Goal: Transaction & Acquisition: Purchase product/service

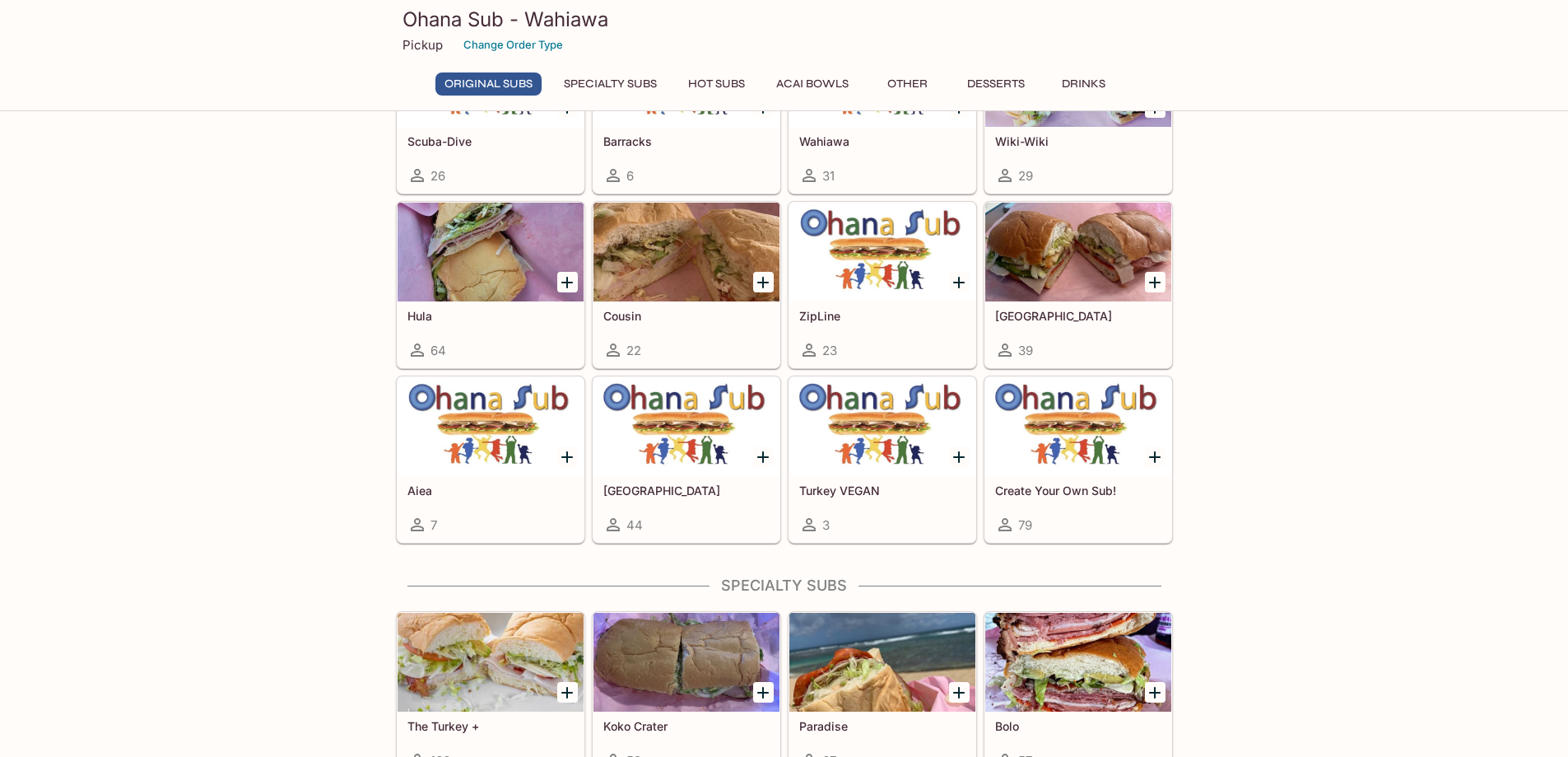
scroll to position [82, 0]
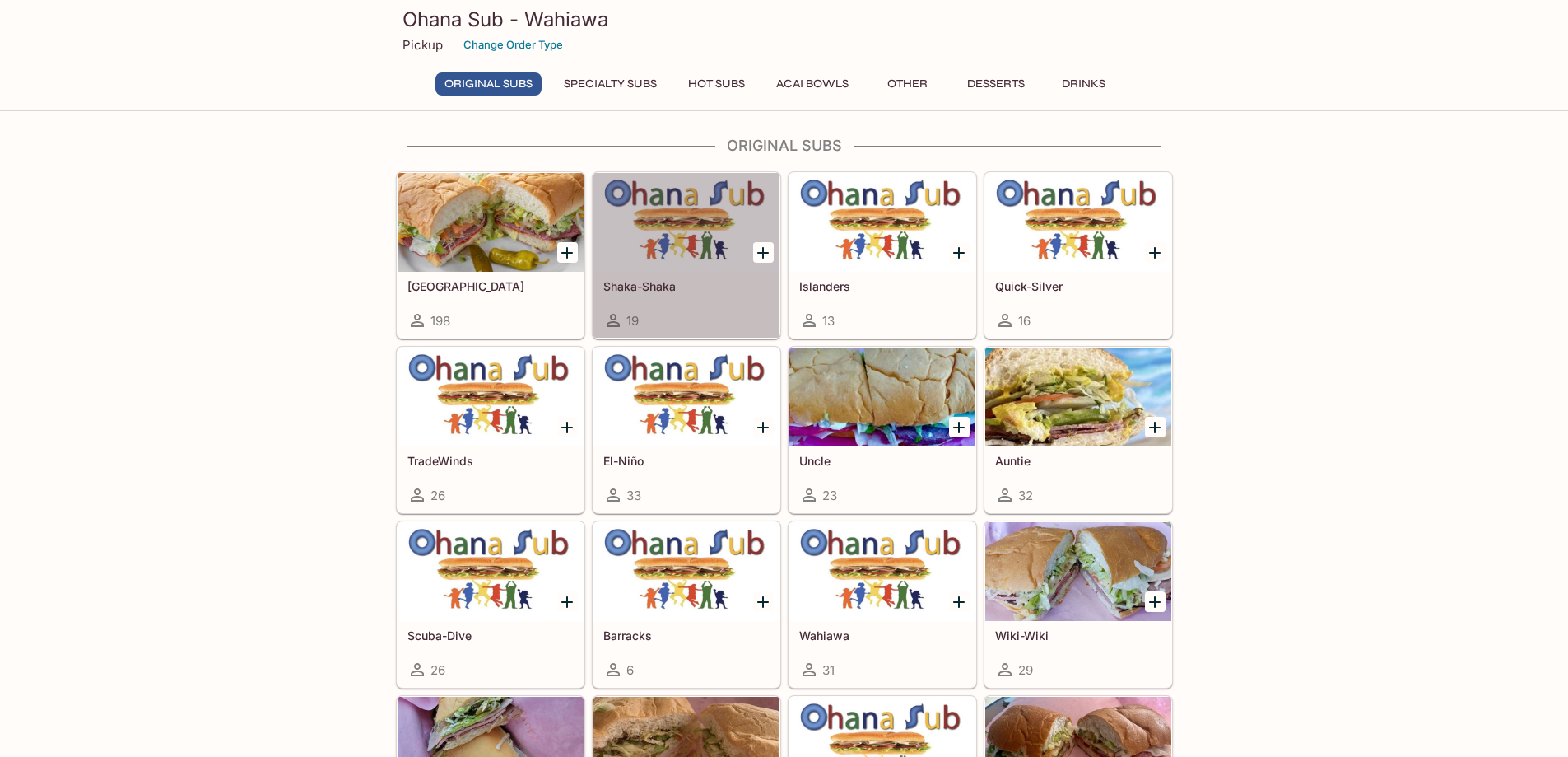
click at [701, 281] on h5 "Shaka-Shaka" at bounding box center [686, 286] width 166 height 14
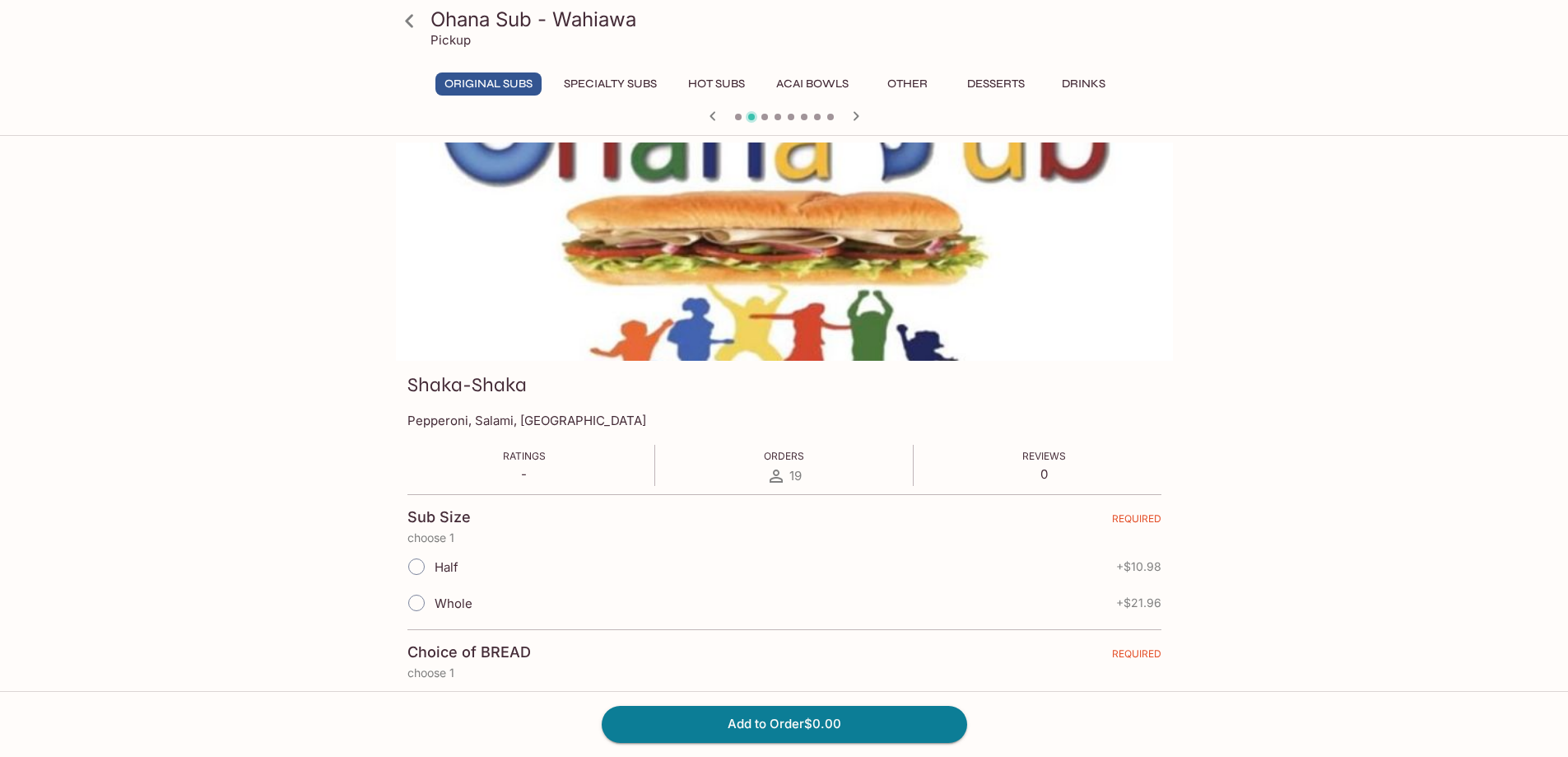
scroll to position [82, 0]
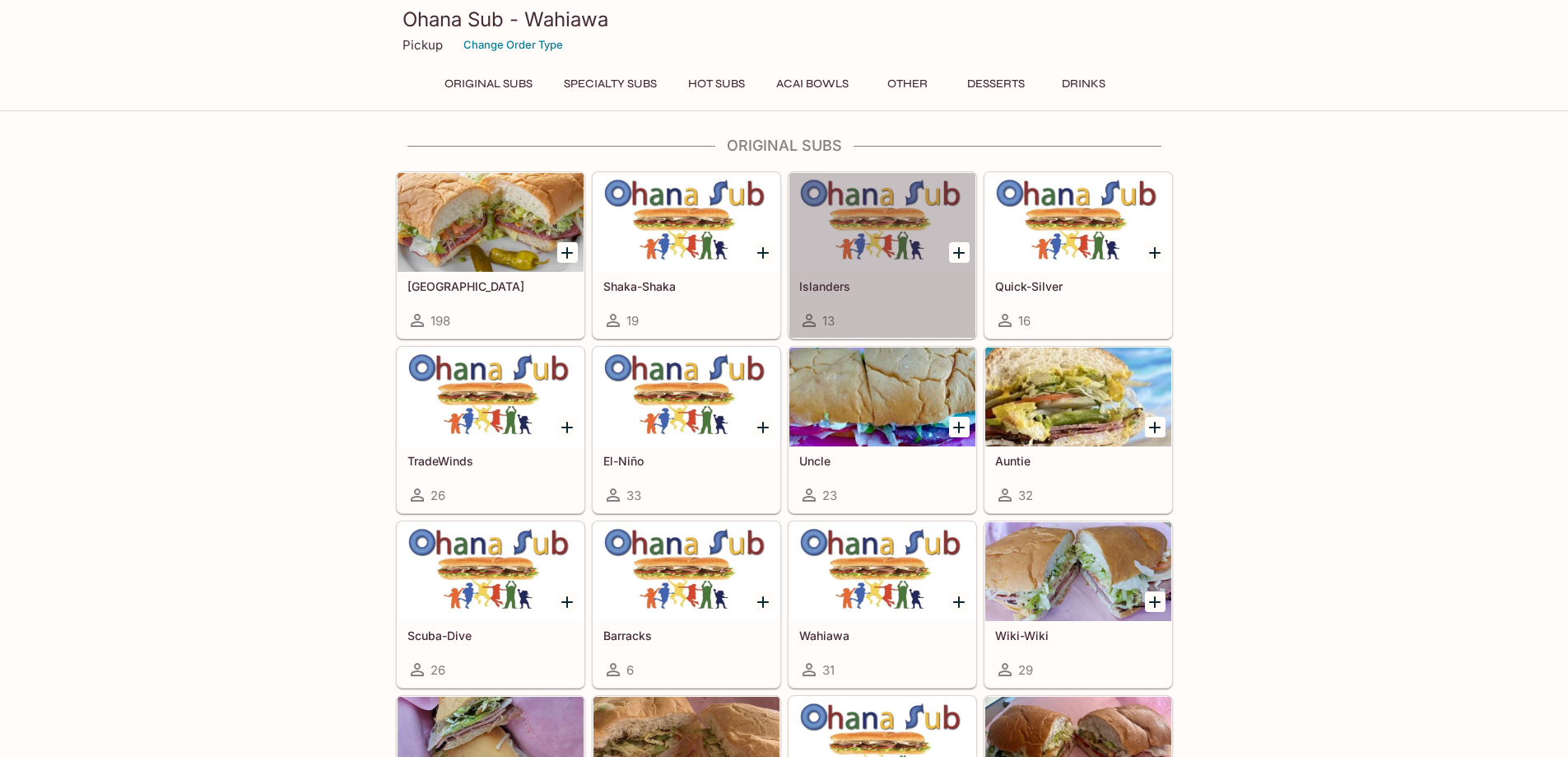
click at [859, 245] on div at bounding box center [882, 222] width 186 height 99
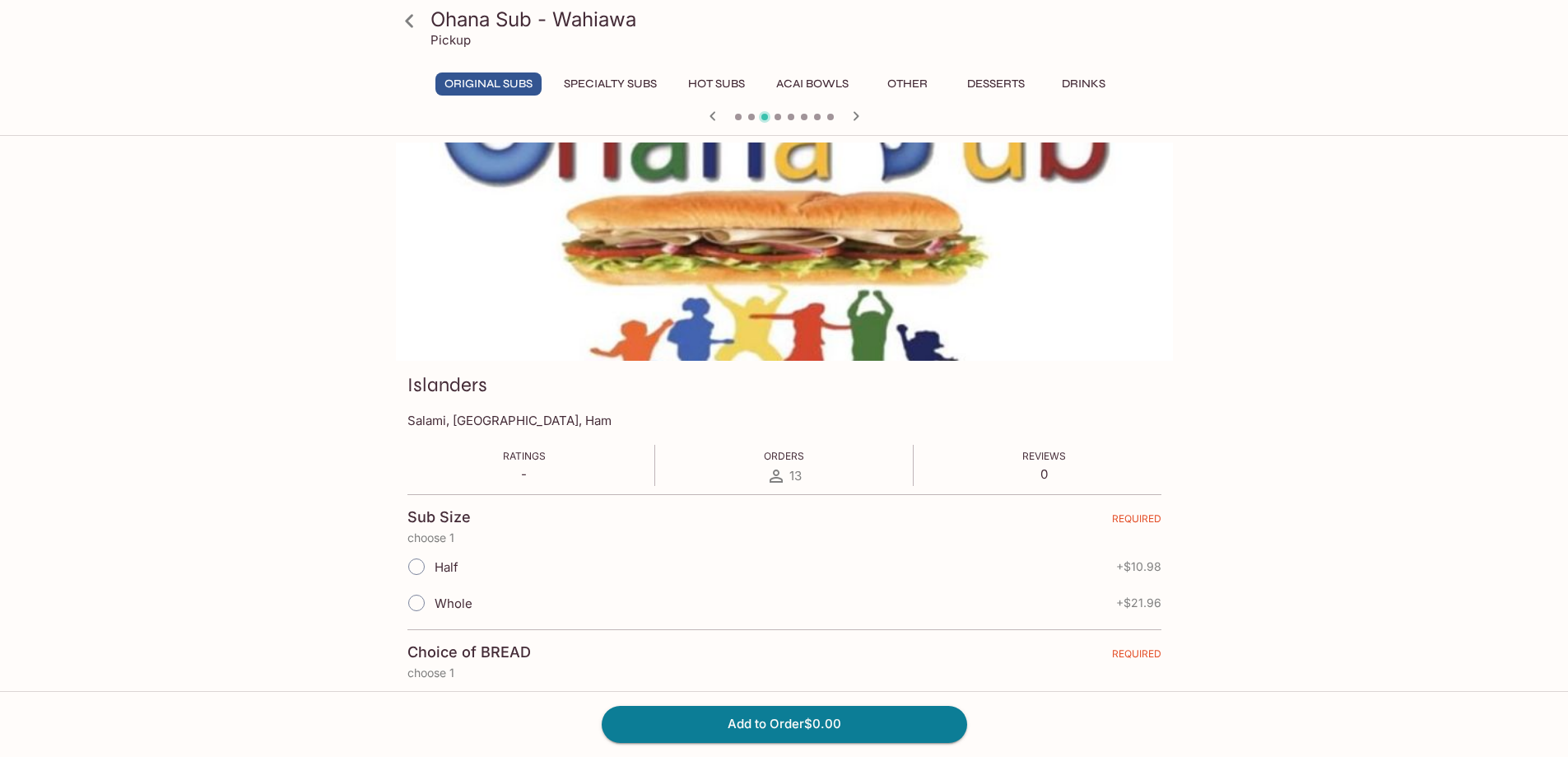
scroll to position [82, 0]
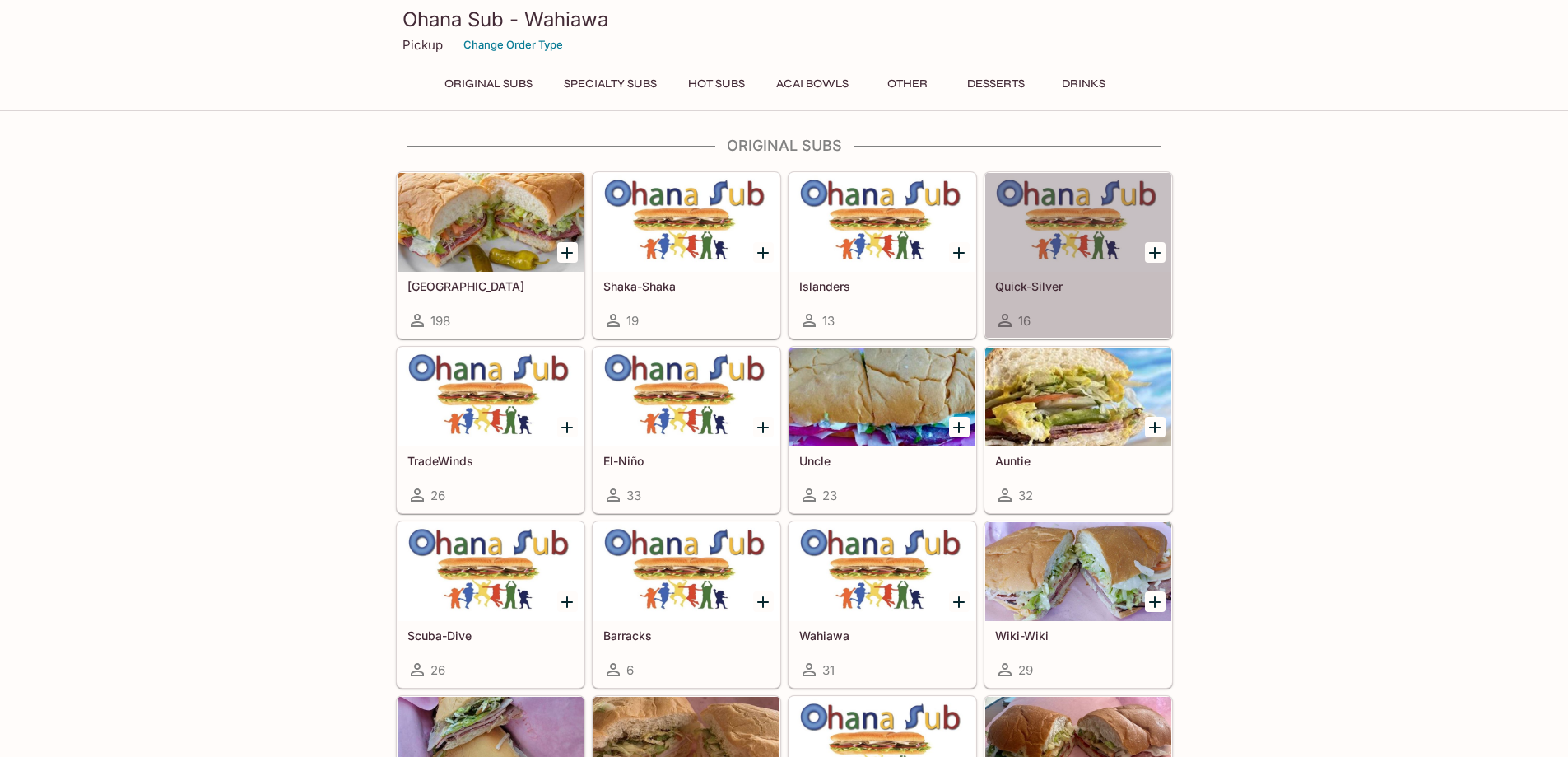
click at [1050, 230] on div at bounding box center [1079, 222] width 186 height 99
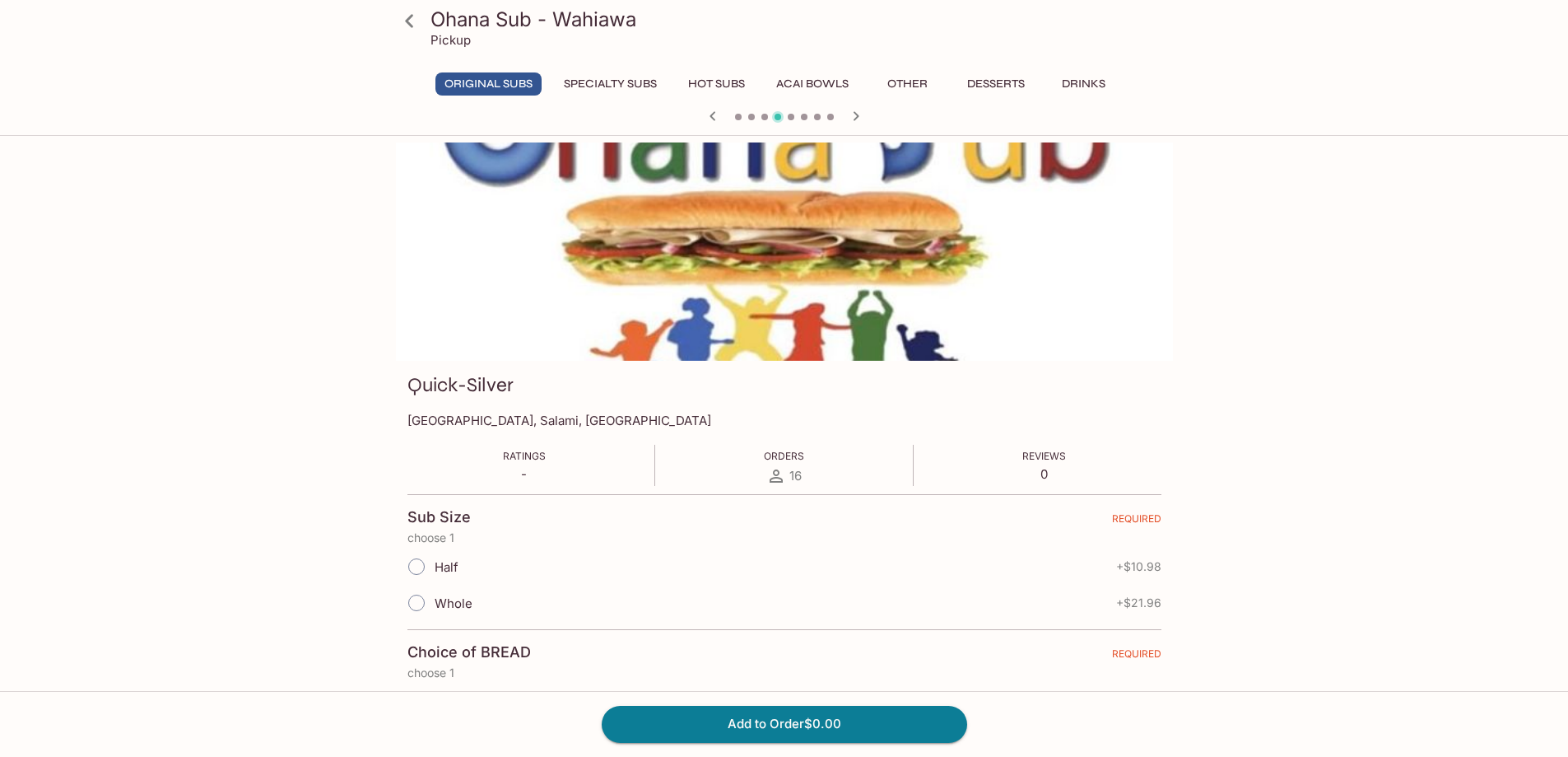
scroll to position [82, 0]
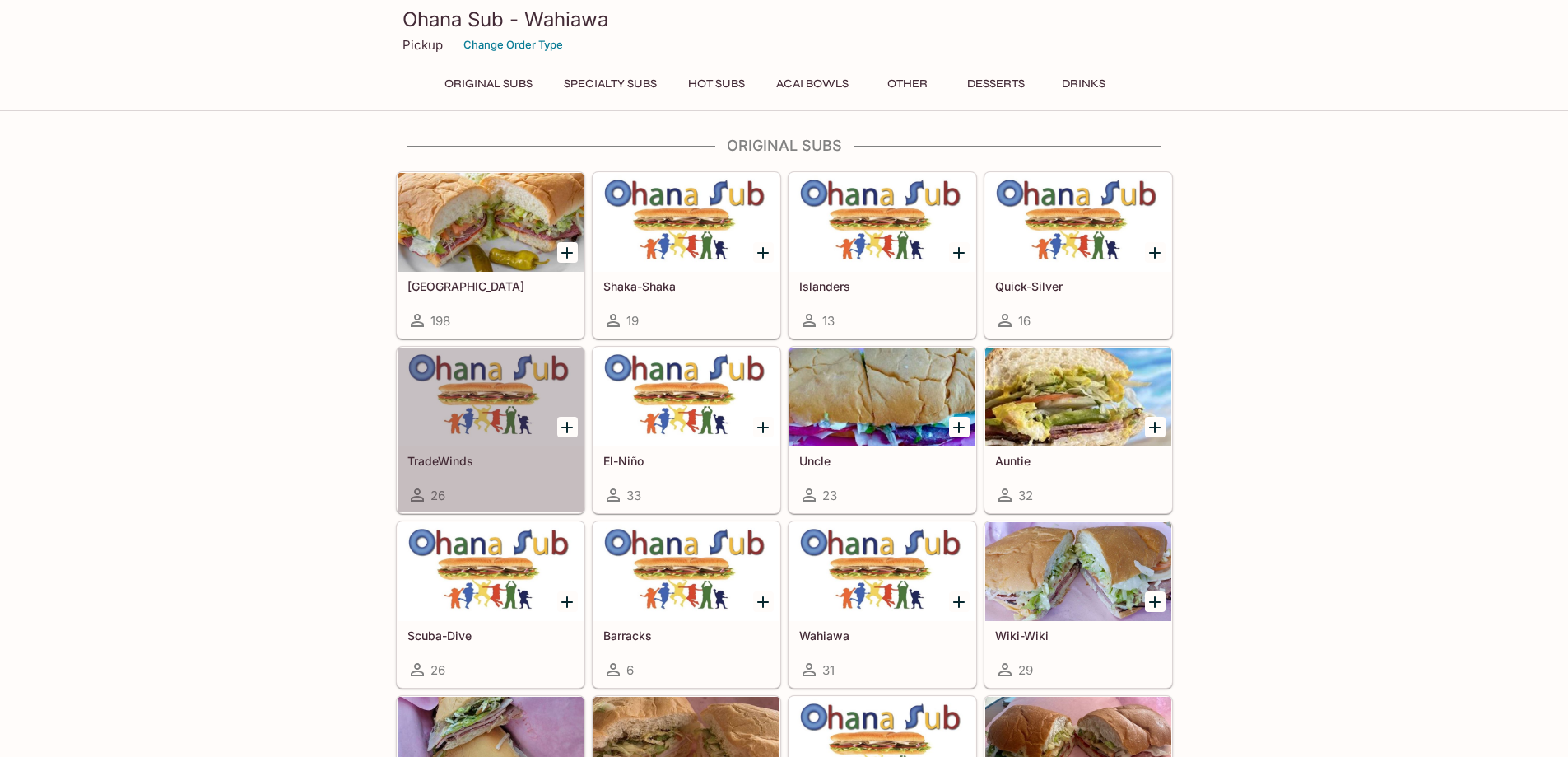
click at [439, 422] on div at bounding box center [490, 397] width 186 height 99
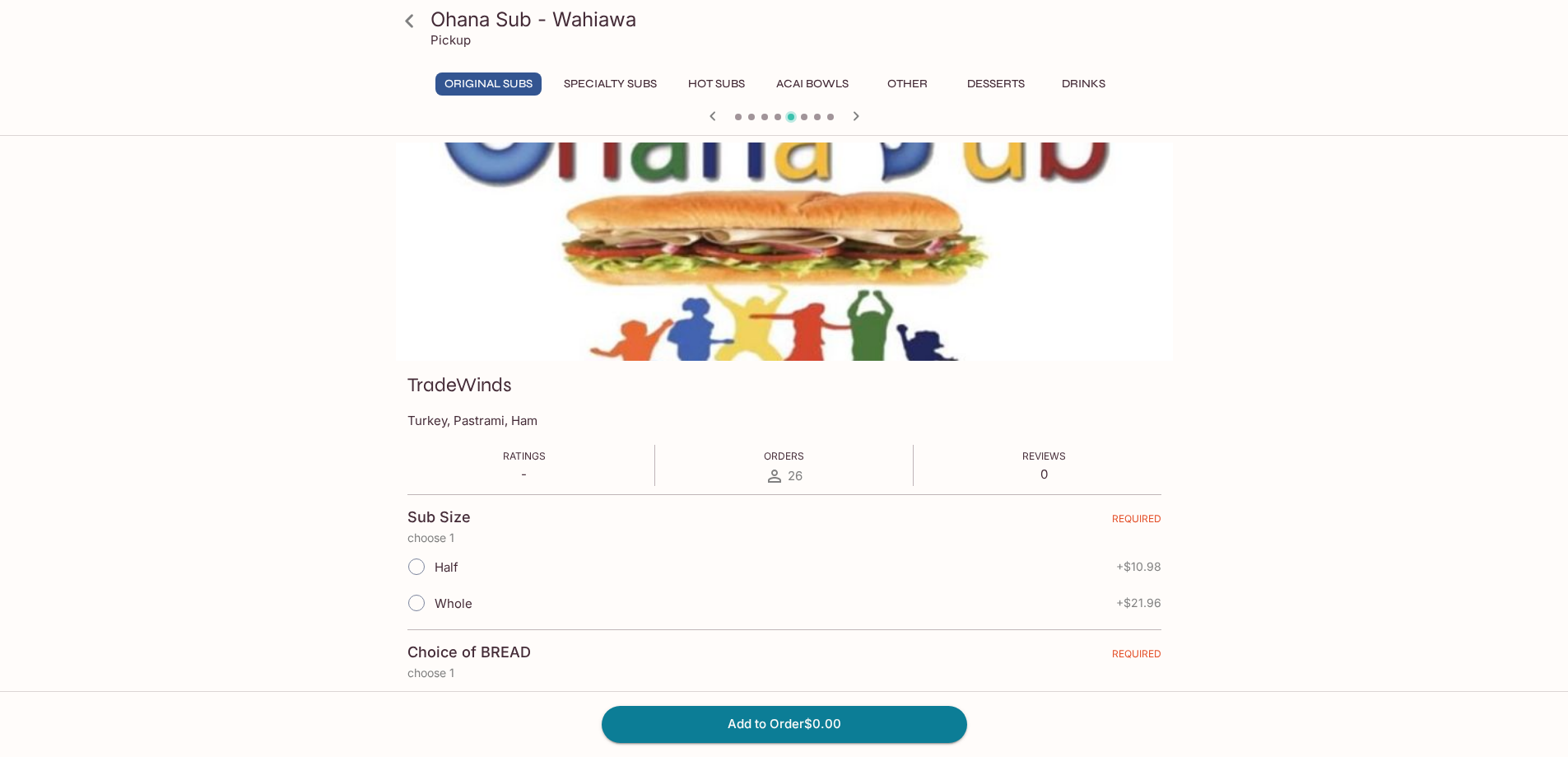
scroll to position [82, 0]
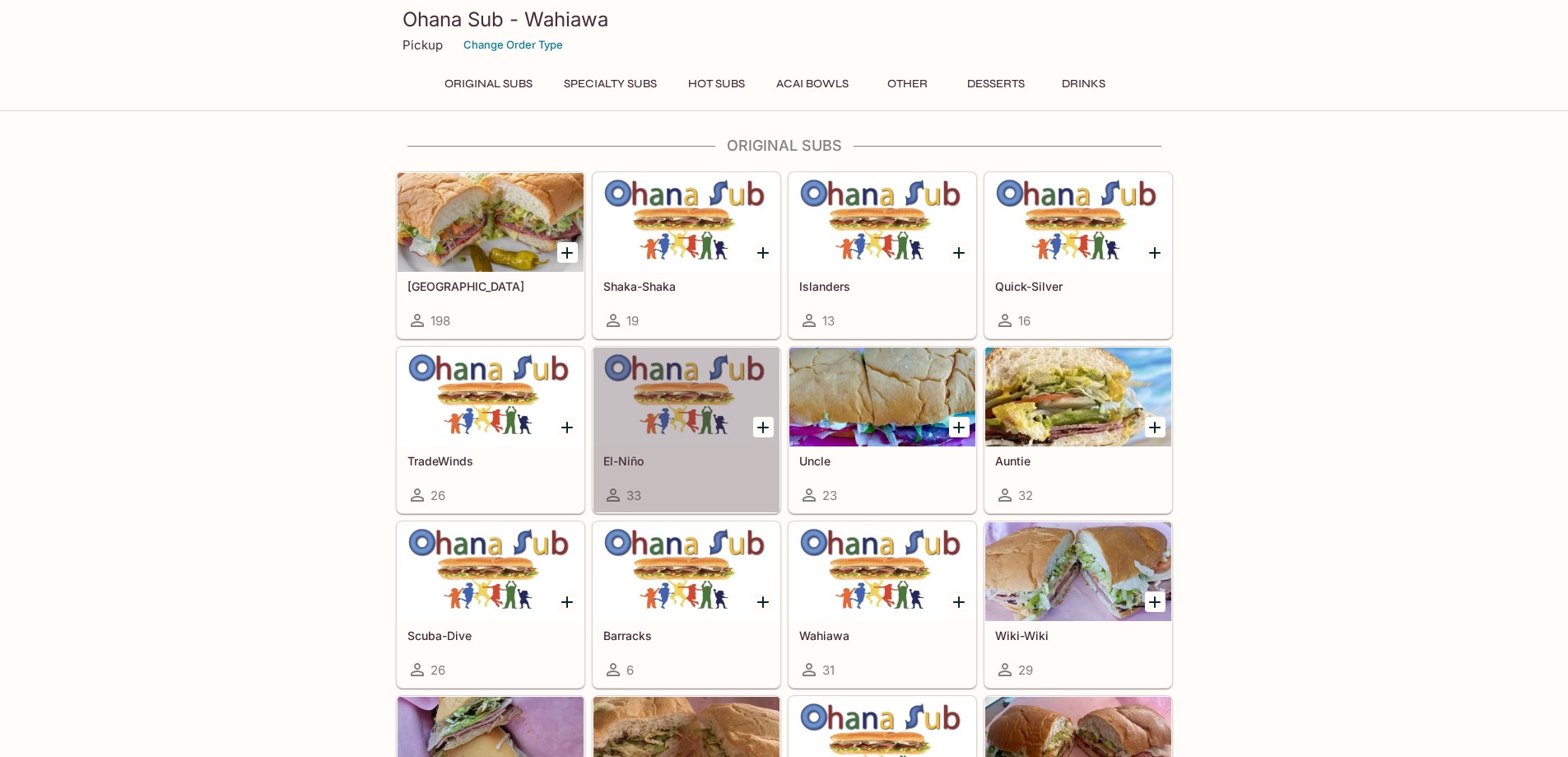
click at [704, 427] on div at bounding box center [686, 397] width 186 height 99
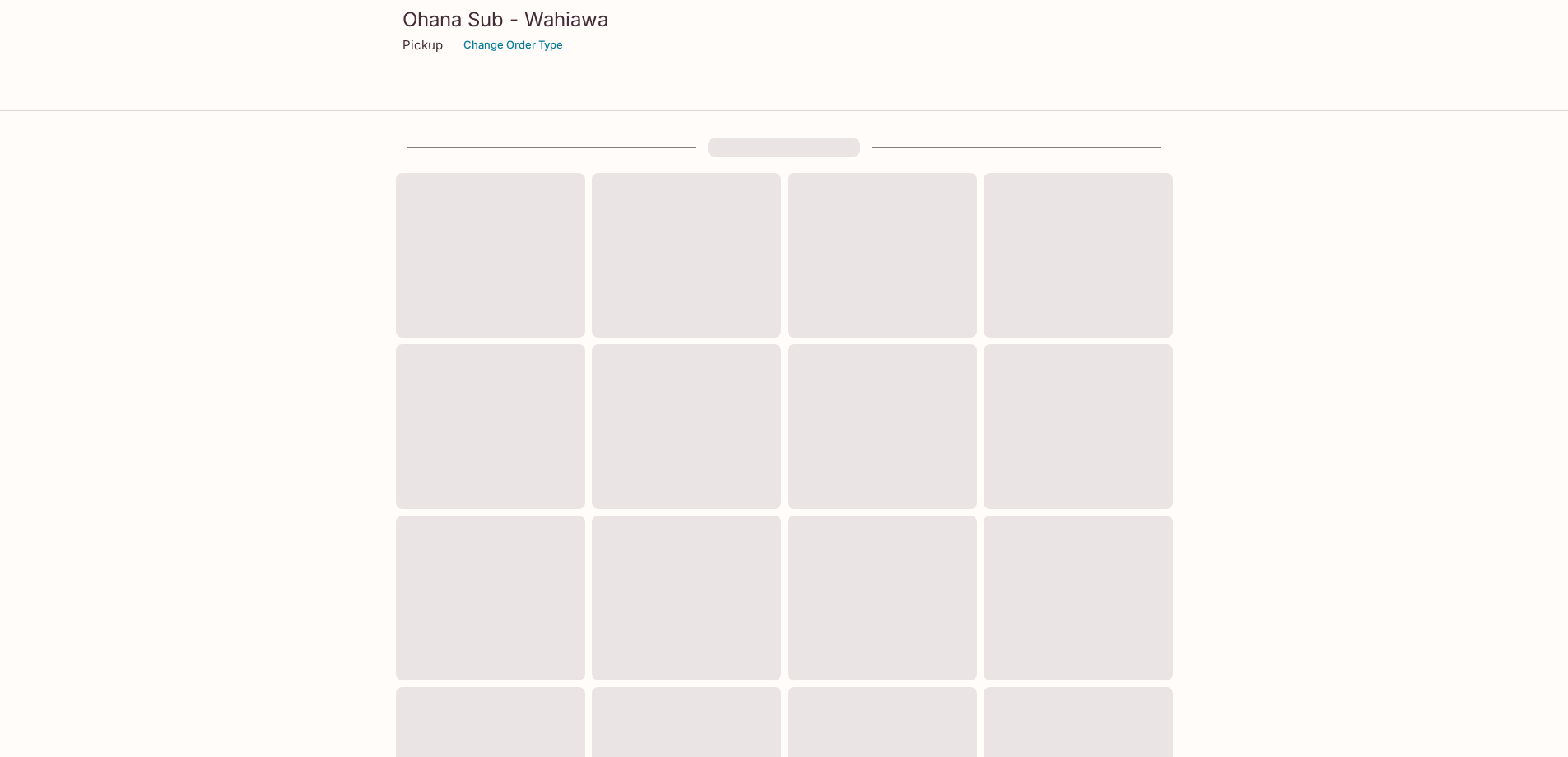
scroll to position [82, 0]
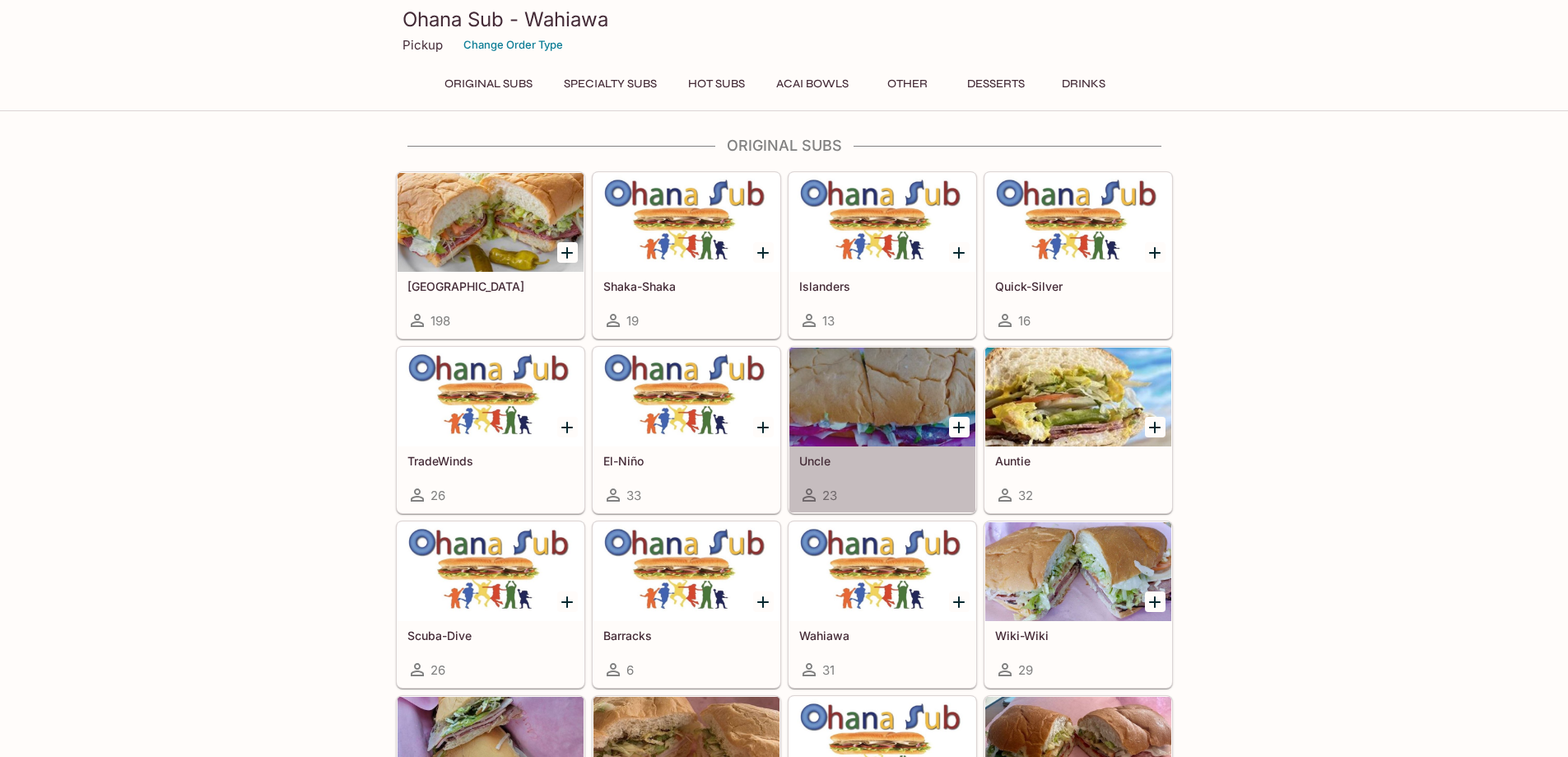
click at [903, 413] on div at bounding box center [882, 397] width 186 height 99
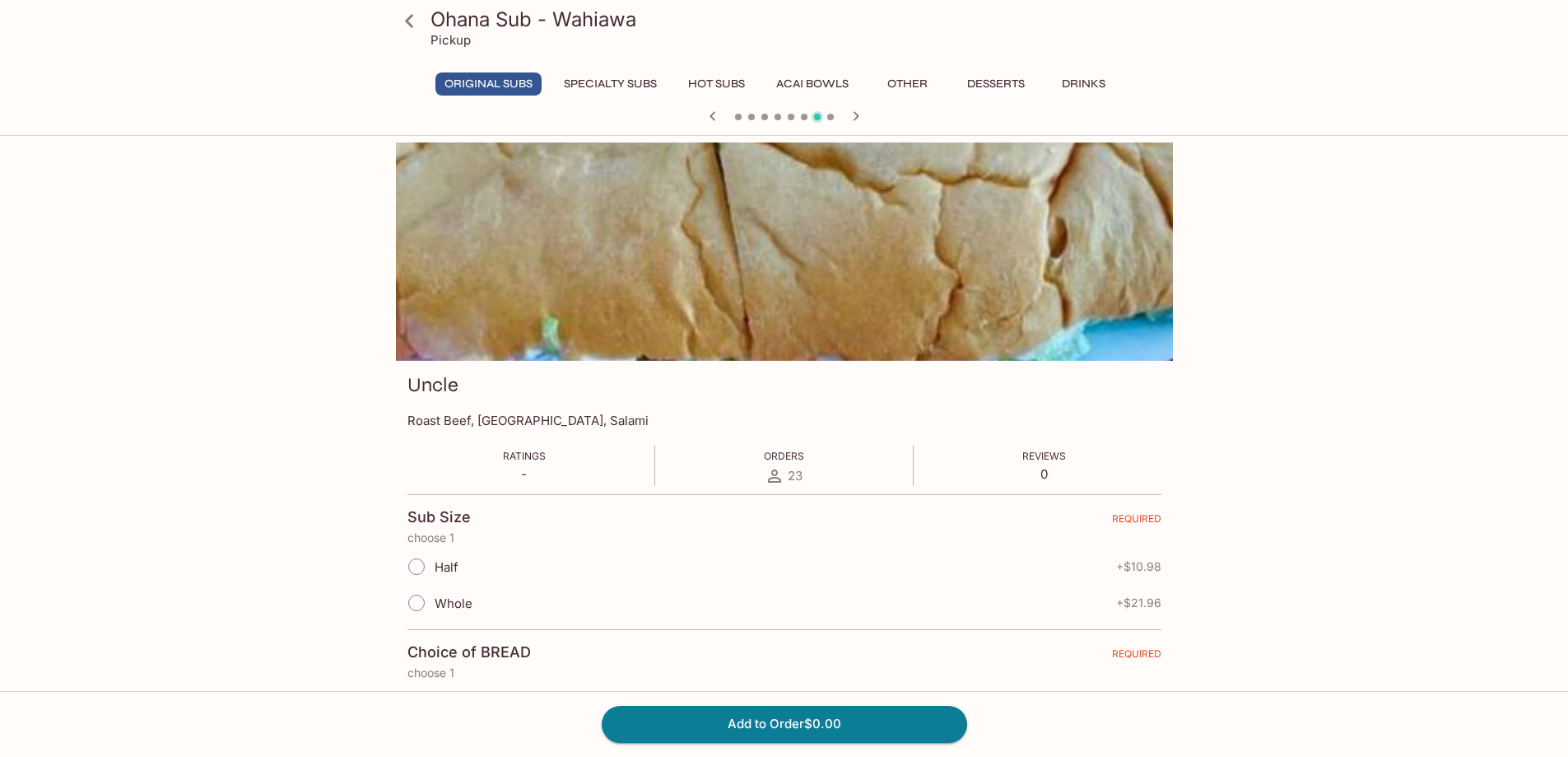
scroll to position [82, 0]
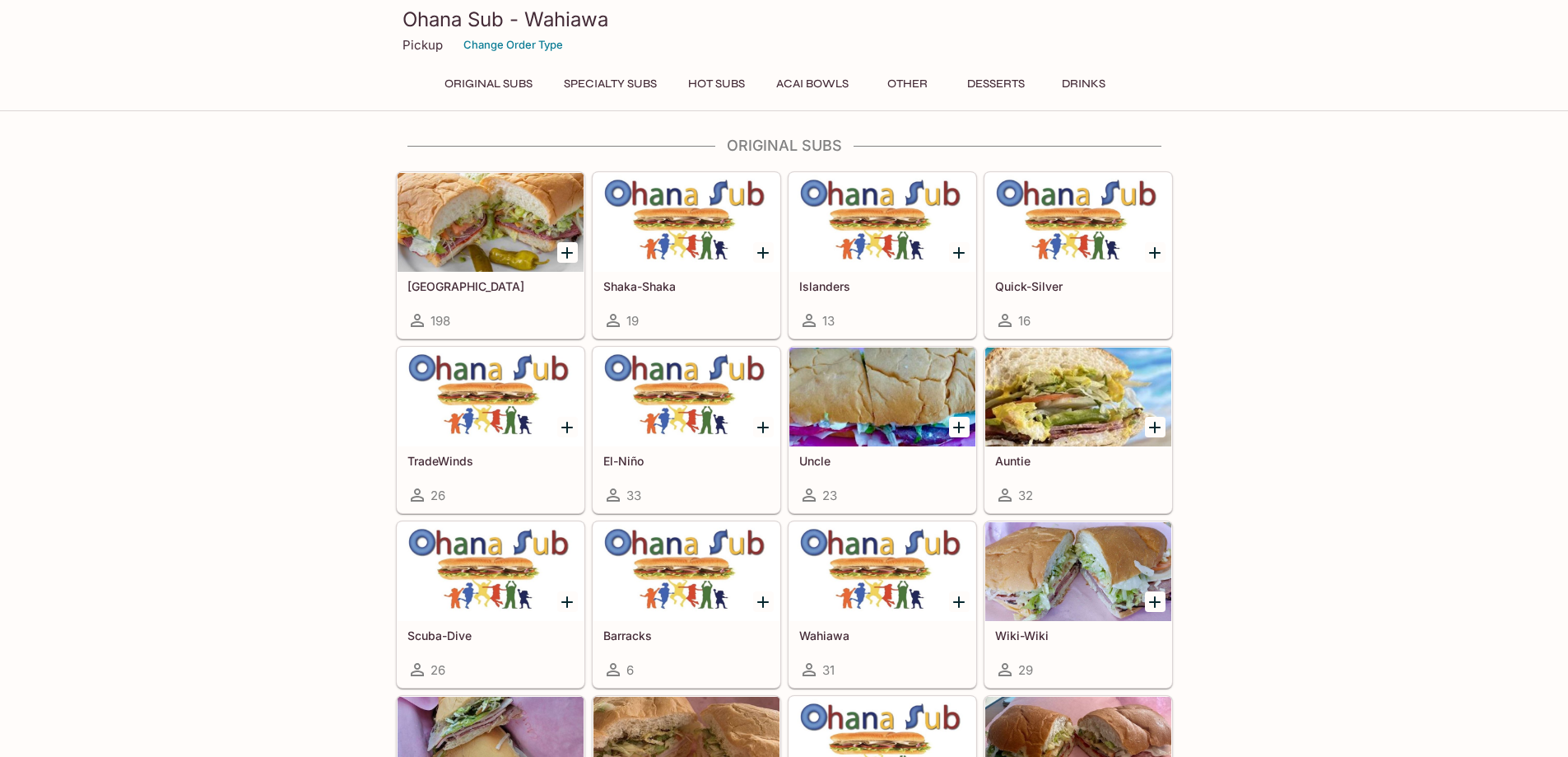
click at [1066, 383] on div at bounding box center [1079, 397] width 186 height 99
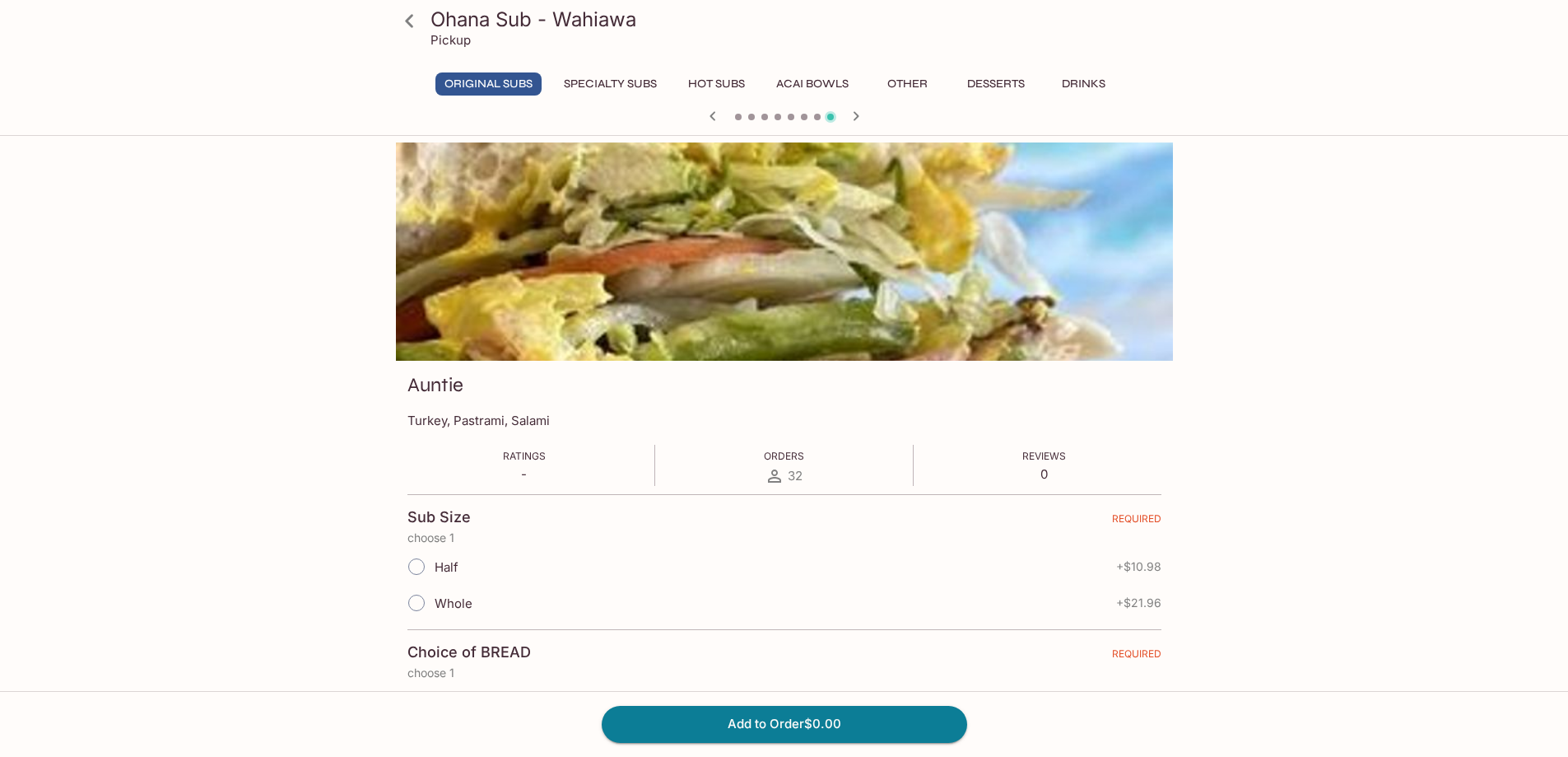
scroll to position [82, 0]
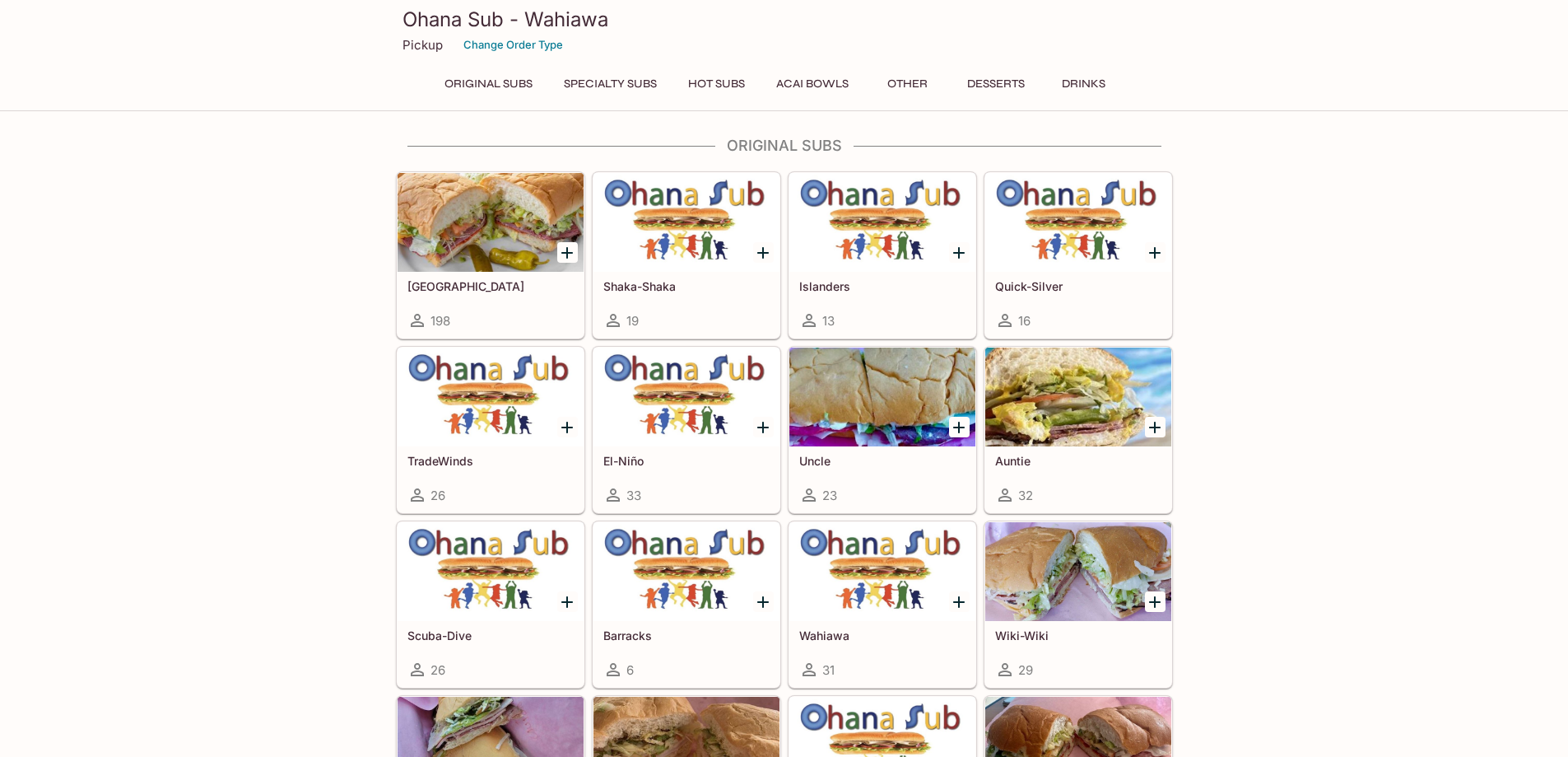
click at [459, 587] on div at bounding box center [490, 572] width 186 height 99
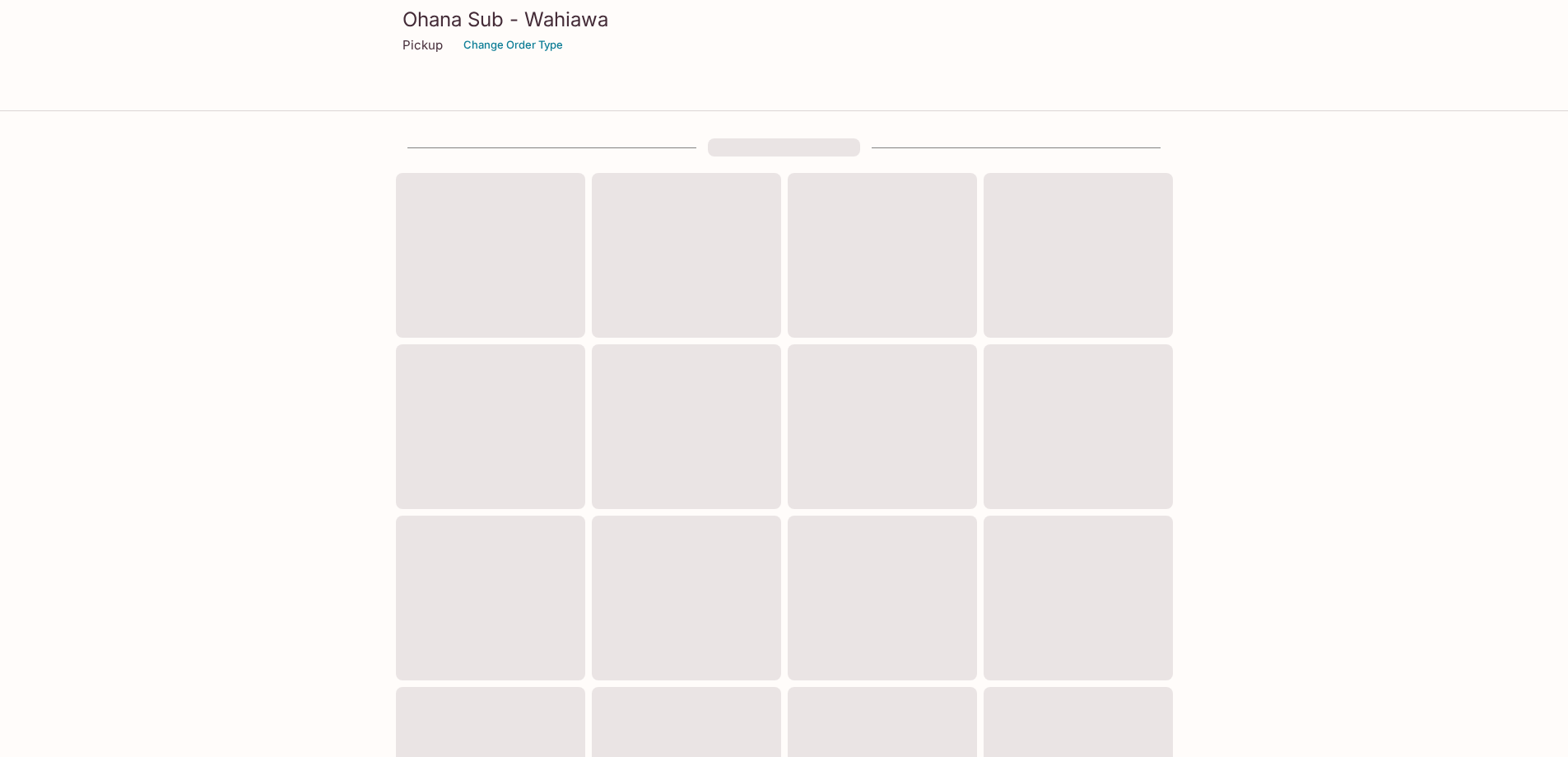
scroll to position [82, 0]
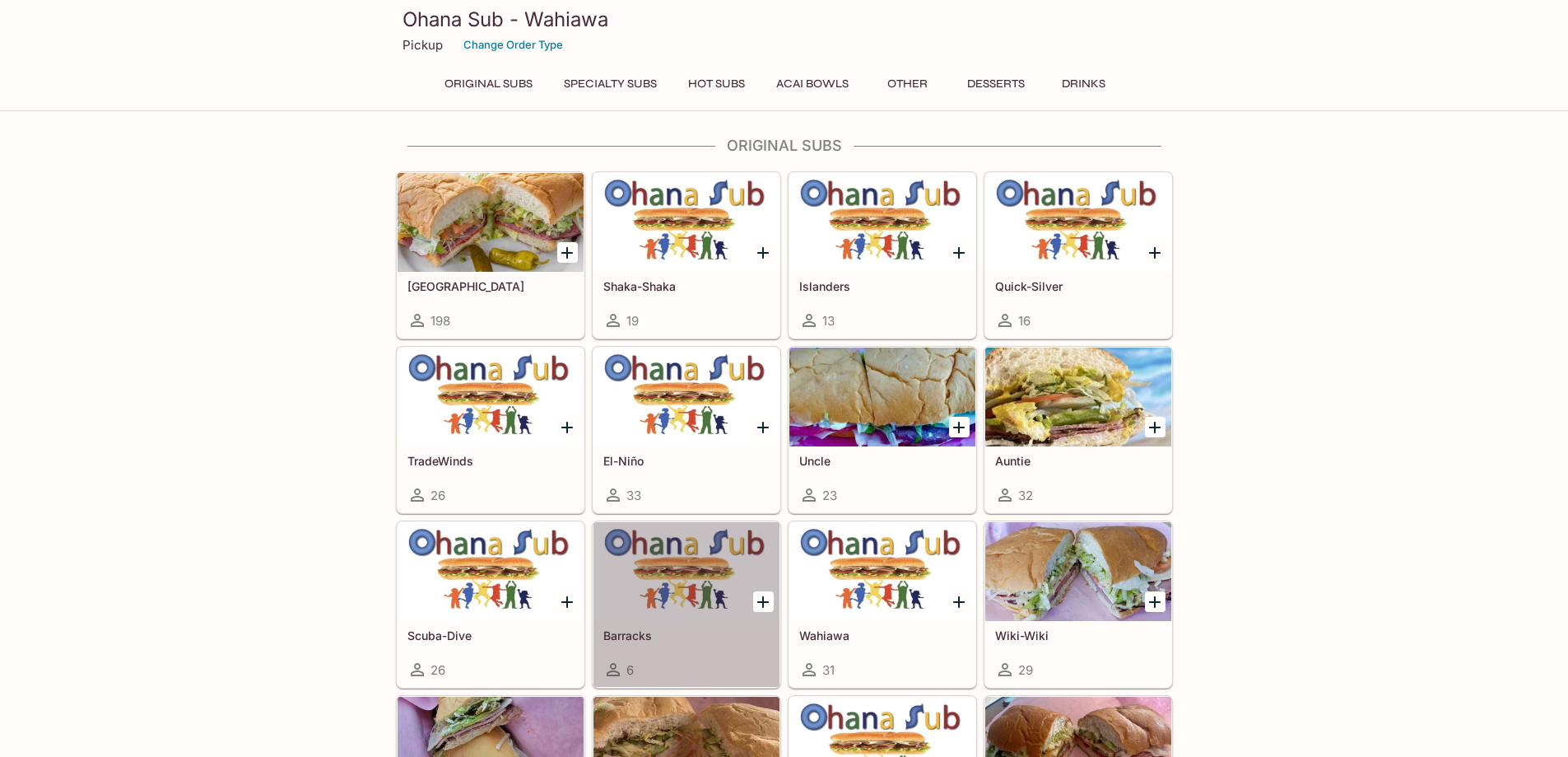
click at [667, 593] on div at bounding box center [686, 572] width 186 height 99
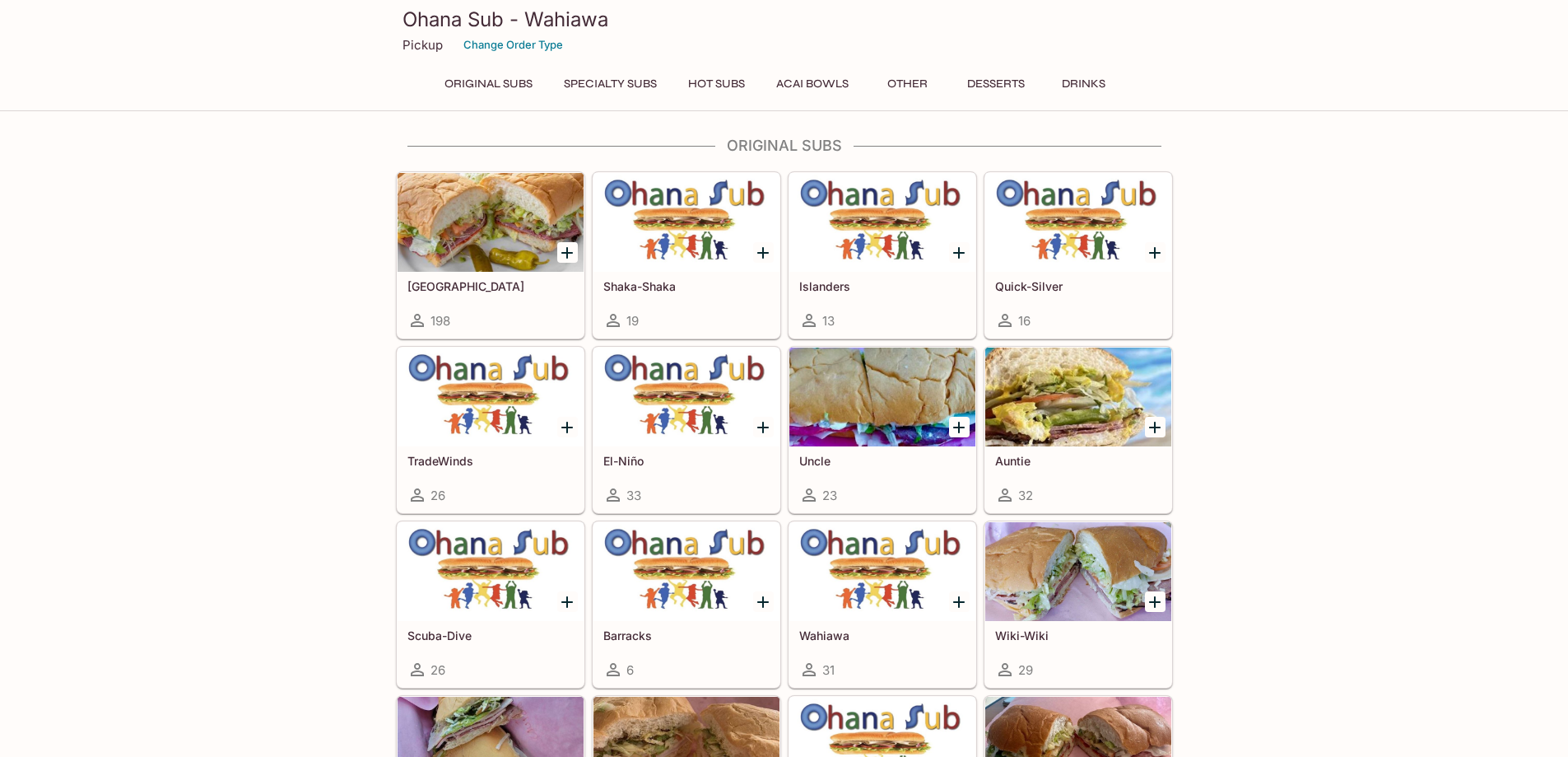
scroll to position [82, 0]
click at [855, 603] on div at bounding box center [882, 572] width 186 height 99
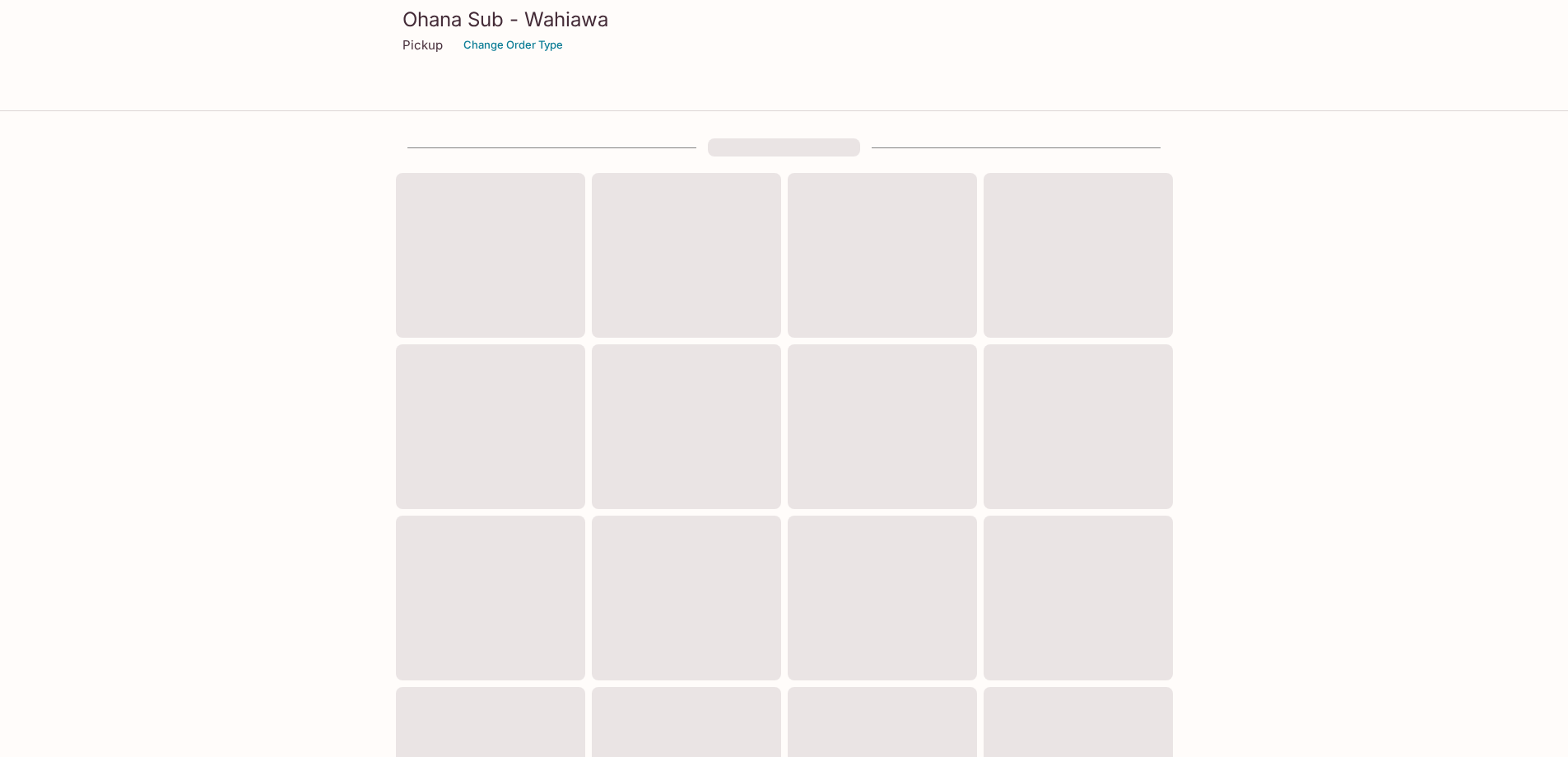
scroll to position [82, 0]
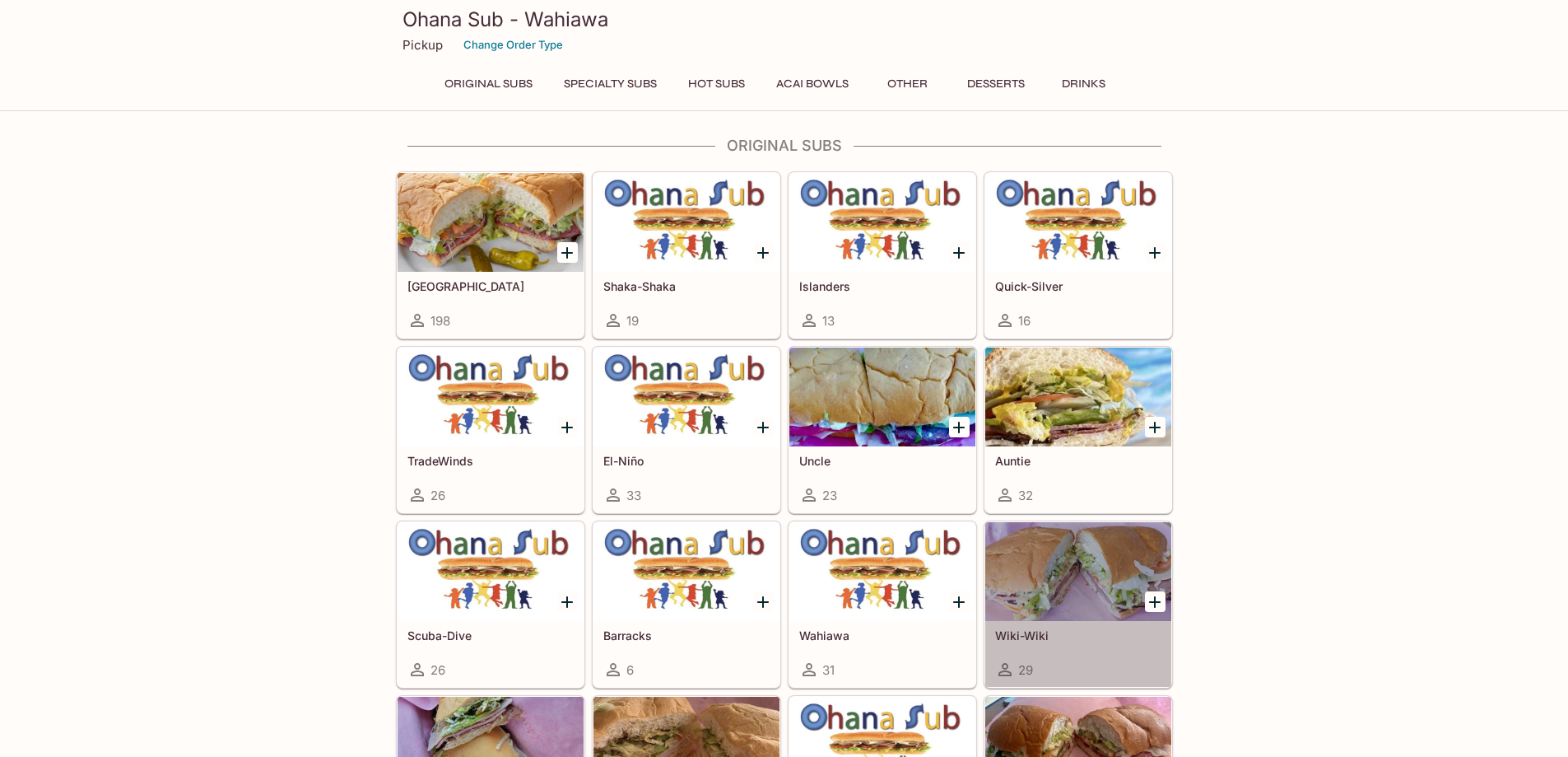
click at [1054, 597] on div at bounding box center [1079, 572] width 186 height 99
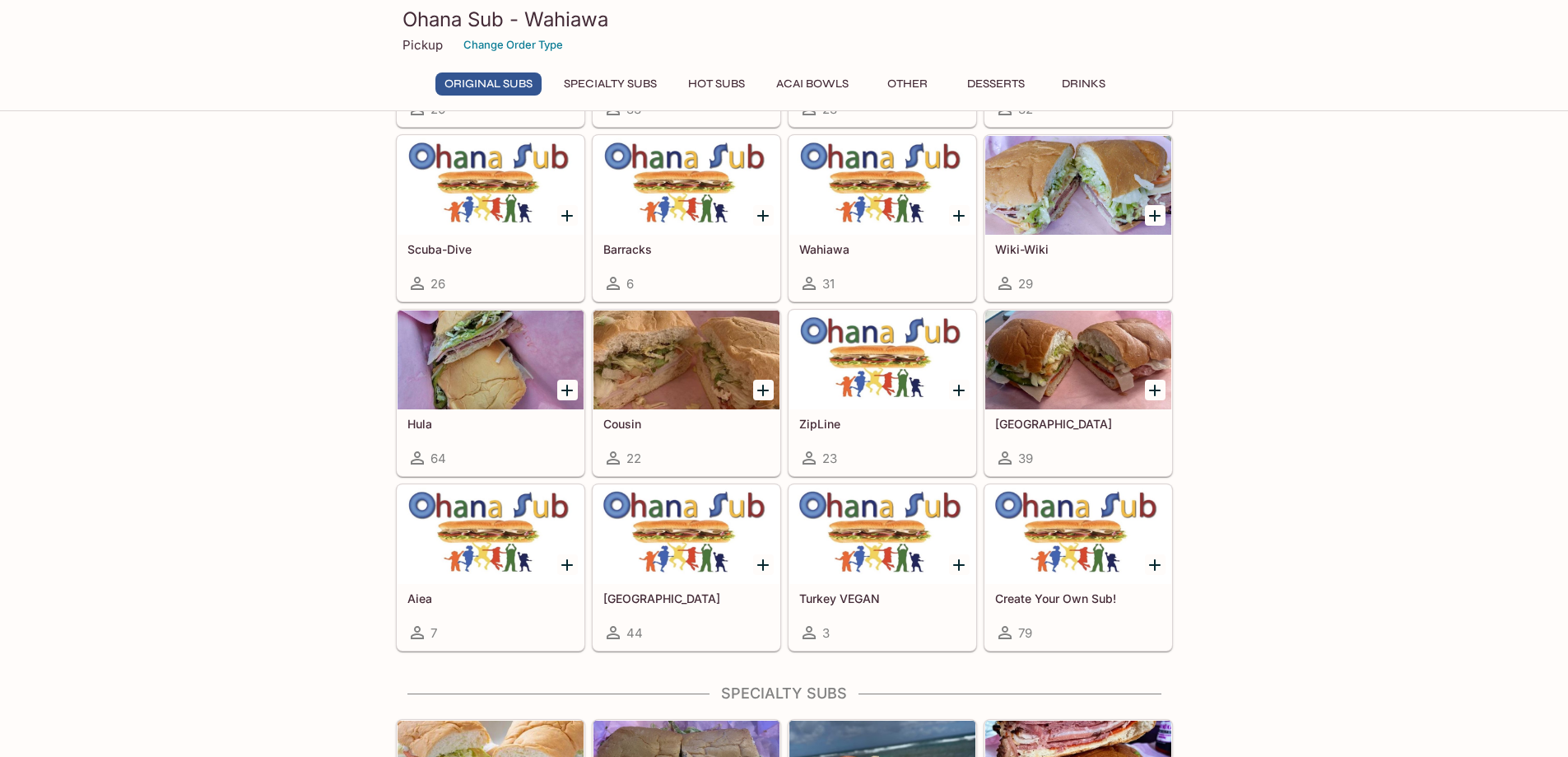
scroll to position [494, 0]
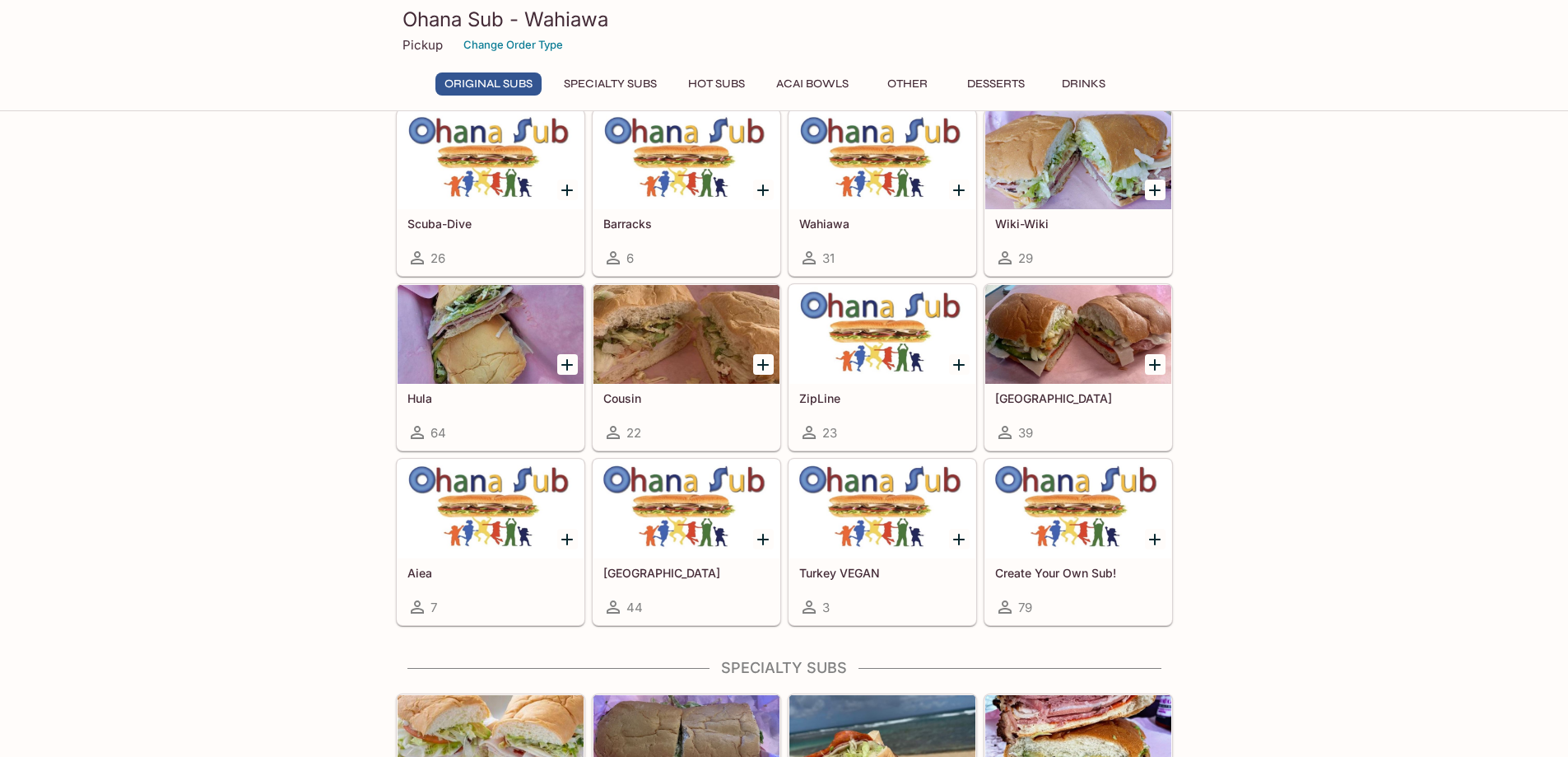
click at [521, 317] on div at bounding box center [490, 334] width 186 height 99
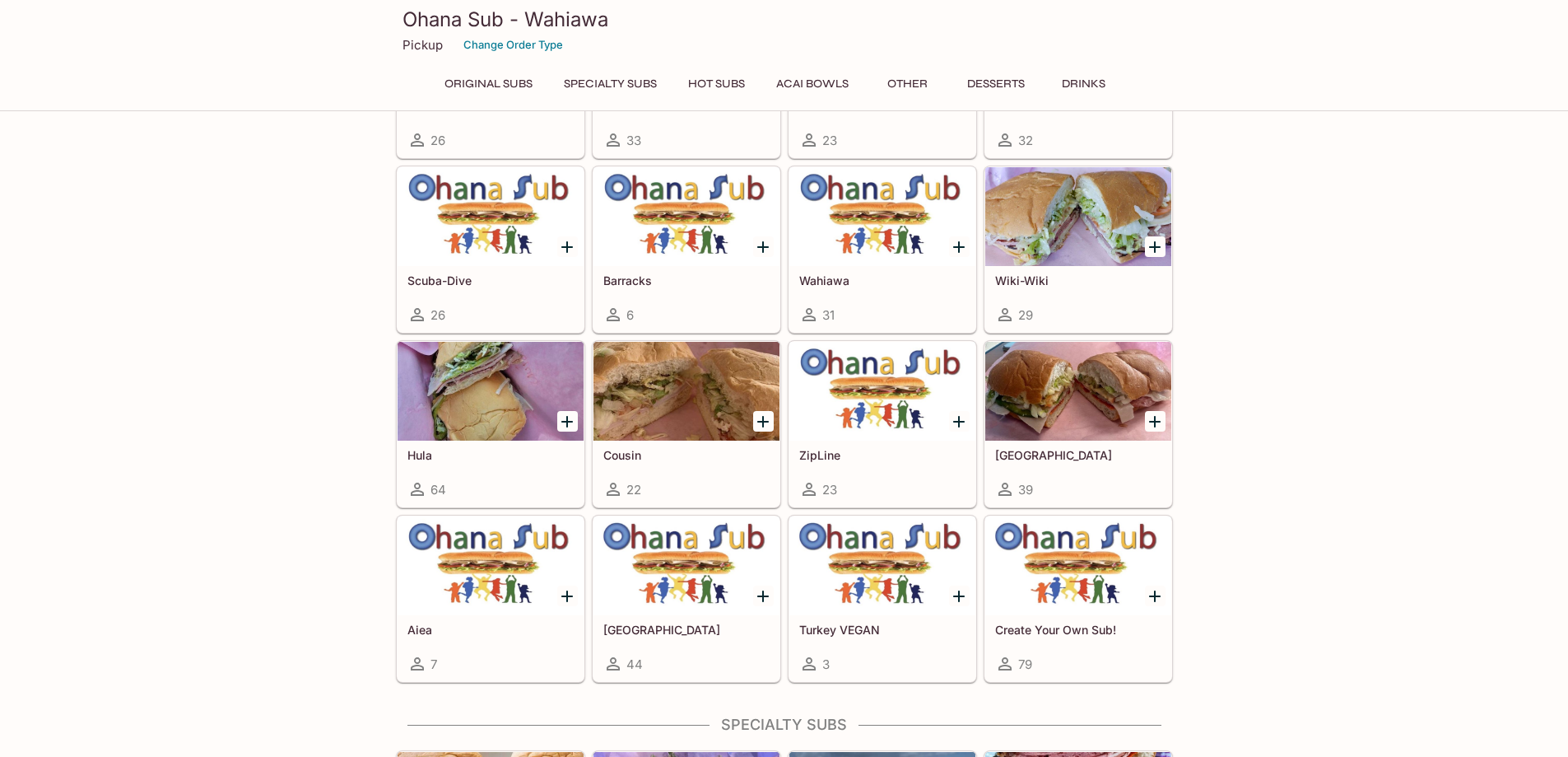
scroll to position [431, 0]
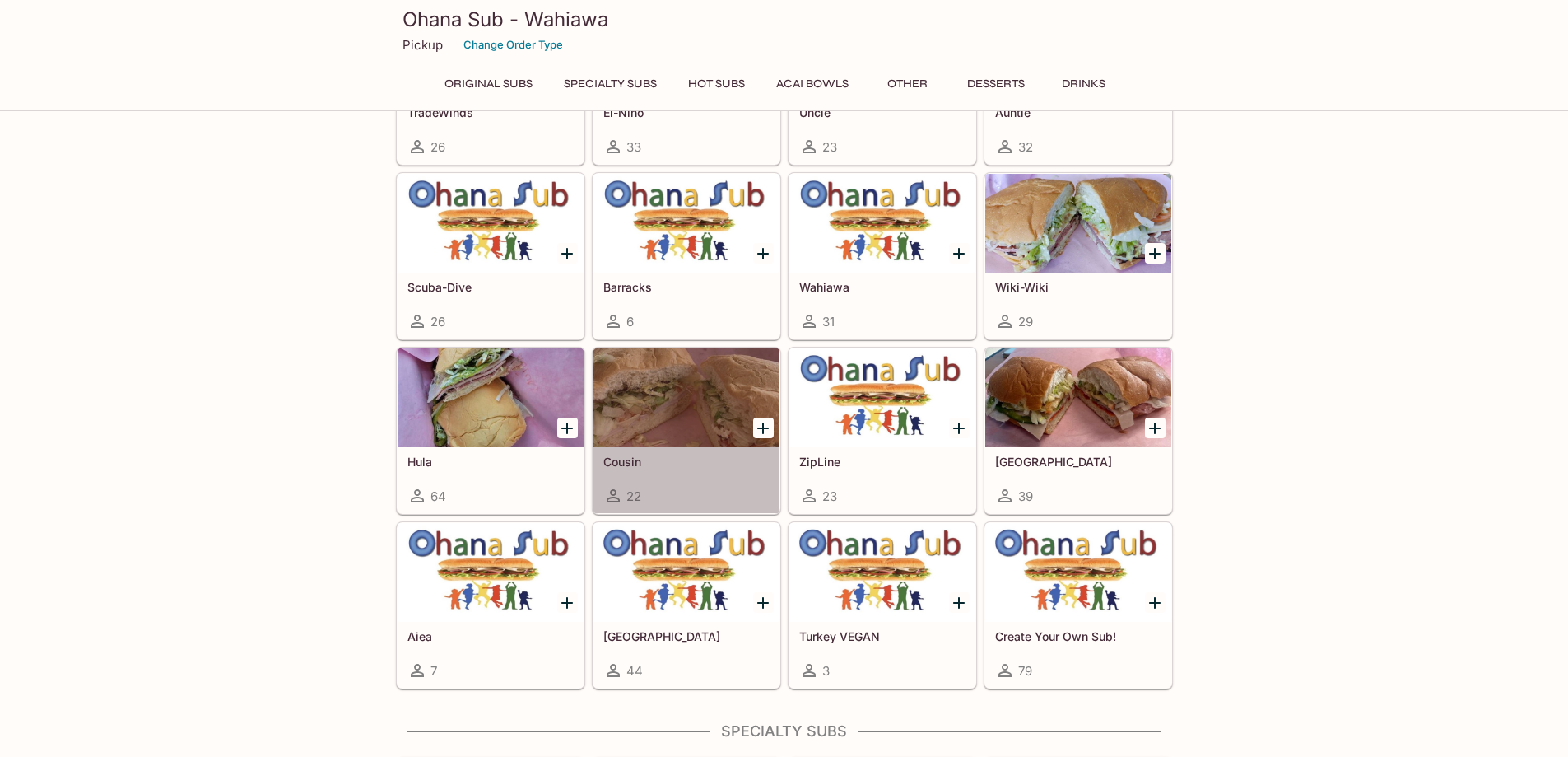
click at [669, 422] on div at bounding box center [686, 398] width 186 height 99
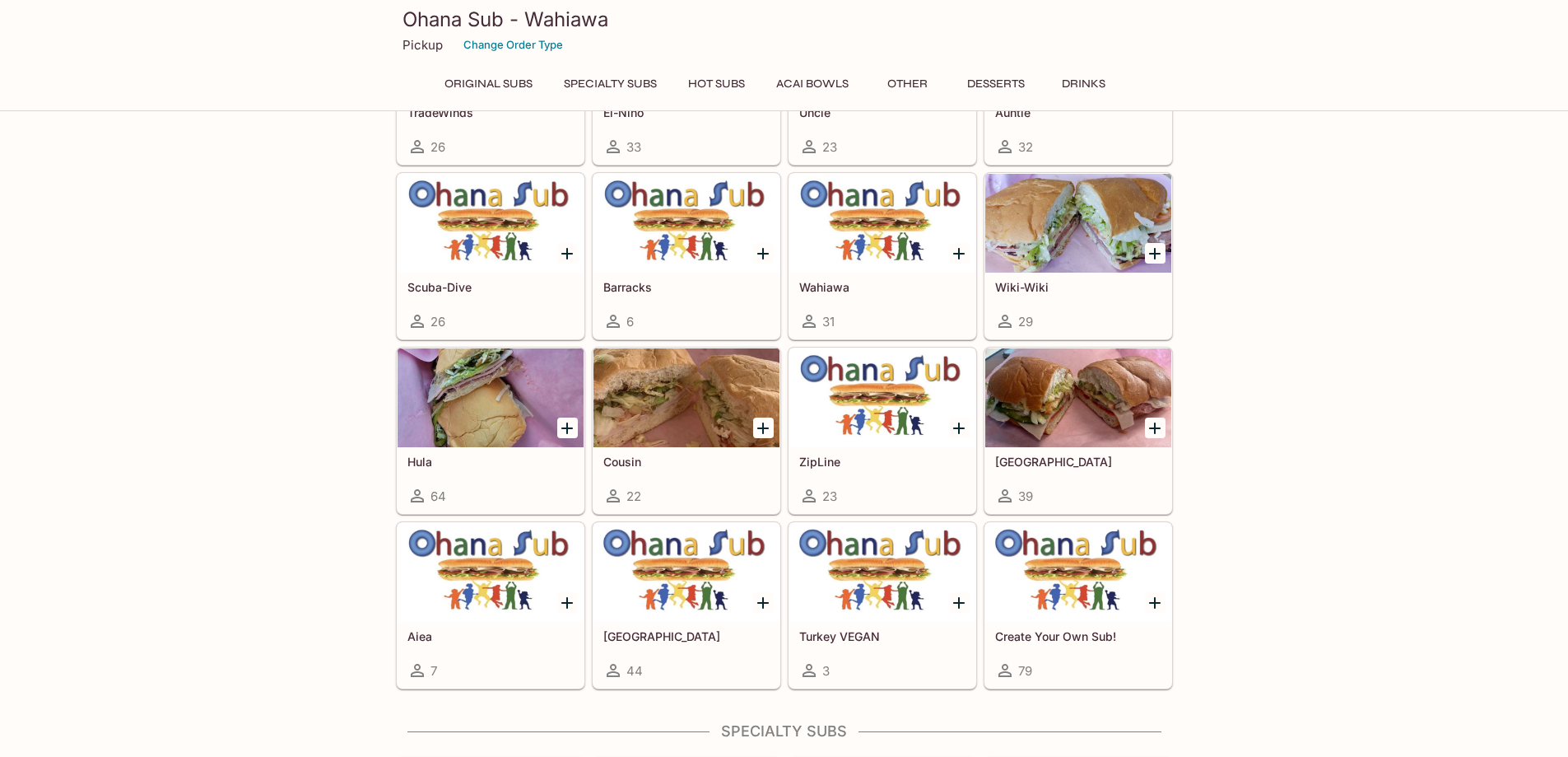
scroll to position [424, 0]
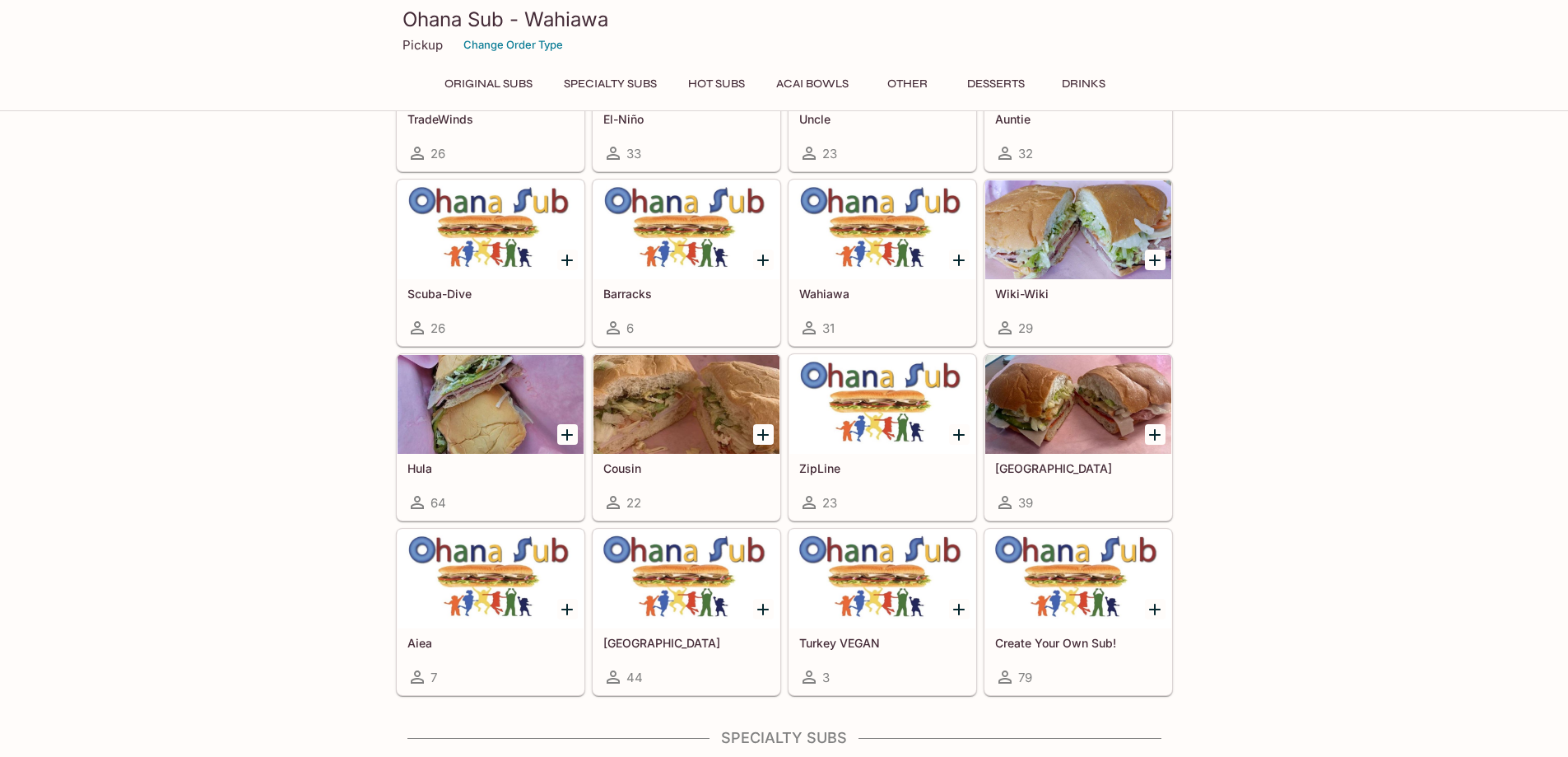
click at [910, 402] on div at bounding box center [882, 404] width 186 height 99
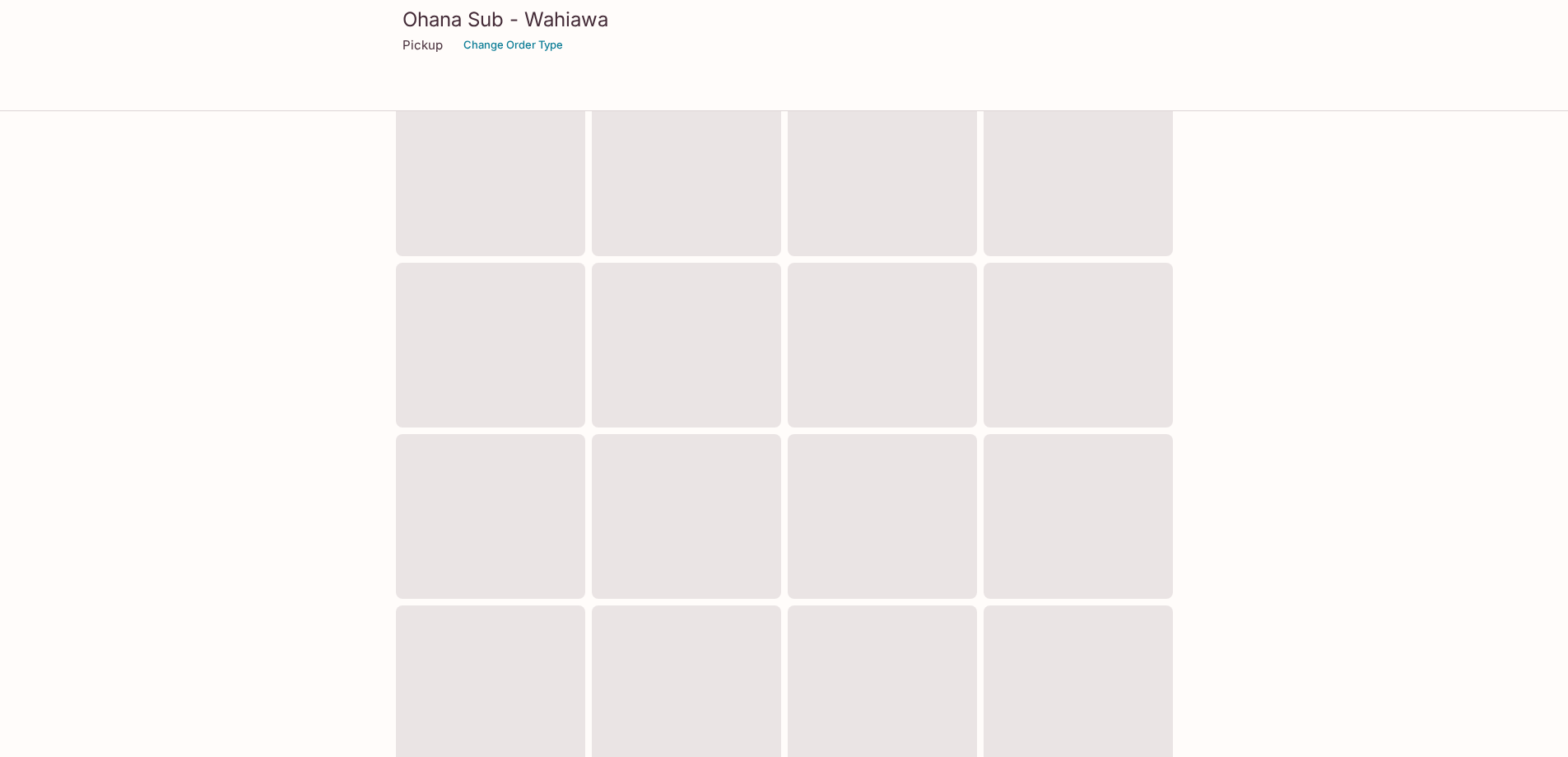
scroll to position [417, 0]
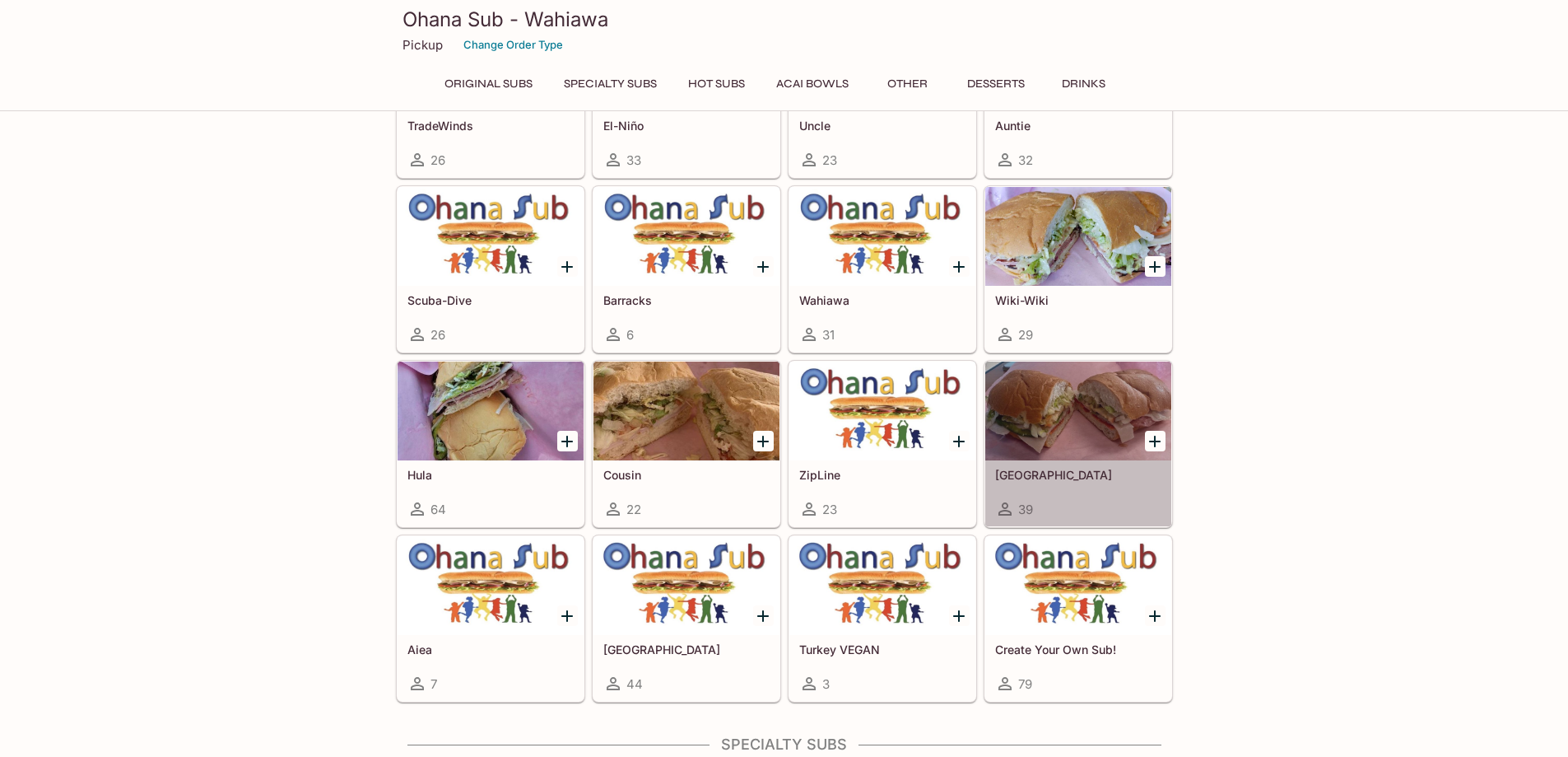
click at [1052, 443] on div at bounding box center [1079, 411] width 186 height 99
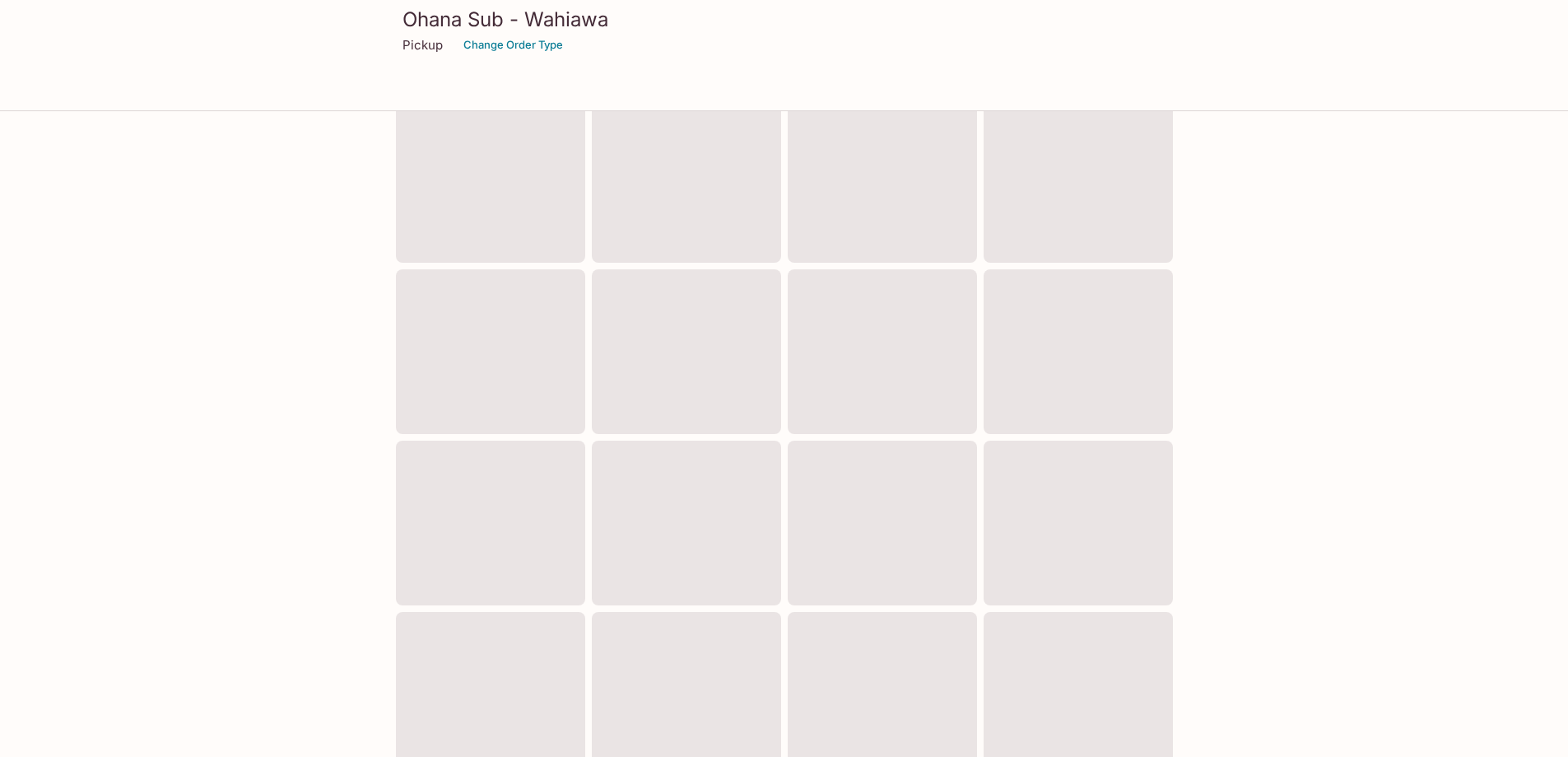
scroll to position [411, 0]
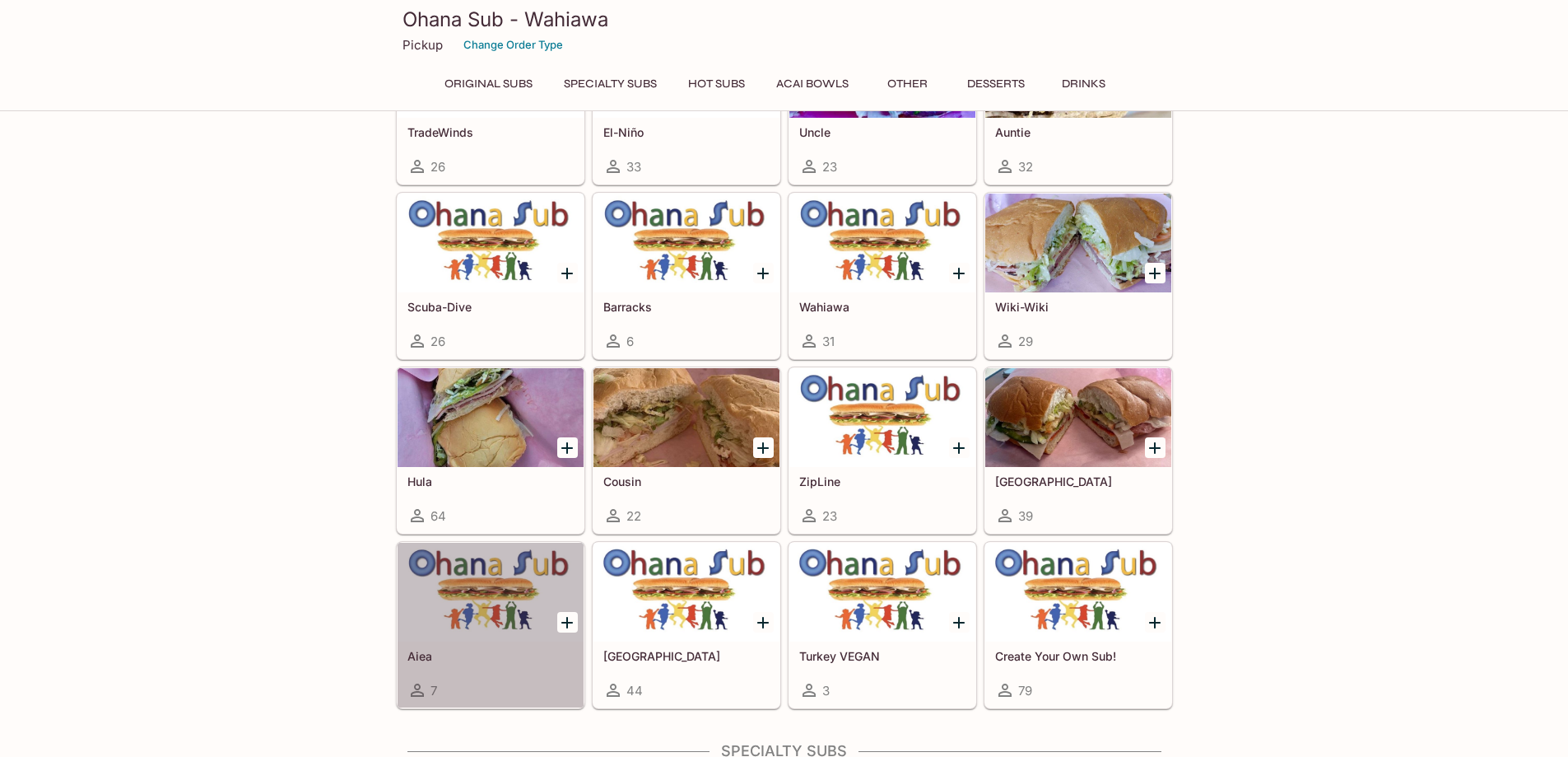
click at [484, 599] on div at bounding box center [490, 592] width 186 height 99
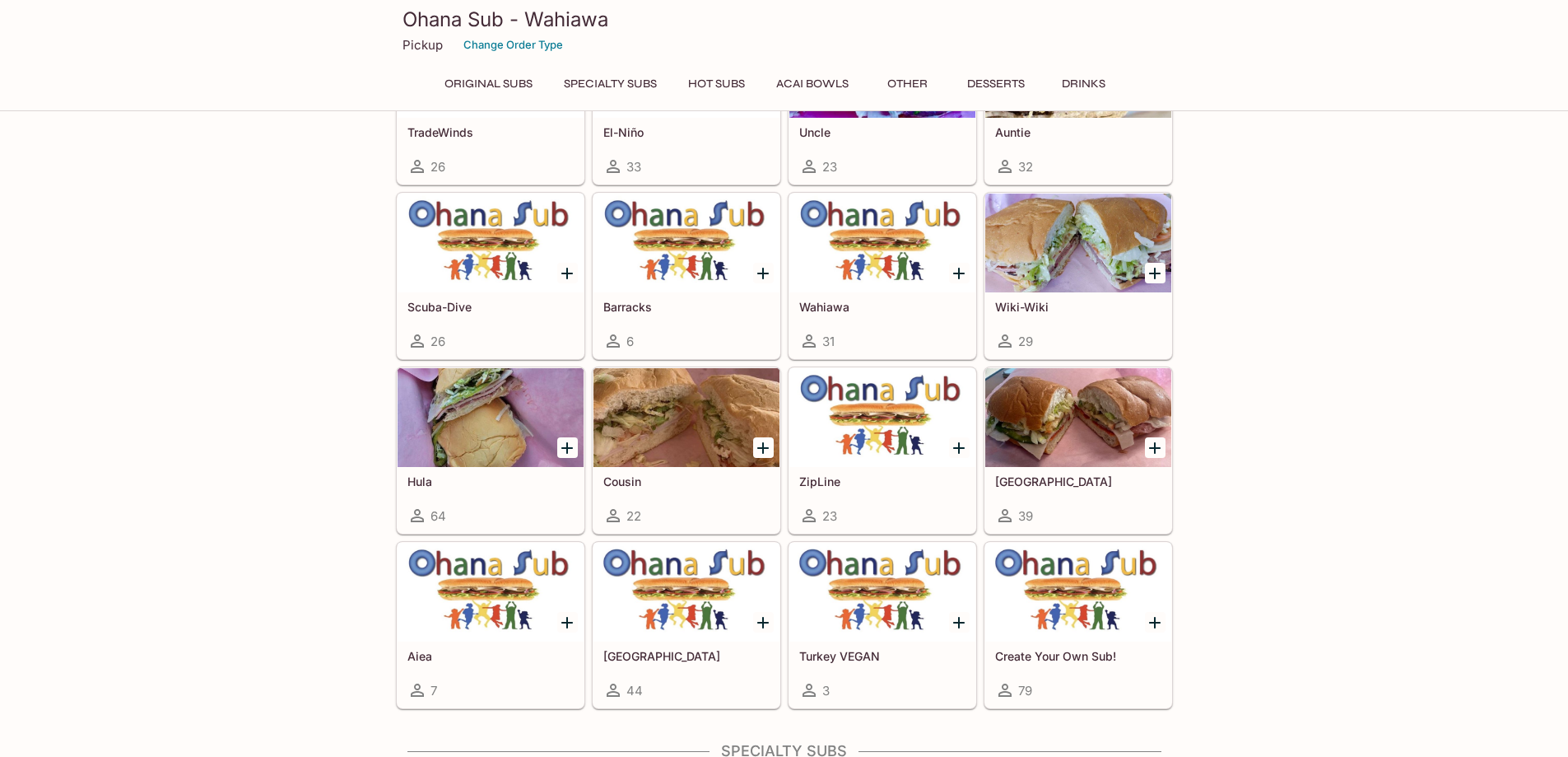
scroll to position [404, 0]
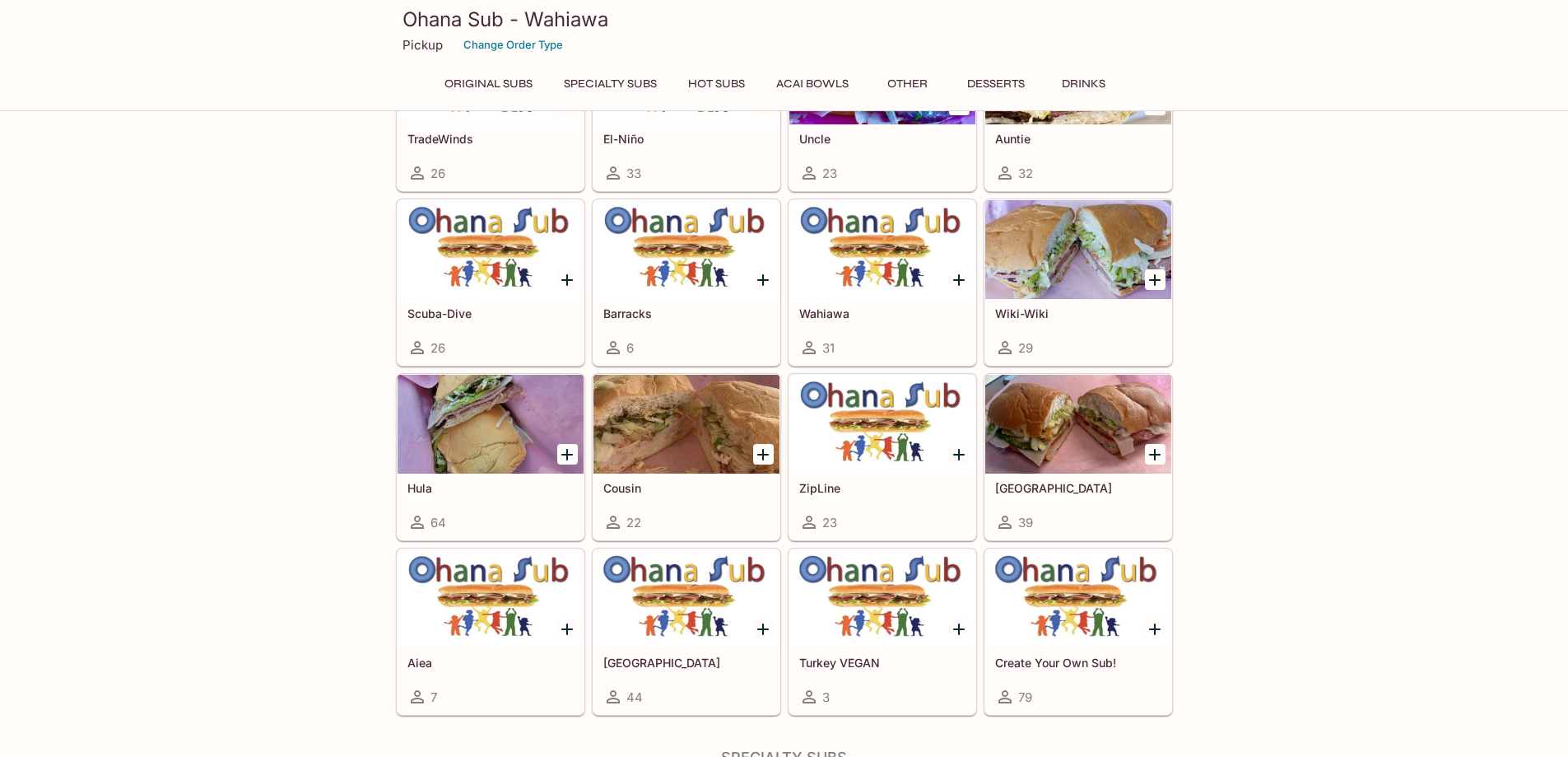
click at [656, 588] on div at bounding box center [686, 599] width 186 height 99
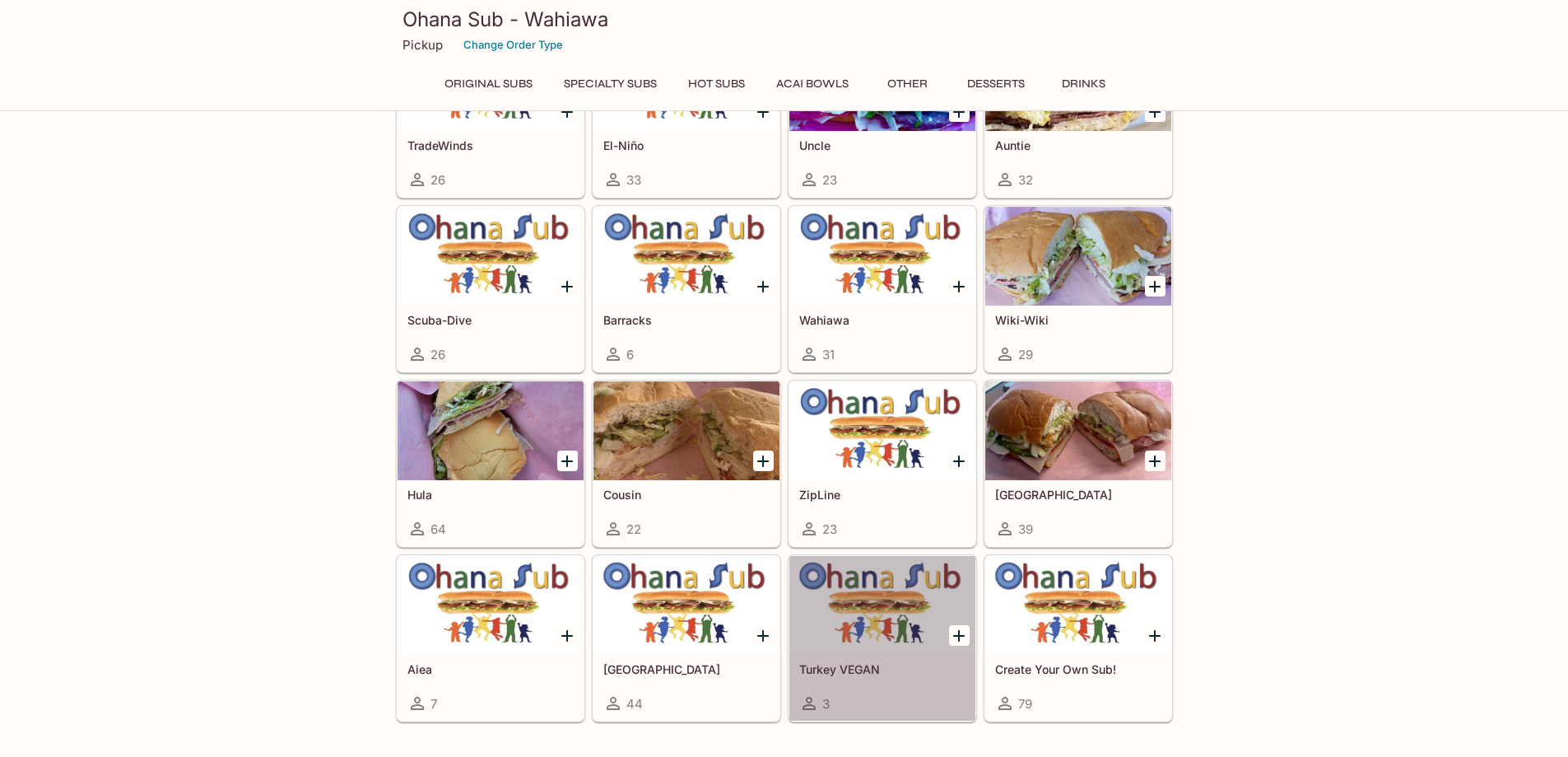
click at [883, 651] on div at bounding box center [882, 605] width 186 height 99
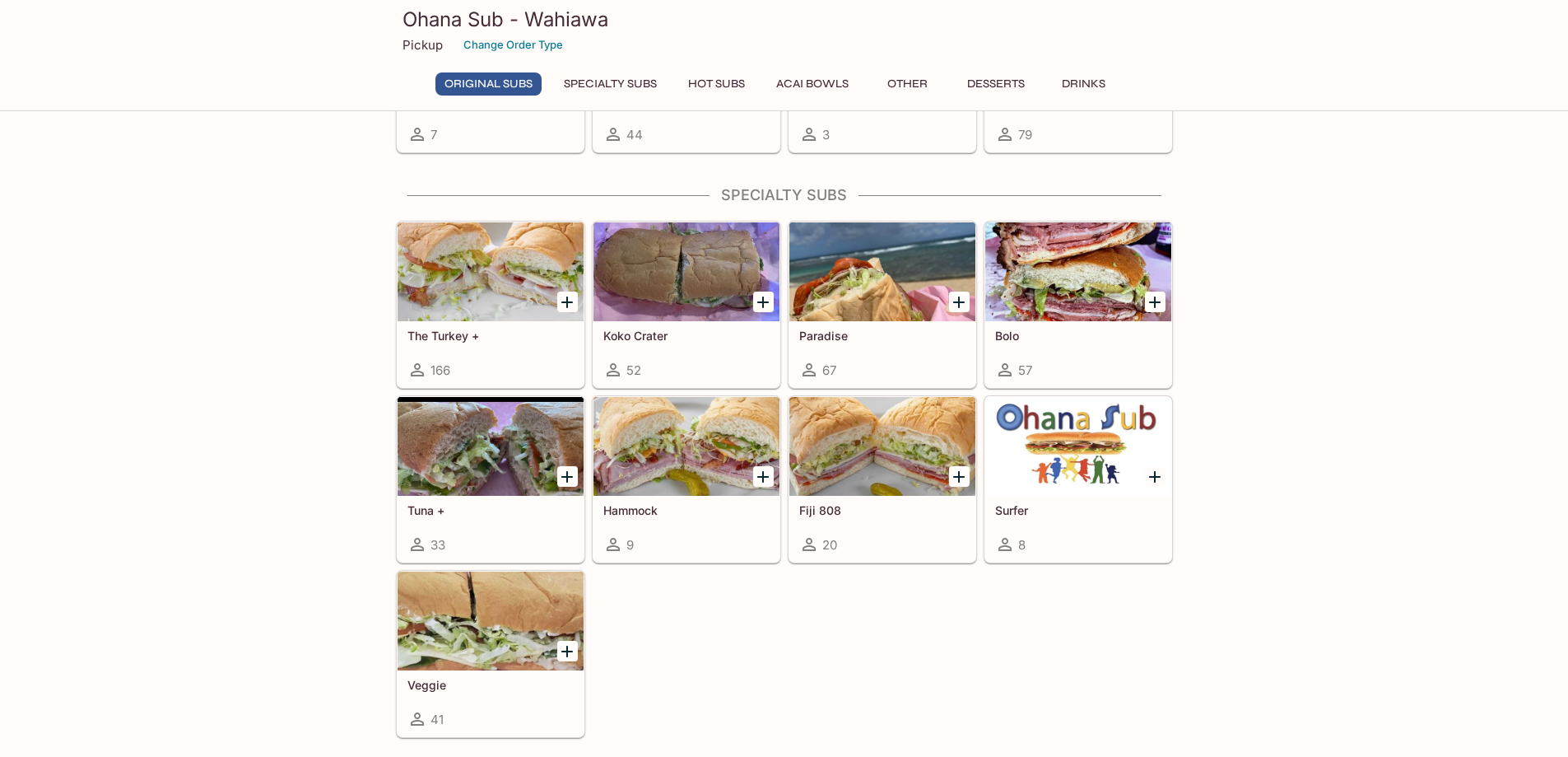
scroll to position [967, 0]
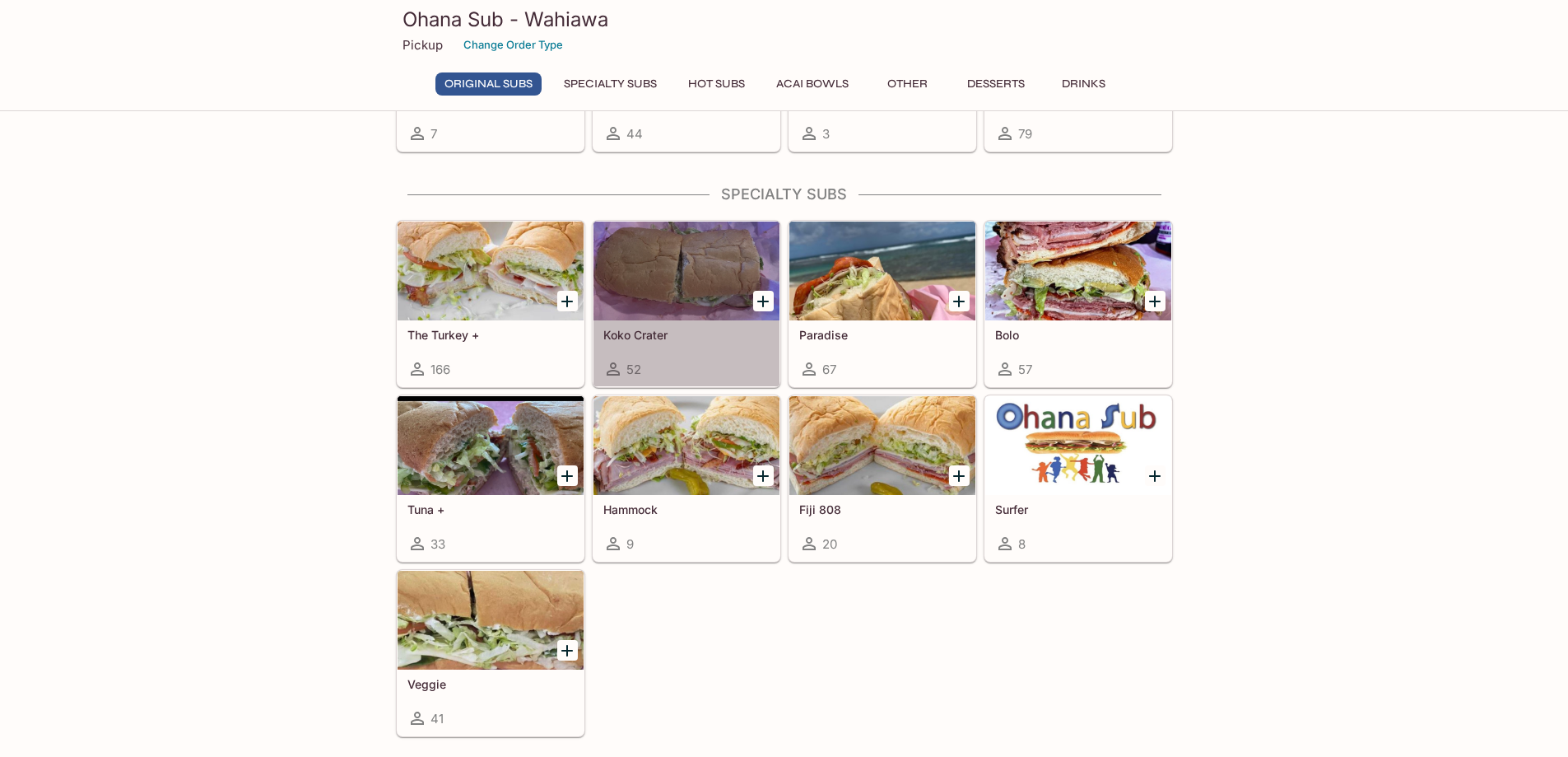
click at [707, 290] on div at bounding box center [686, 271] width 186 height 99
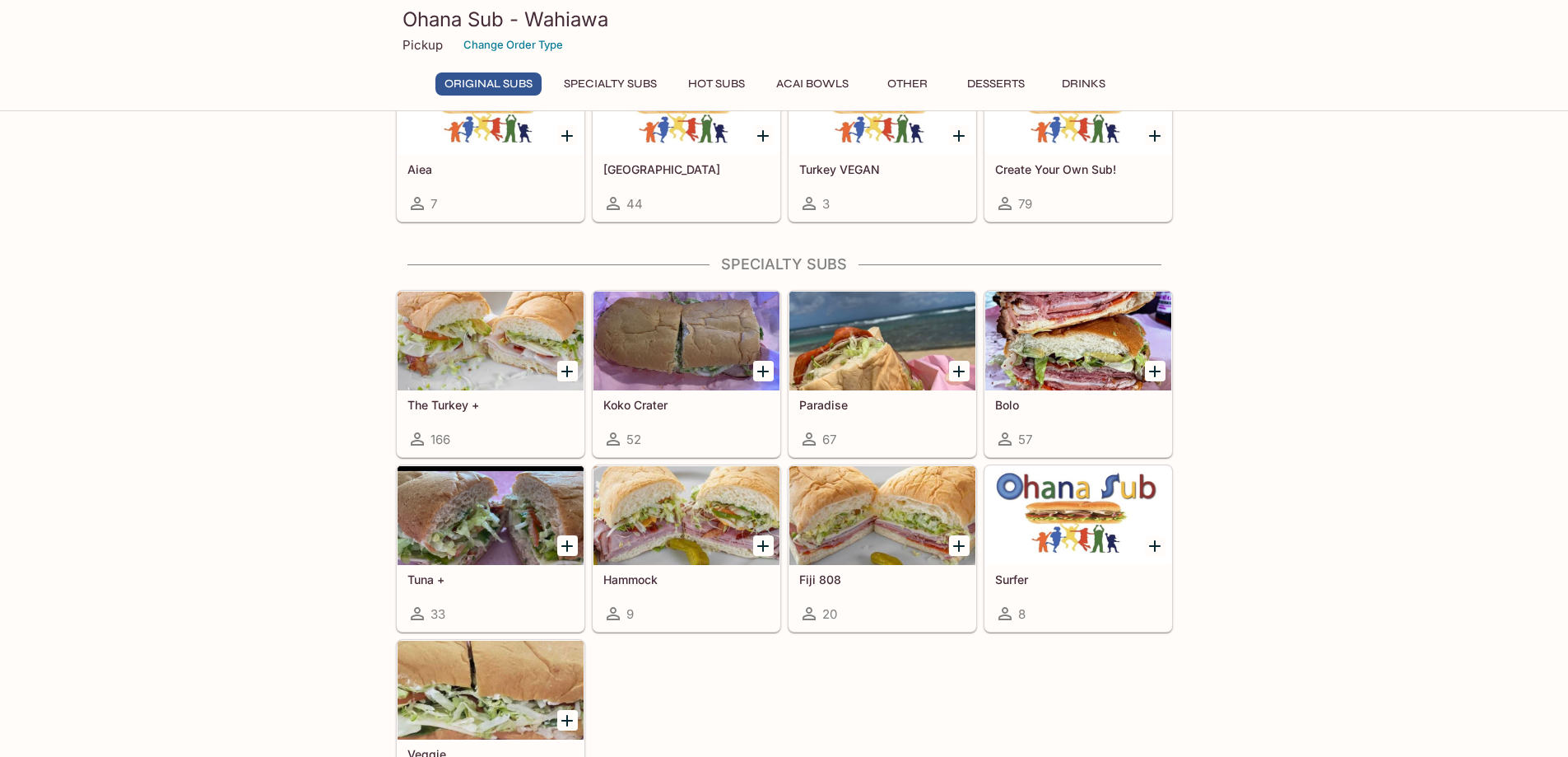
scroll to position [925, 0]
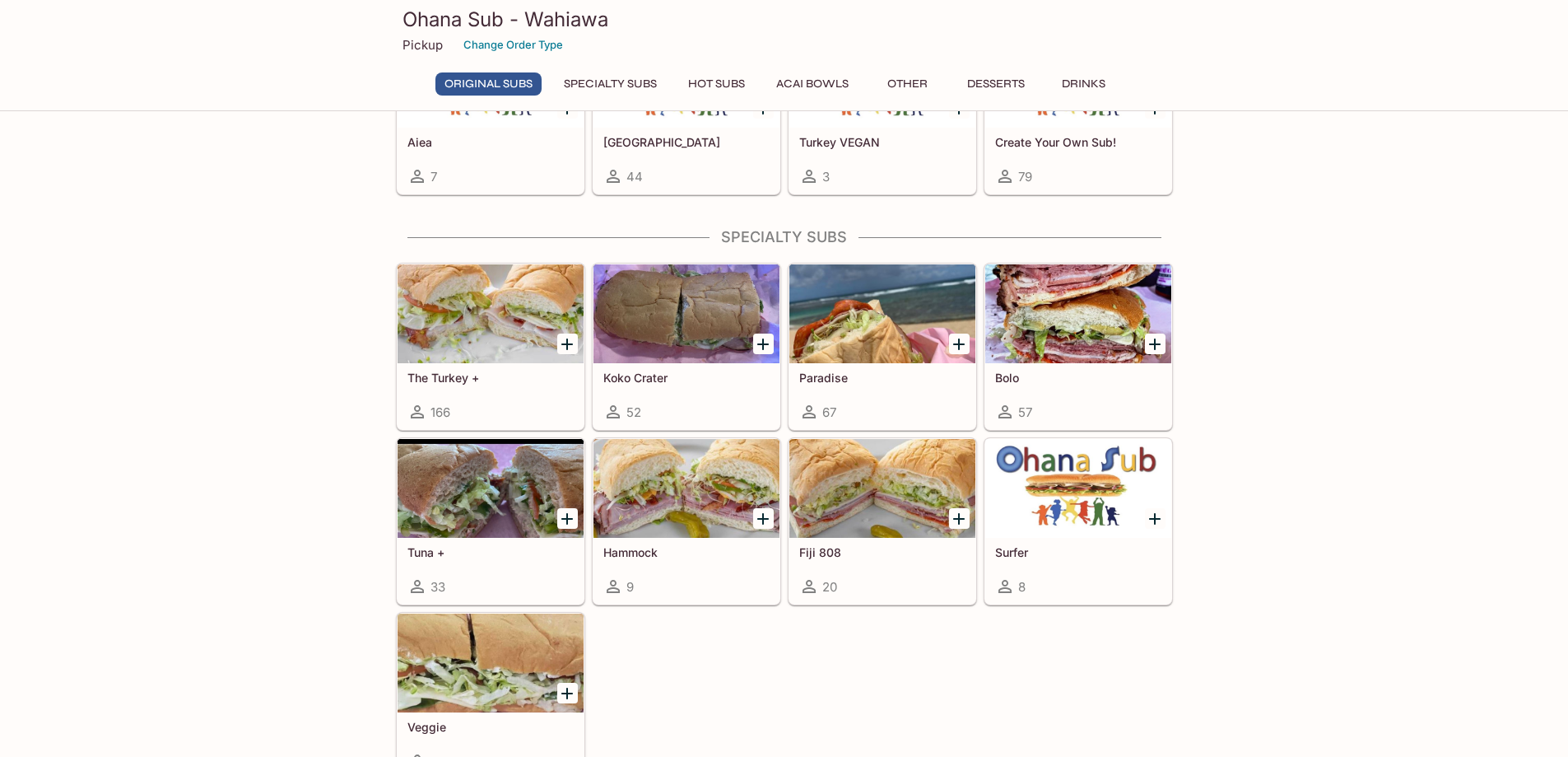
click at [864, 322] on div at bounding box center [882, 314] width 186 height 99
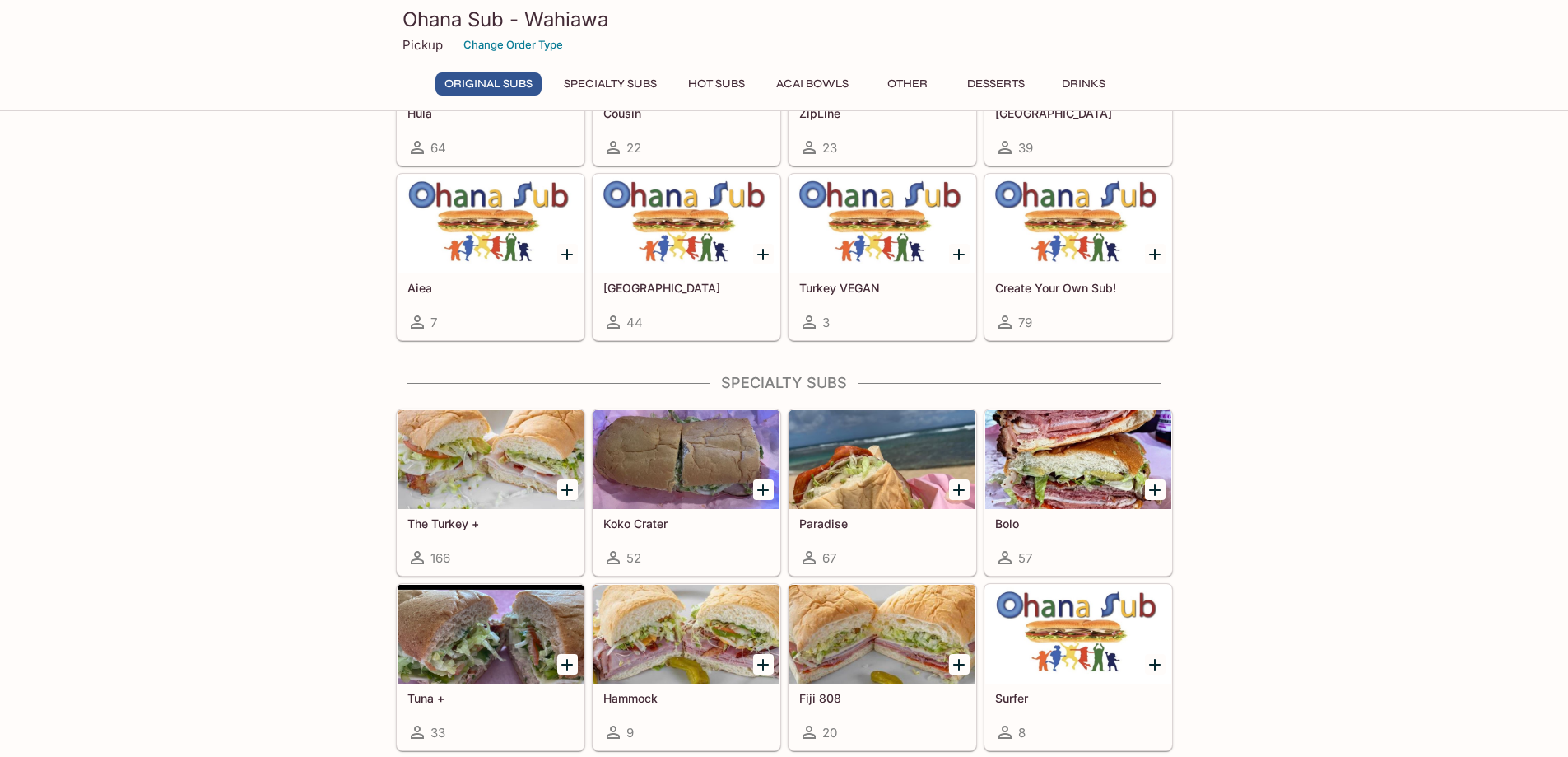
scroll to position [843, 0]
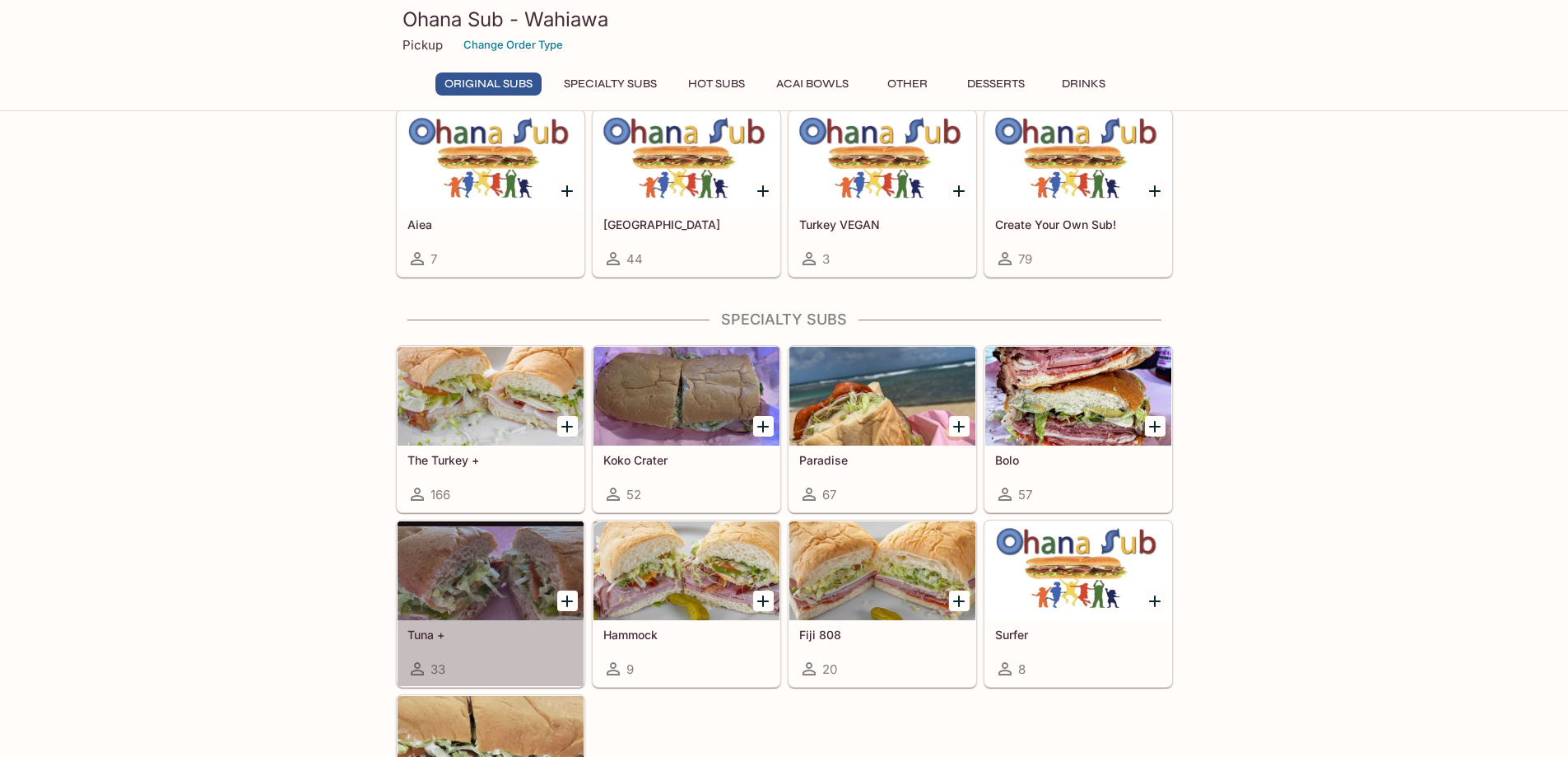
click at [467, 571] on div at bounding box center [490, 571] width 186 height 99
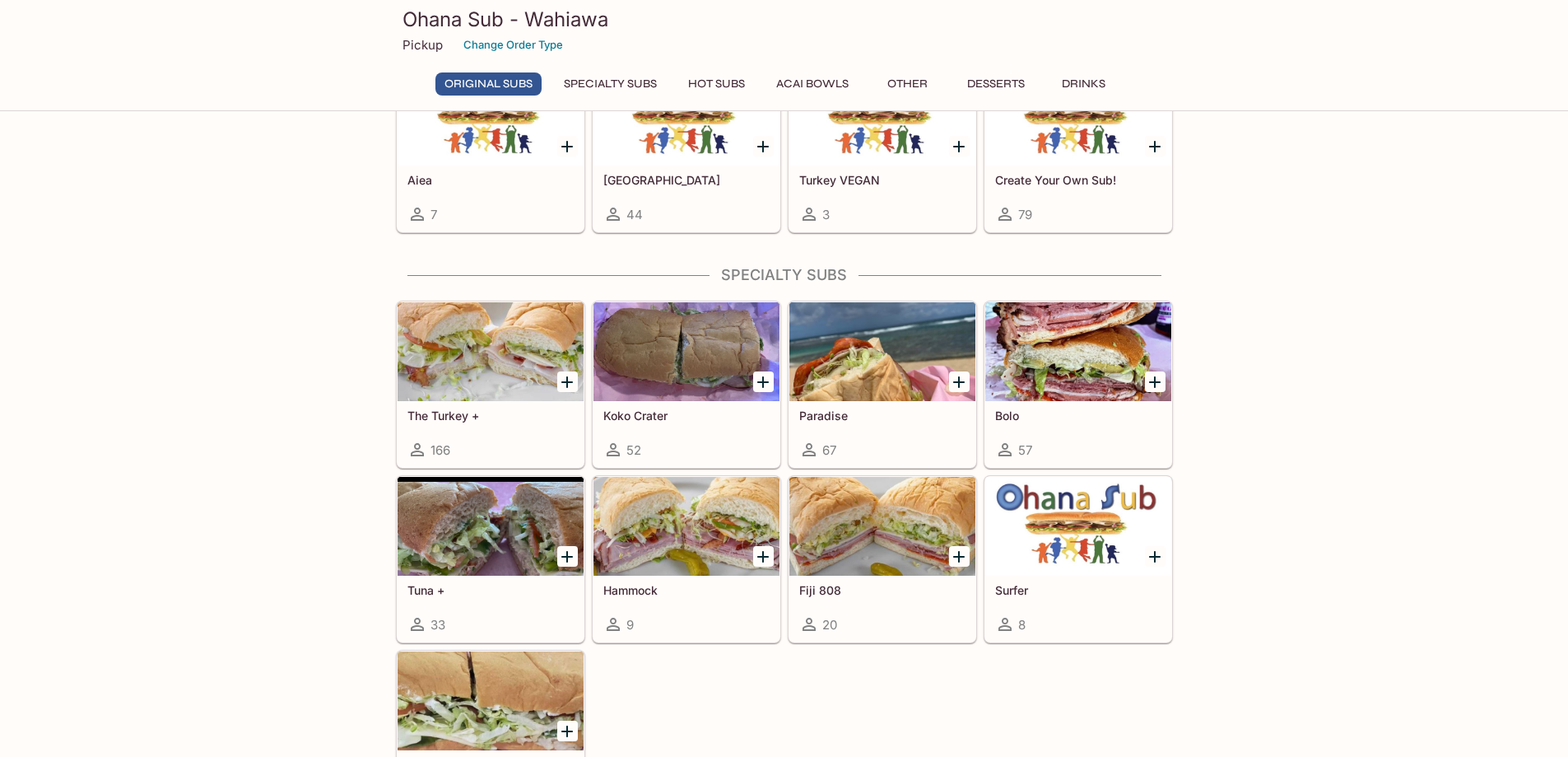
scroll to position [925, 0]
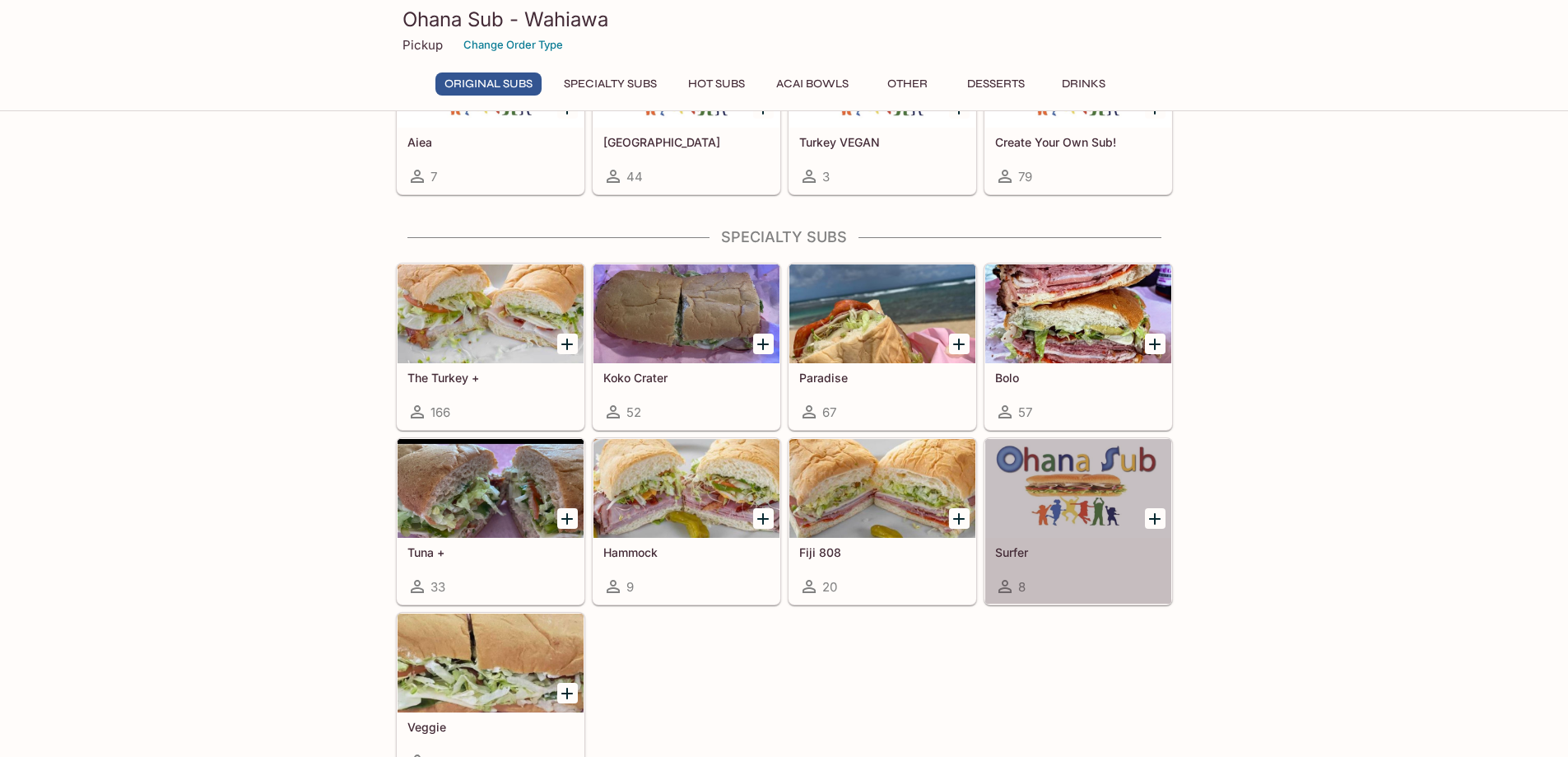
click at [1097, 498] on div at bounding box center [1079, 489] width 186 height 99
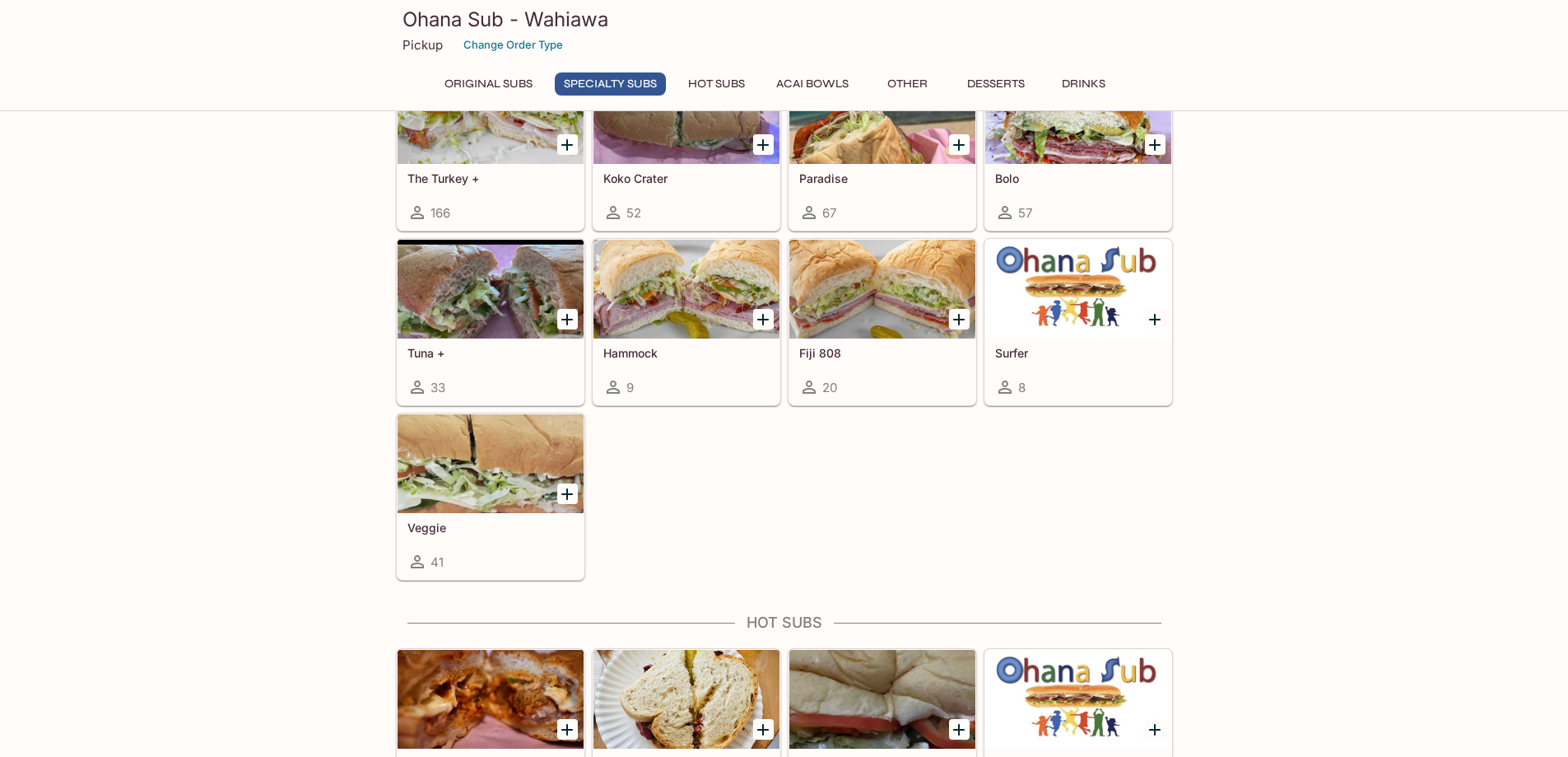
scroll to position [1172, 0]
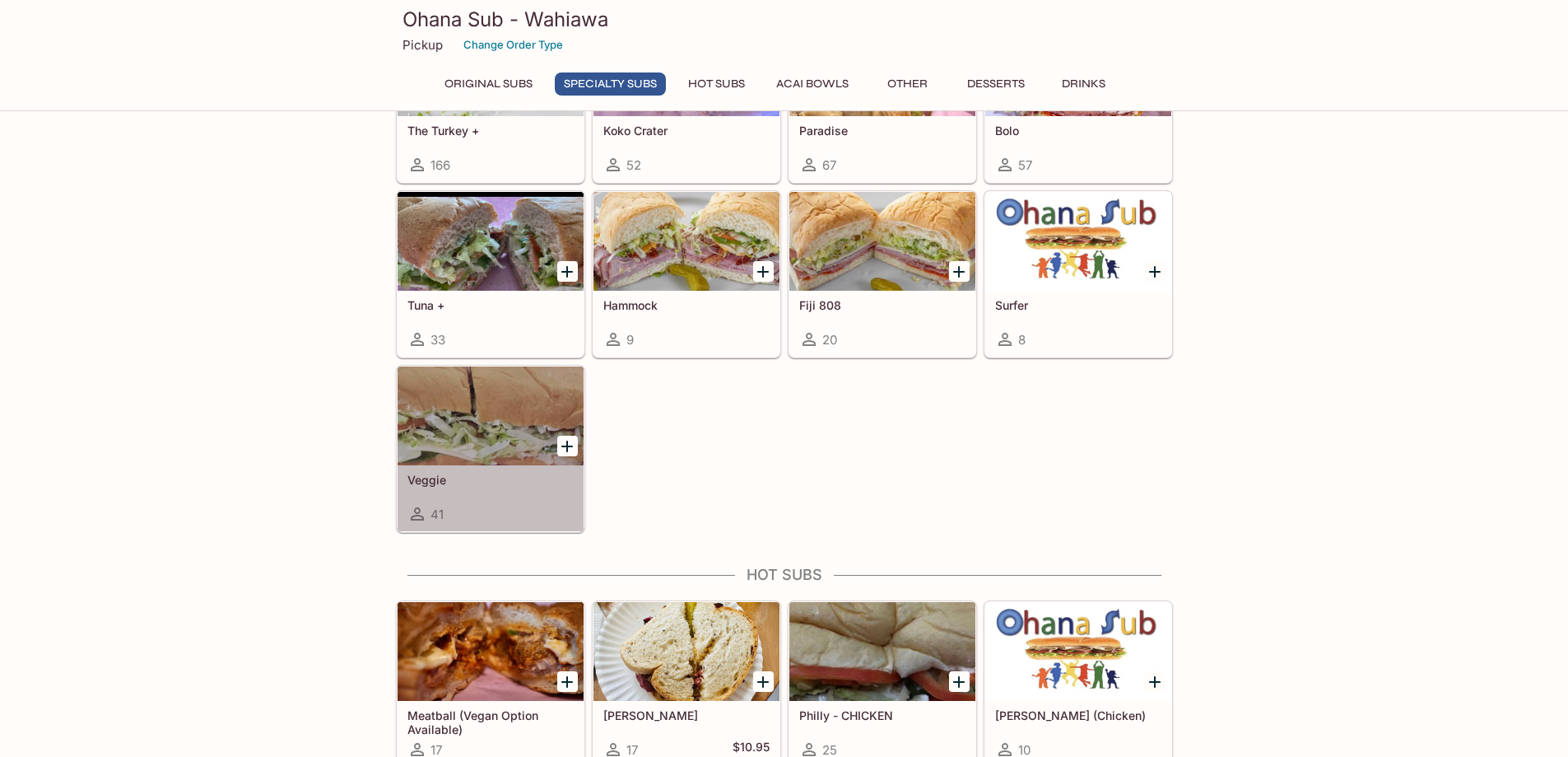
click at [439, 429] on div at bounding box center [490, 416] width 186 height 99
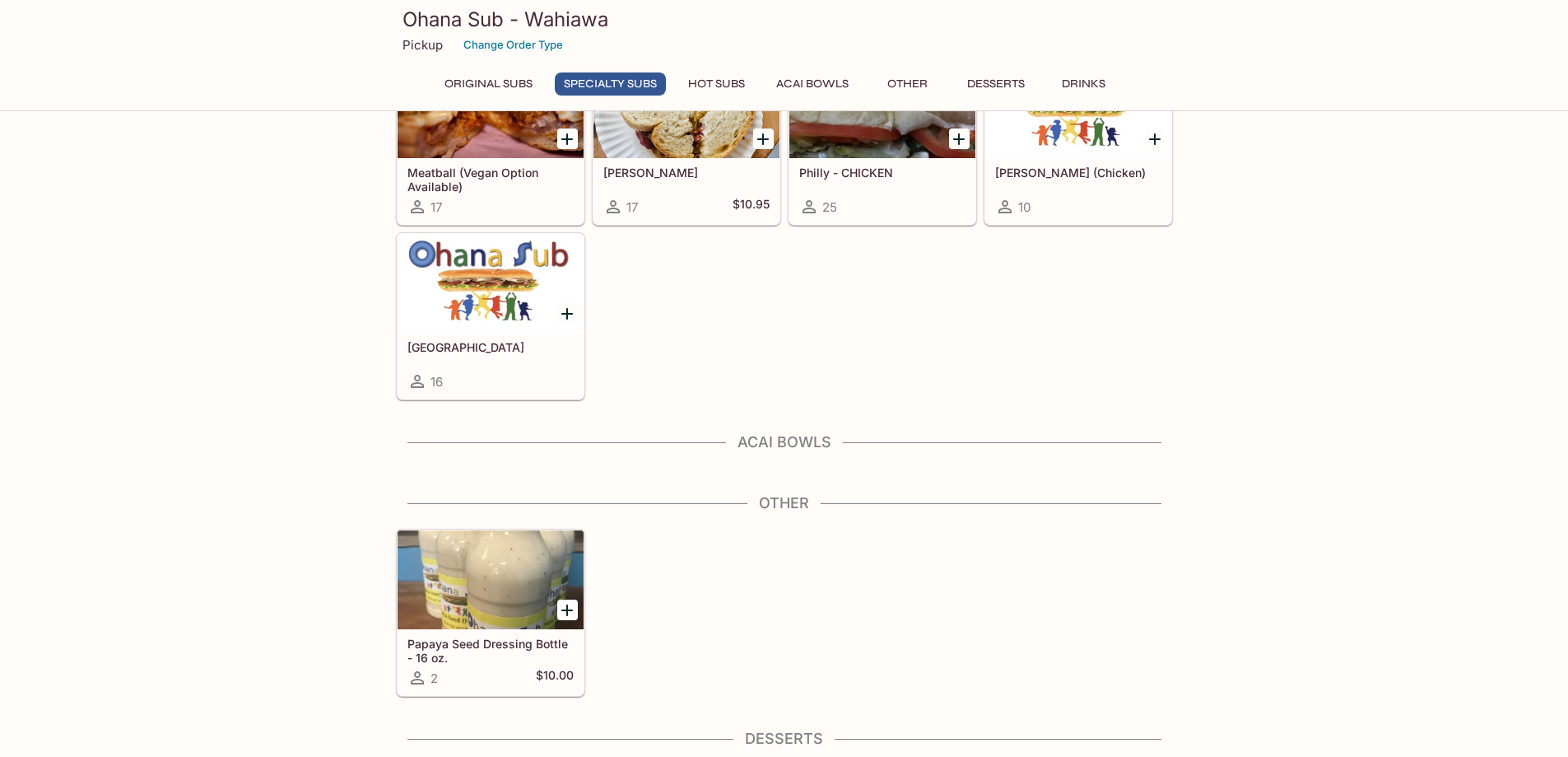
scroll to position [1749, 0]
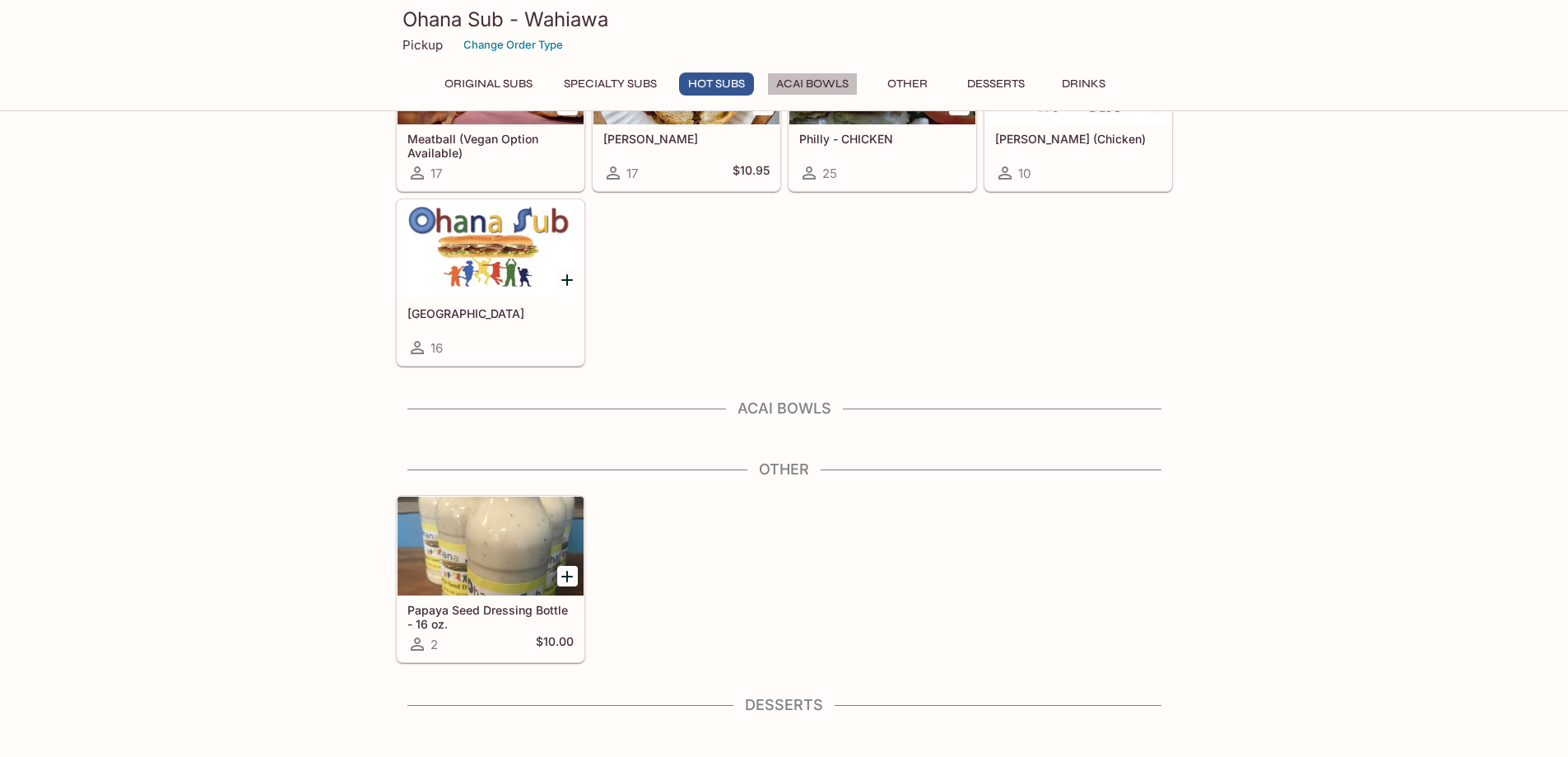
click at [805, 82] on button "Acai Bowls" at bounding box center [813, 84] width 91 height 23
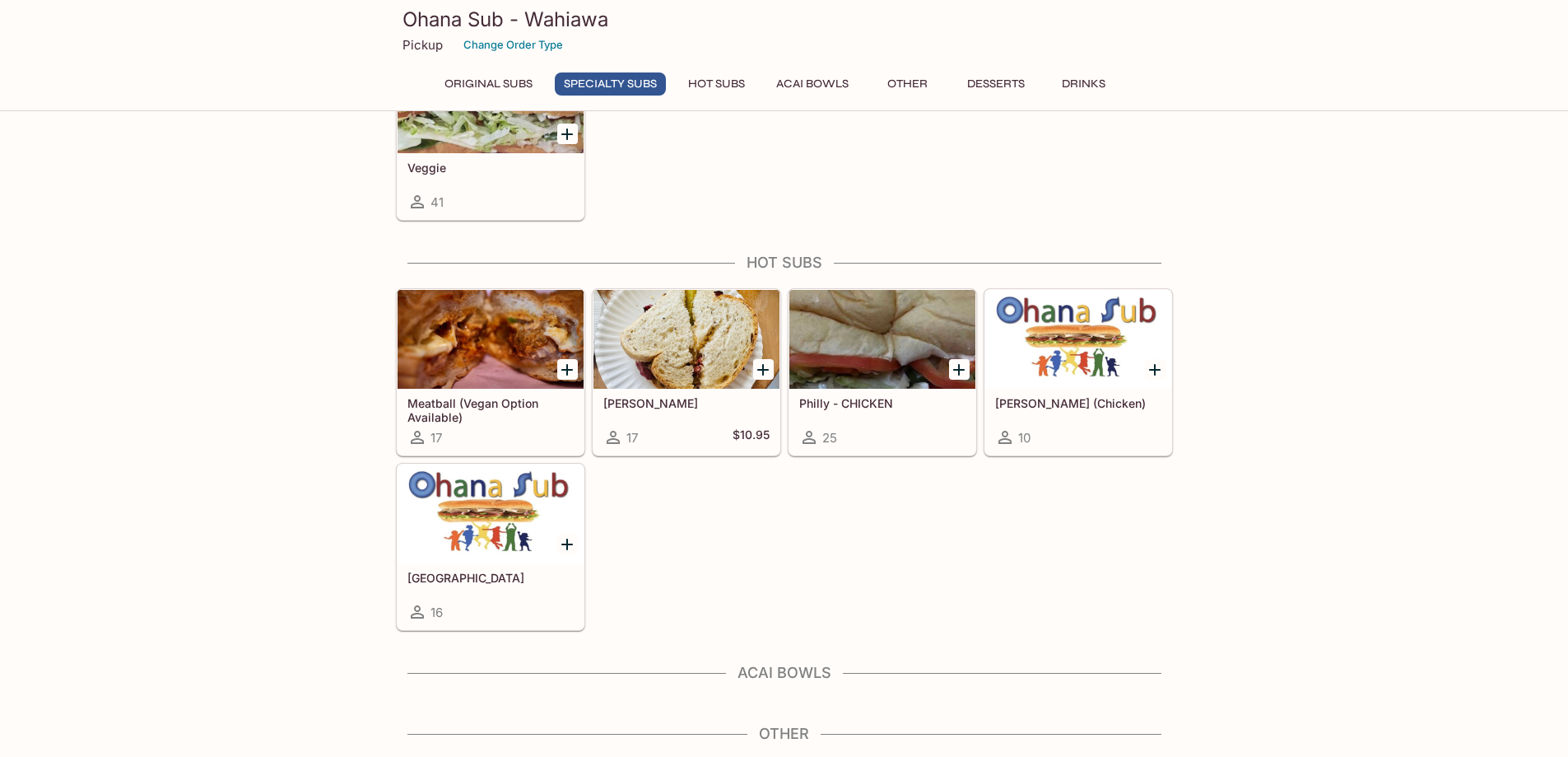
scroll to position [1375, 0]
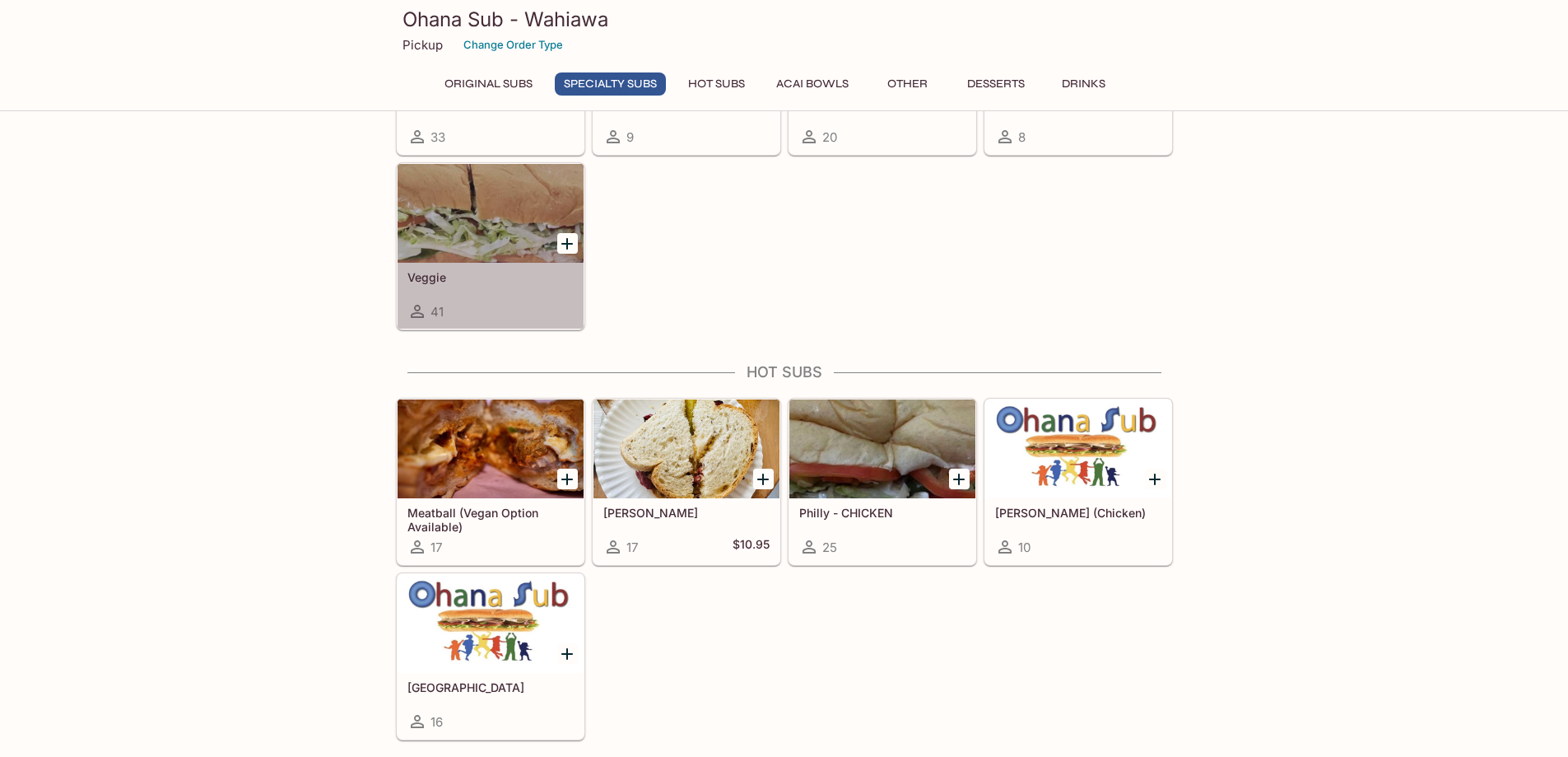
click at [551, 277] on h5 "Veggie" at bounding box center [490, 277] width 166 height 14
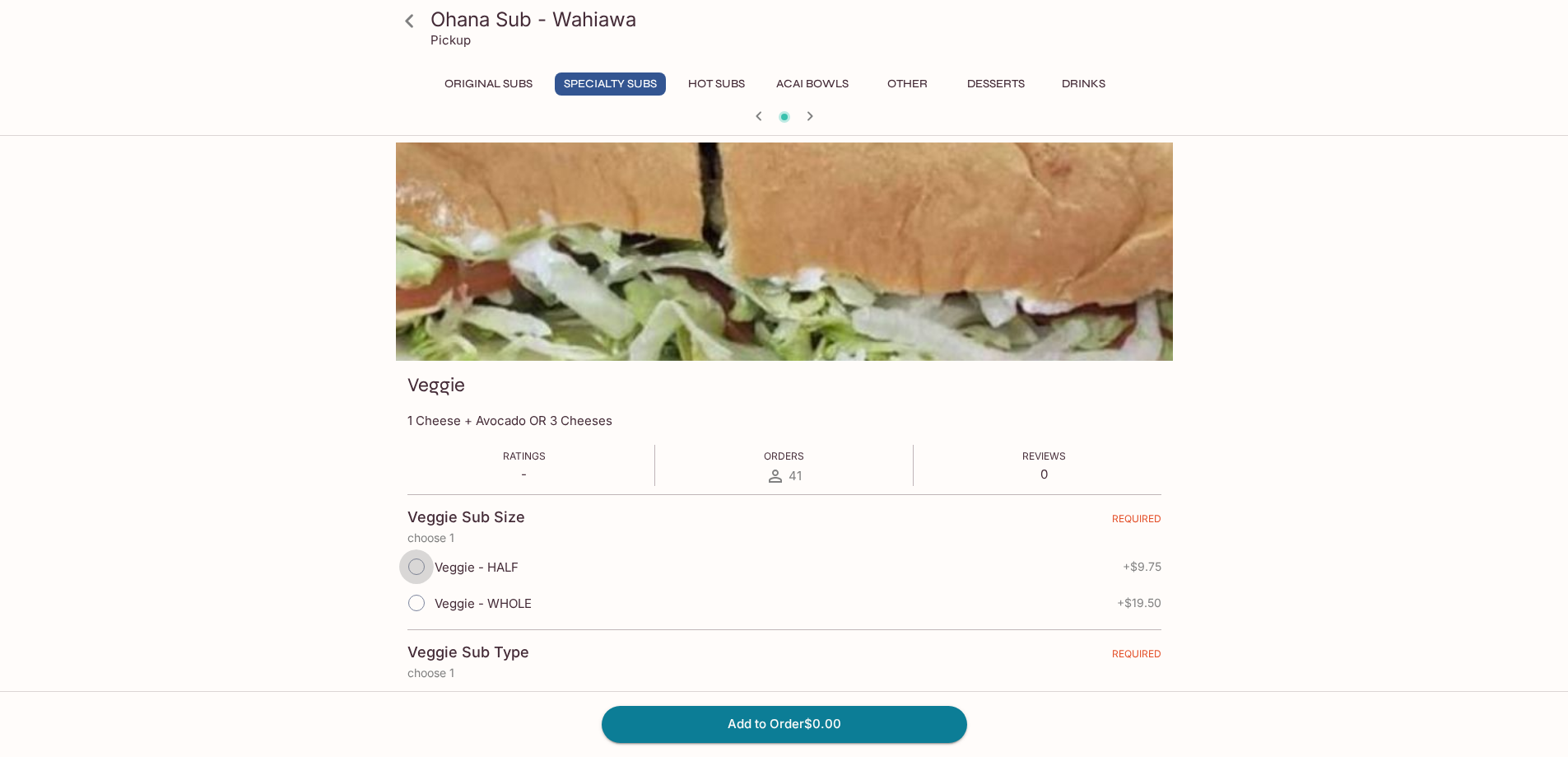
click at [413, 569] on input "Veggie - HALF" at bounding box center [416, 566] width 34 height 34
radio input "true"
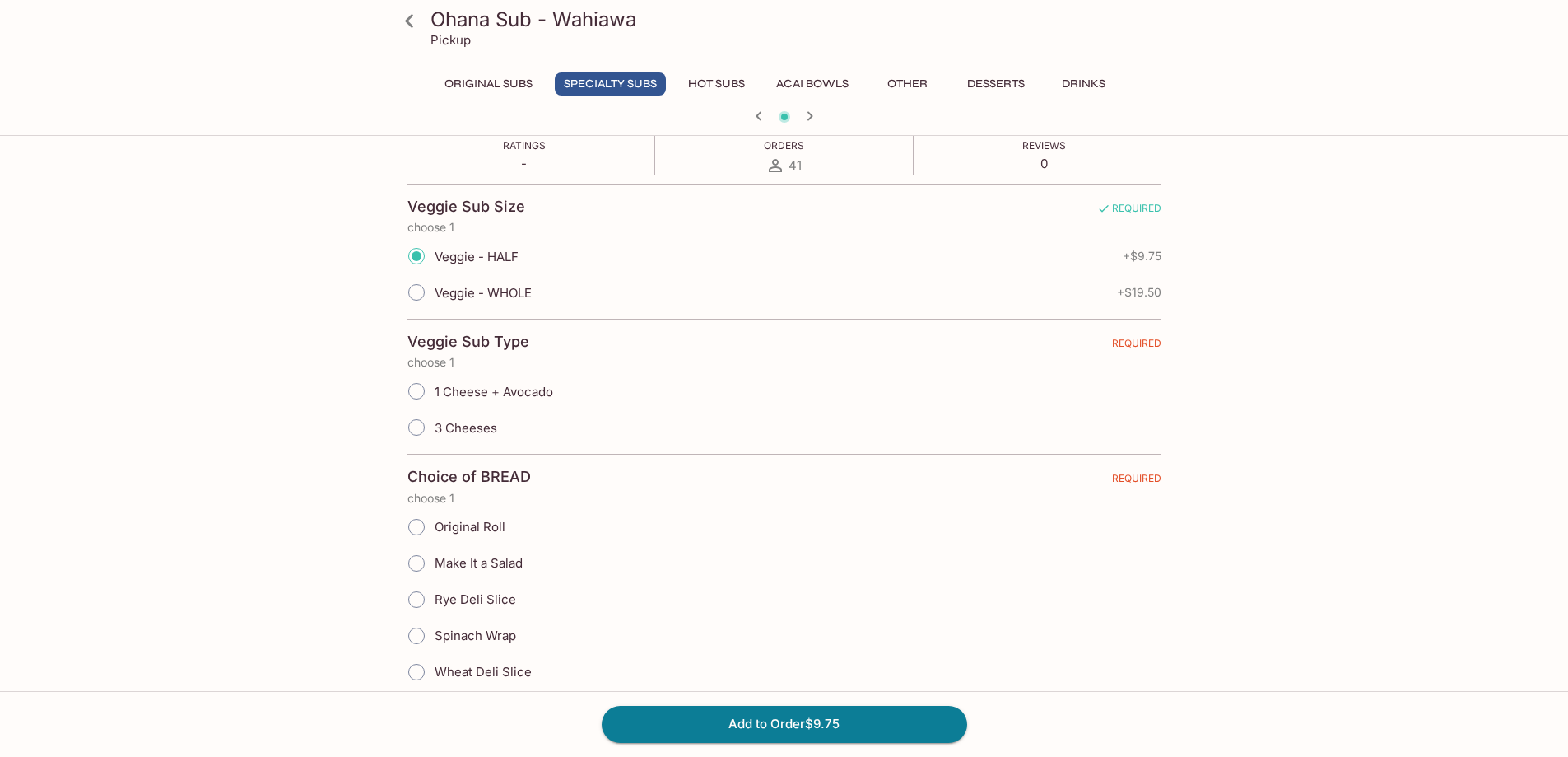
scroll to position [329, 0]
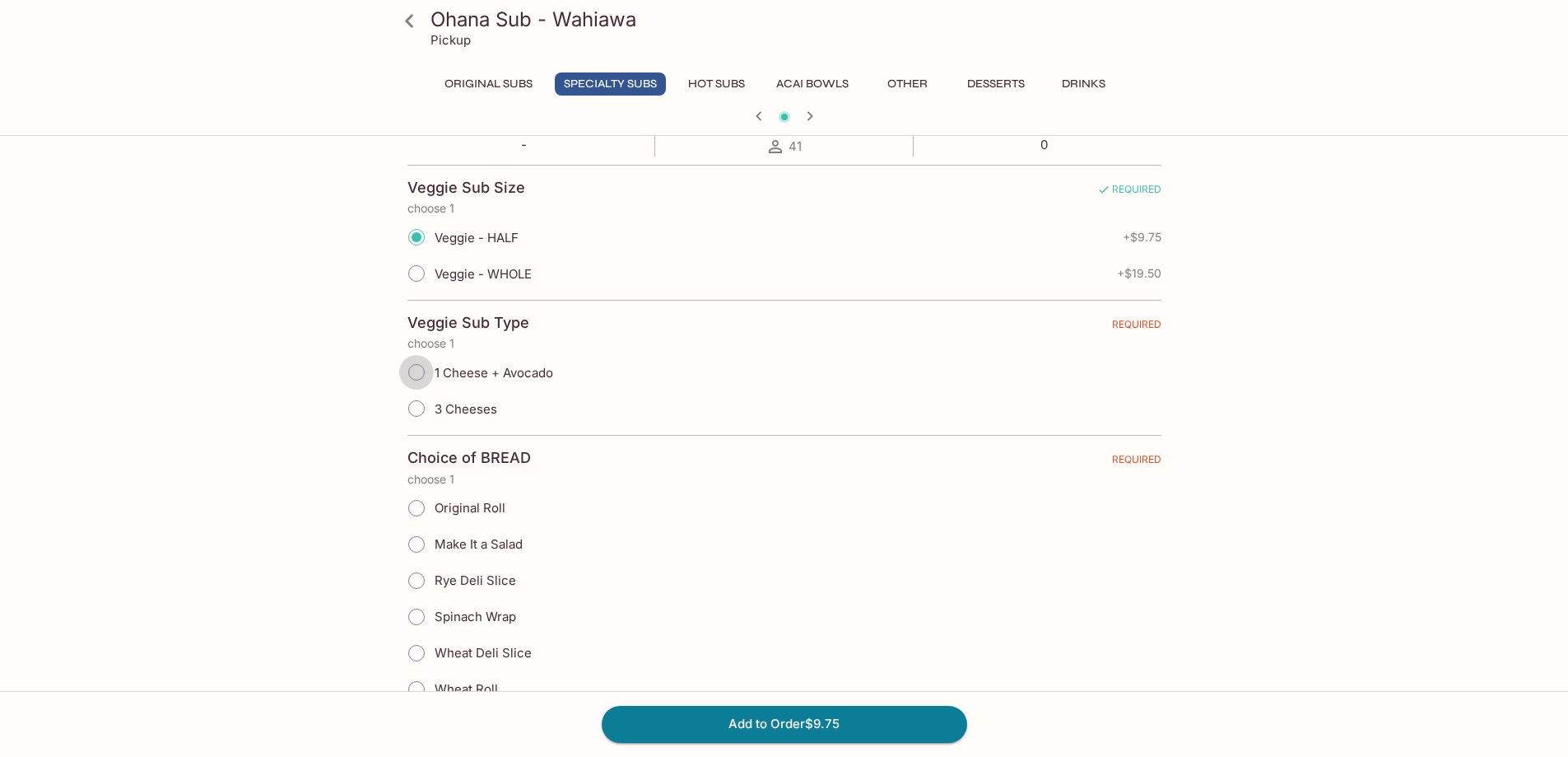
click at [414, 374] on input "1 Cheese + Avocado" at bounding box center [416, 371] width 34 height 34
radio input "true"
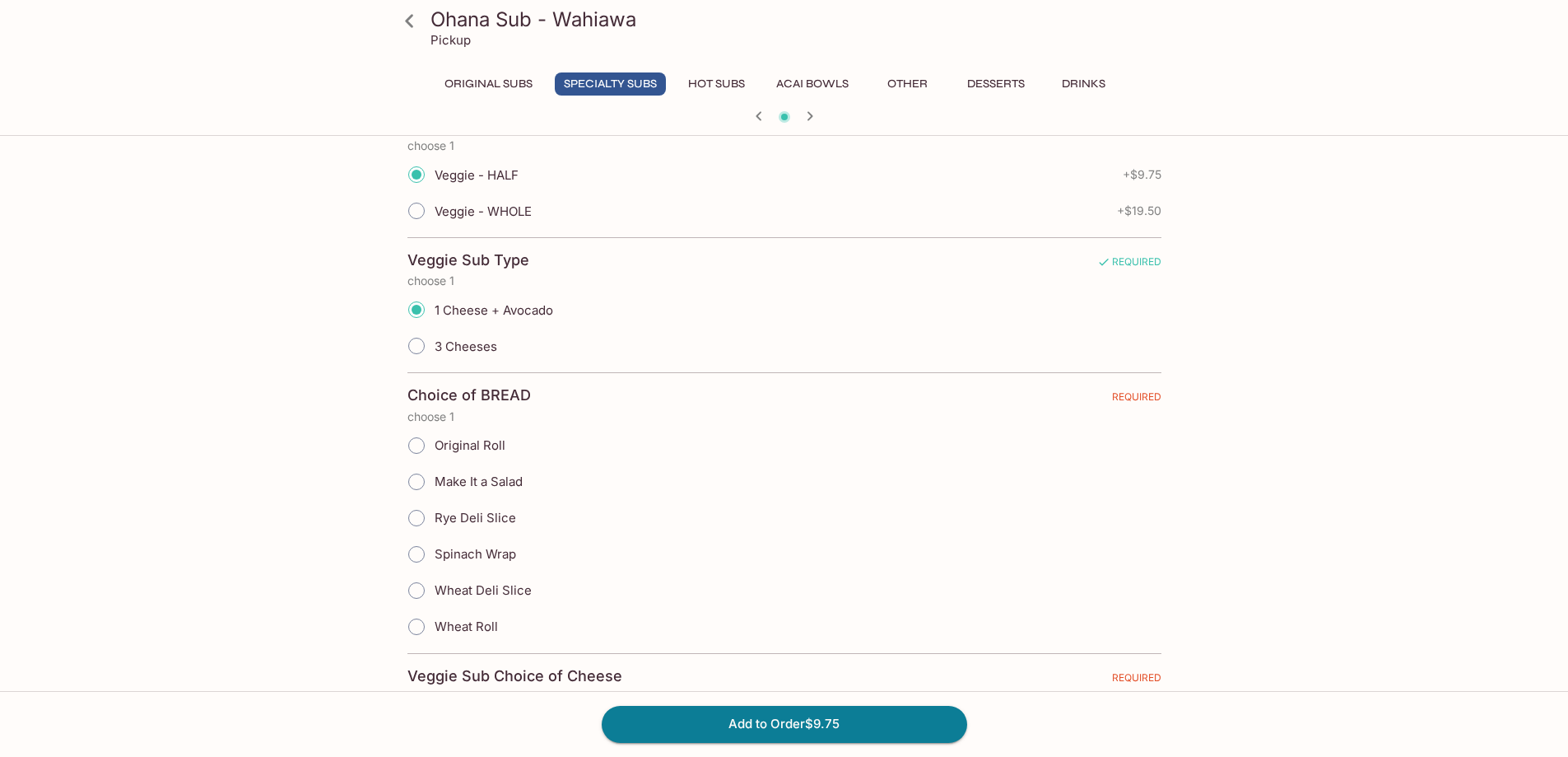
scroll to position [494, 0]
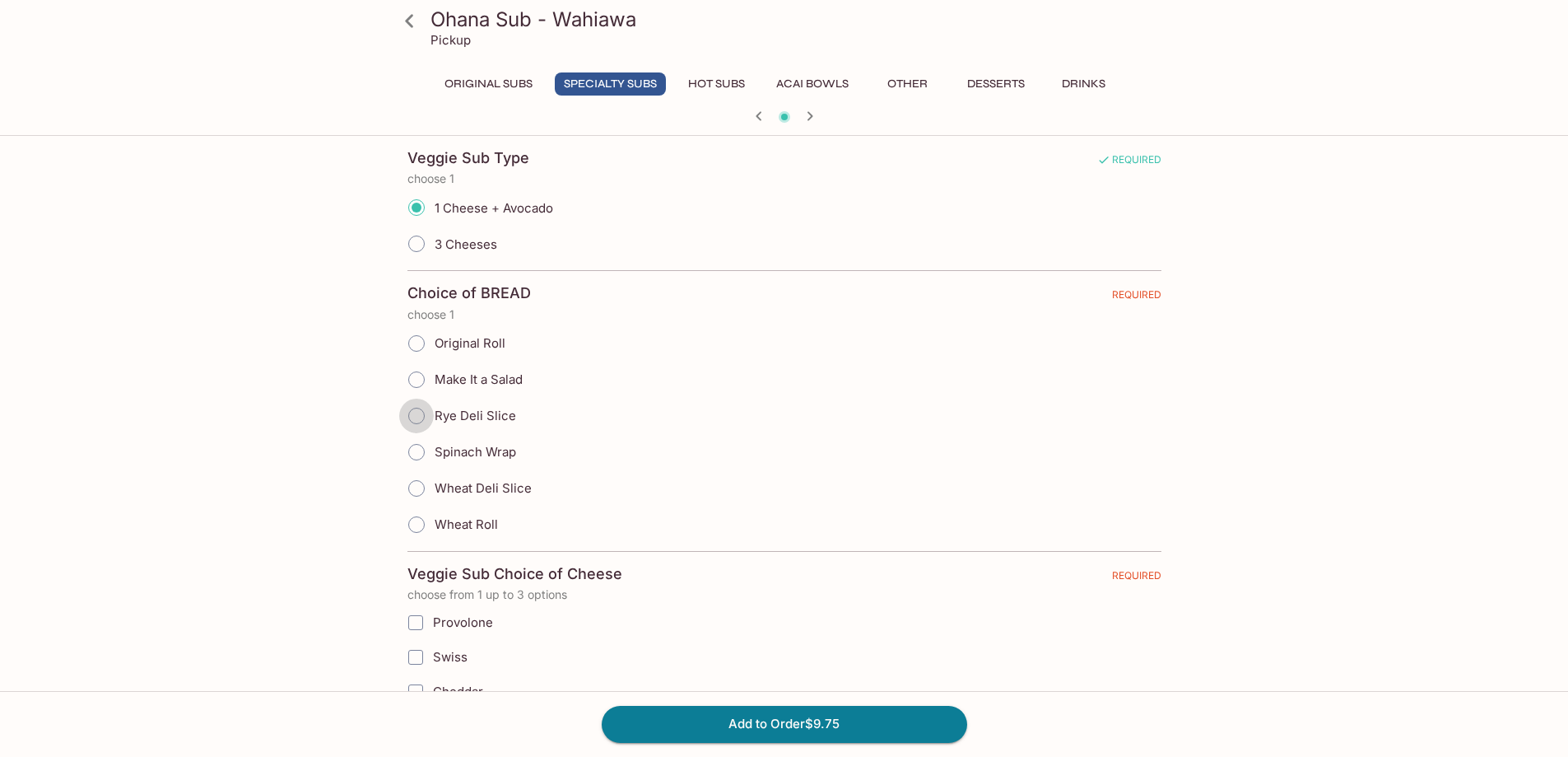
click at [418, 413] on input "Rye Deli Slice" at bounding box center [416, 415] width 34 height 34
radio input "true"
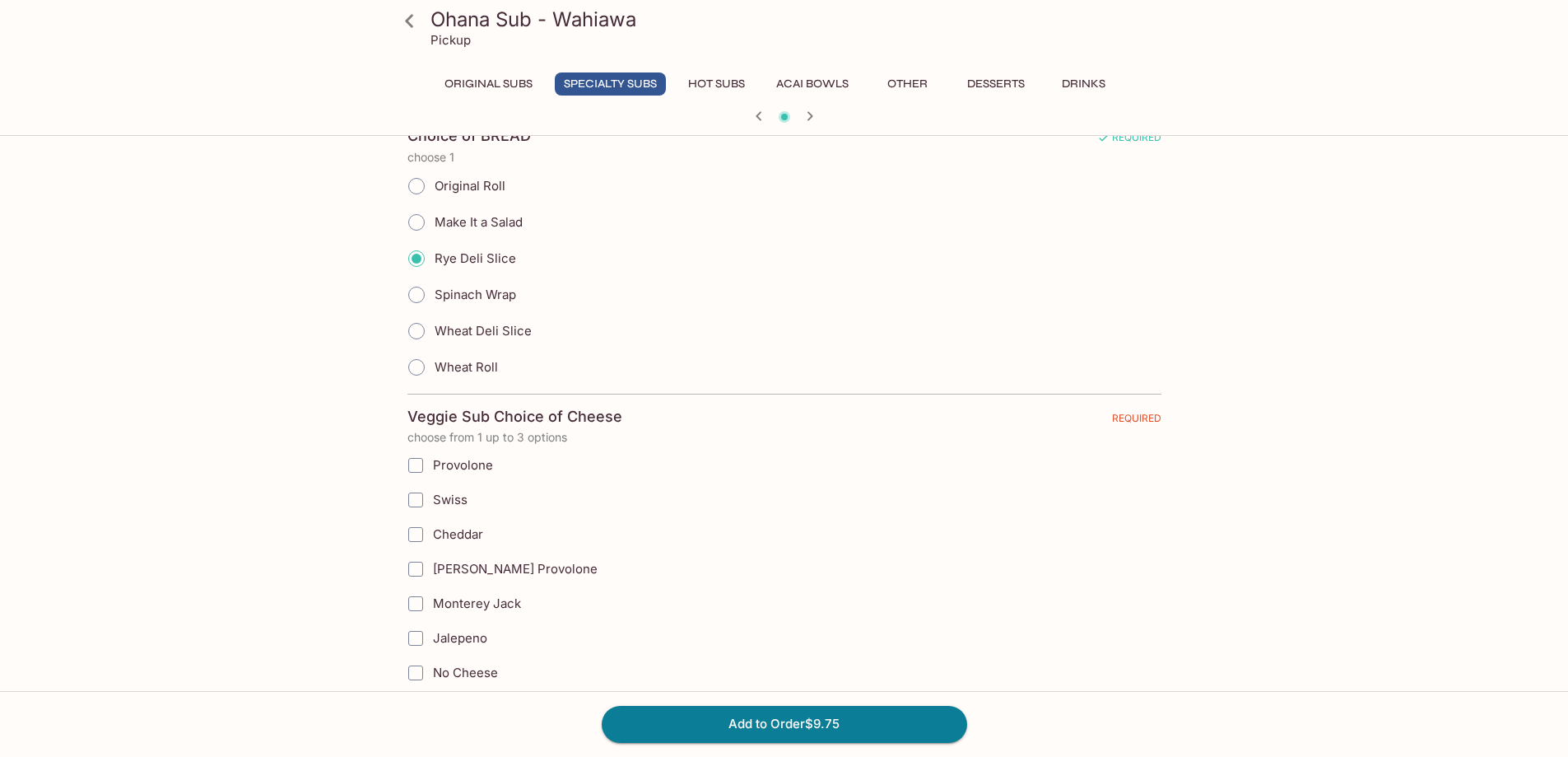
scroll to position [659, 0]
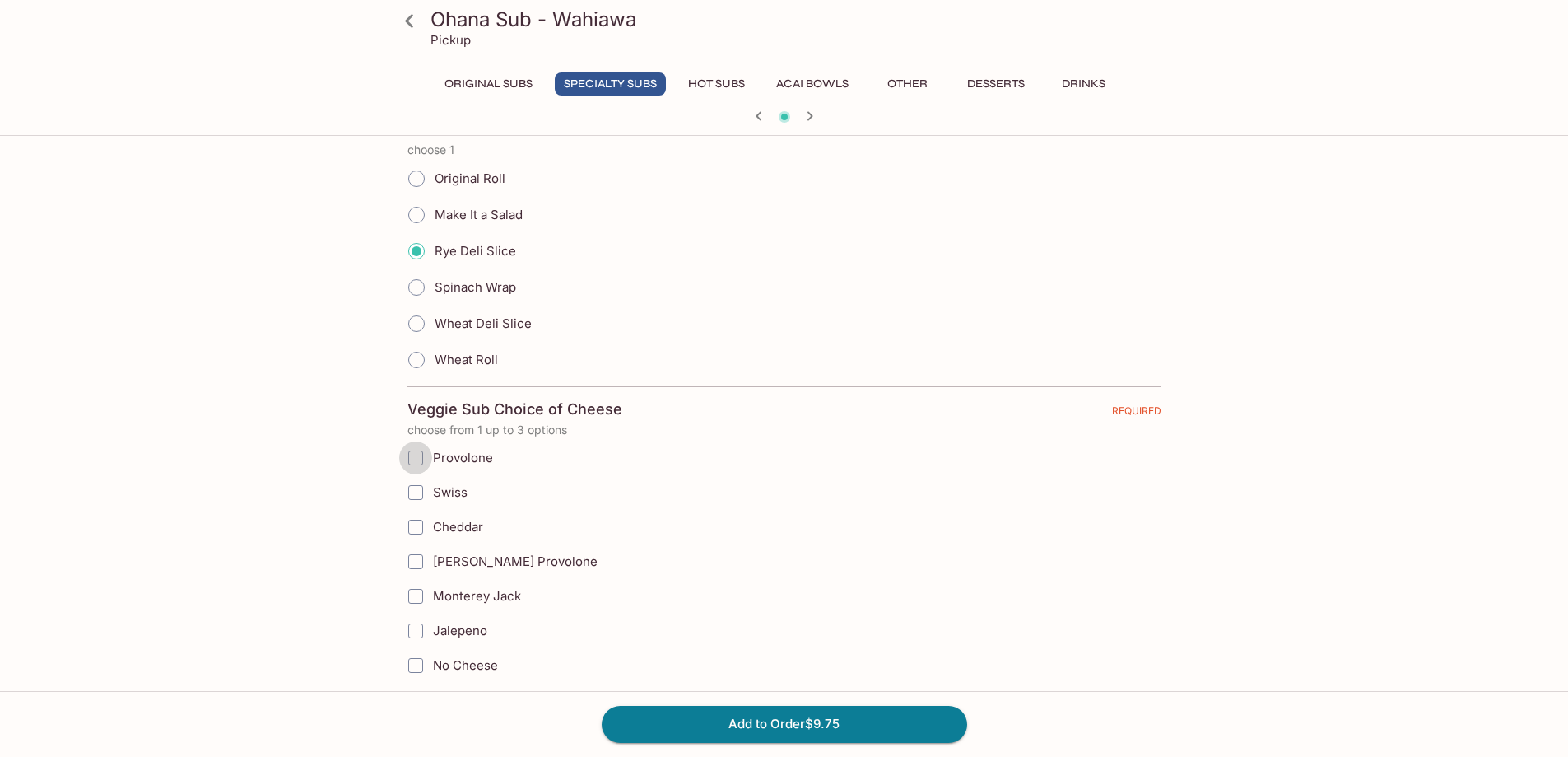
click at [419, 461] on input "Provolone" at bounding box center [415, 458] width 33 height 33
checkbox input "true"
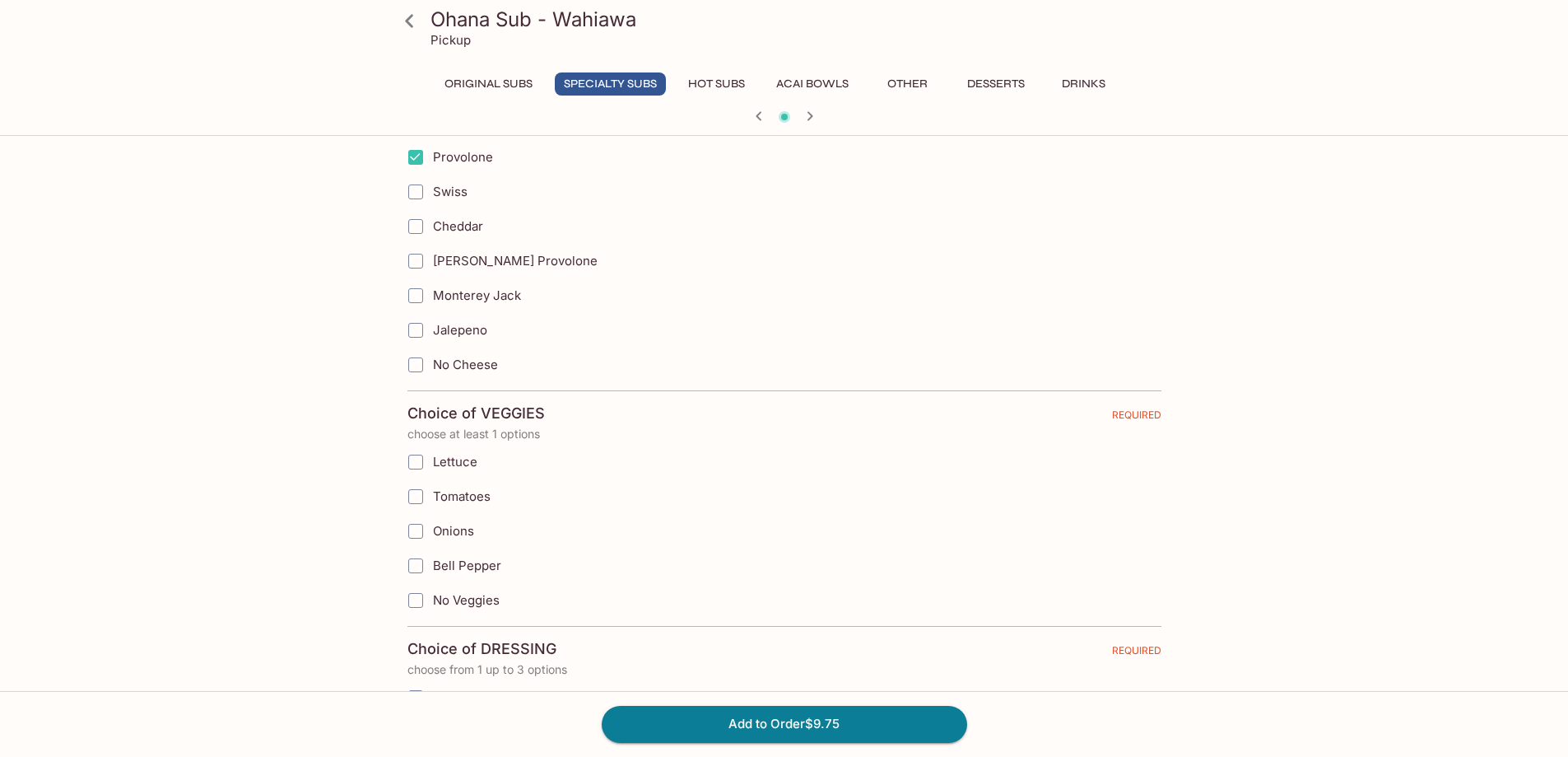
scroll to position [1071, 0]
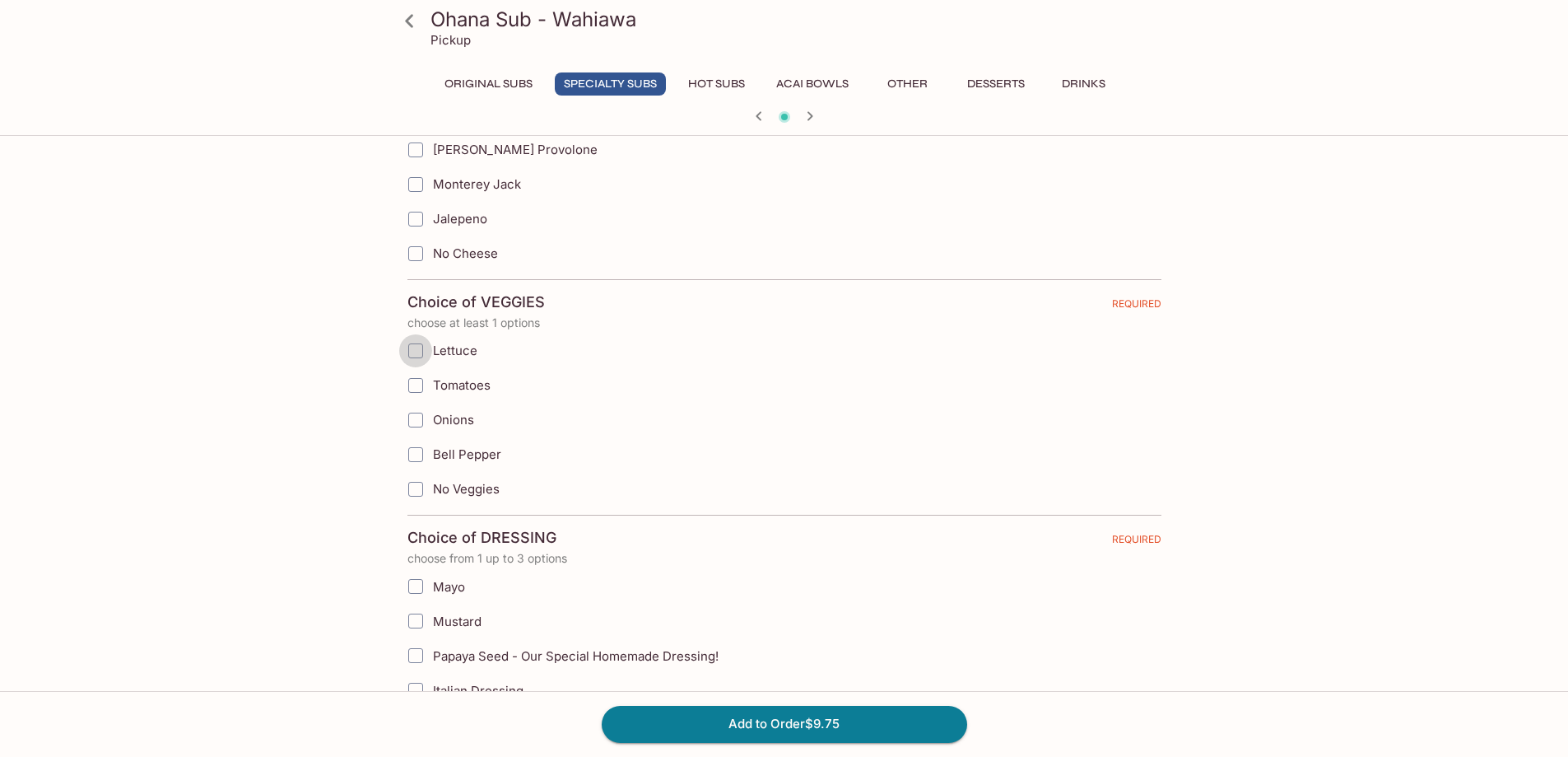
click at [416, 349] on input "Lettuce" at bounding box center [415, 350] width 33 height 33
checkbox input "true"
click at [417, 387] on input "Tomatoes" at bounding box center [415, 385] width 33 height 33
checkbox input "true"
click at [419, 460] on input "Bell Pepper" at bounding box center [415, 454] width 33 height 33
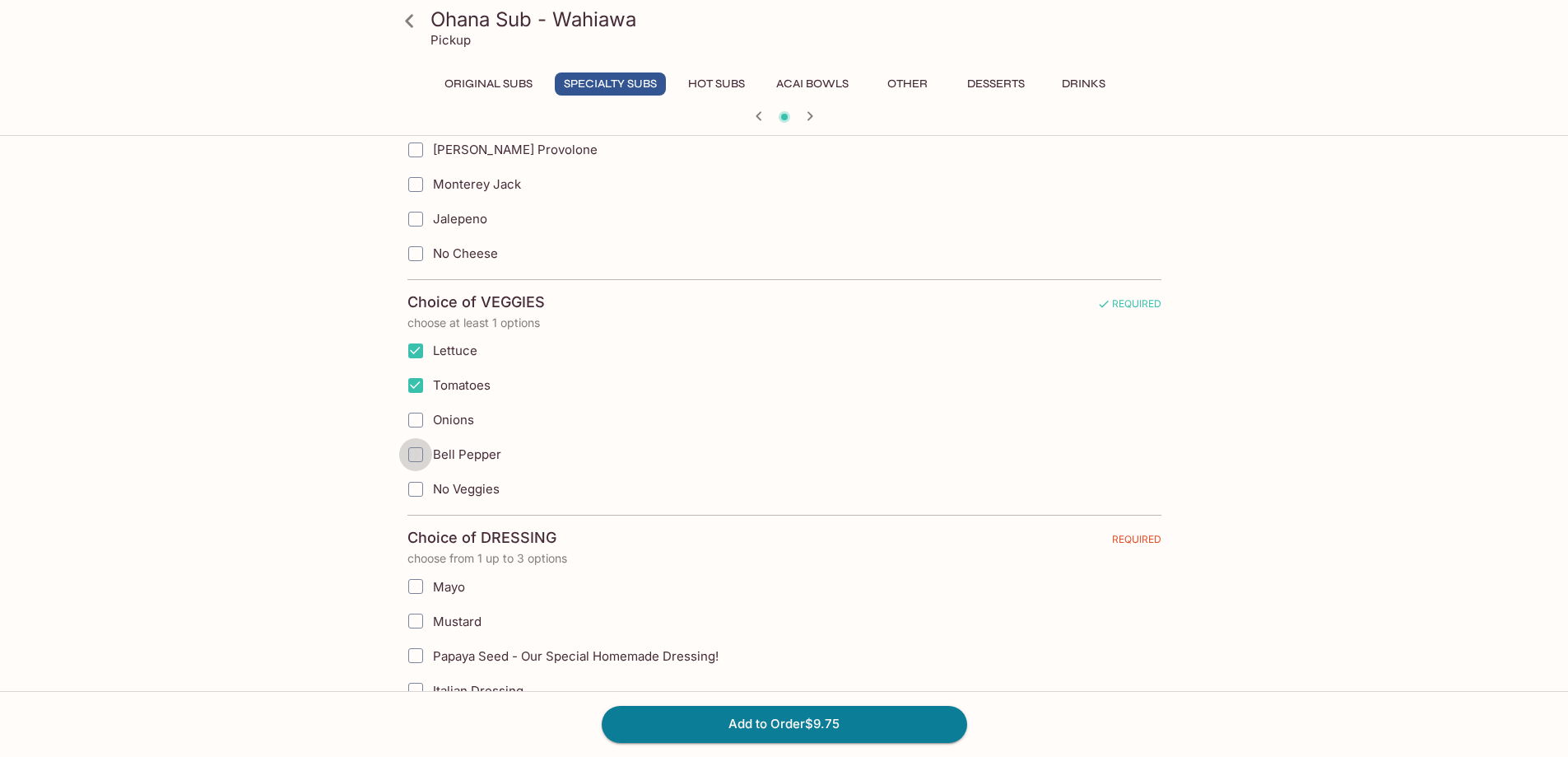
checkbox input "true"
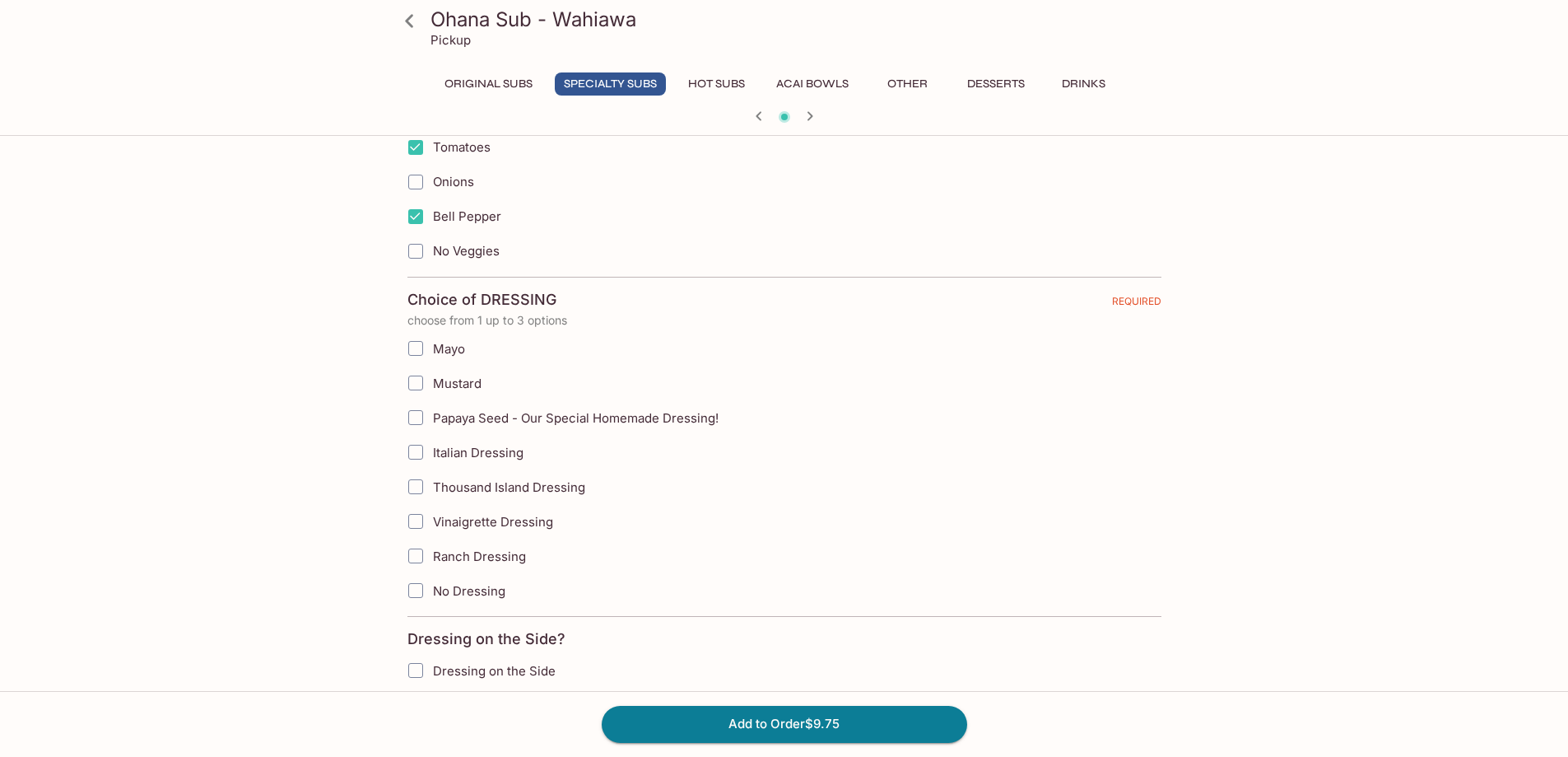
scroll to position [1318, 0]
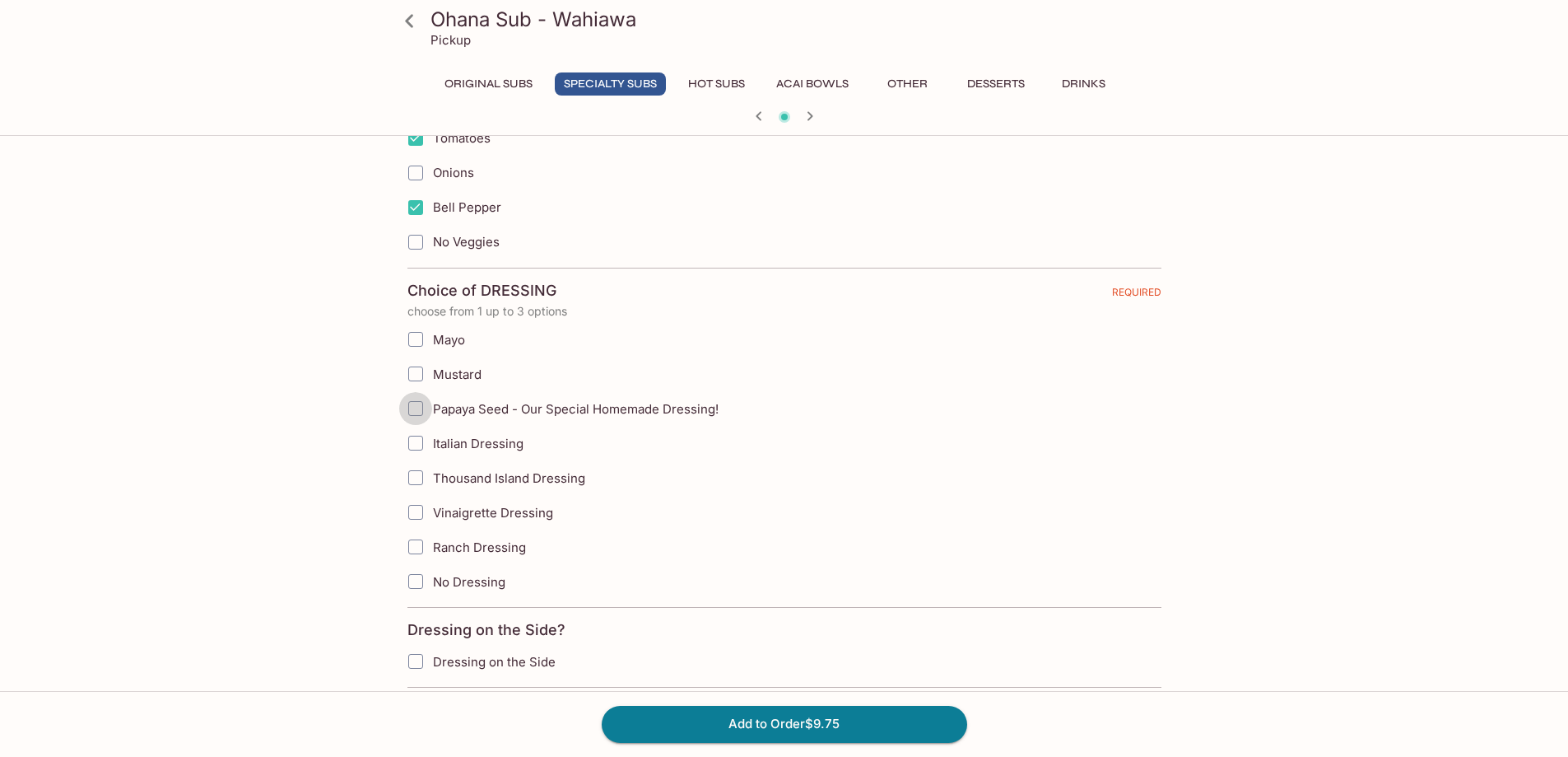
click at [417, 408] on input "Papaya Seed - Our Special Homemade Dressing!" at bounding box center [415, 408] width 33 height 33
checkbox input "true"
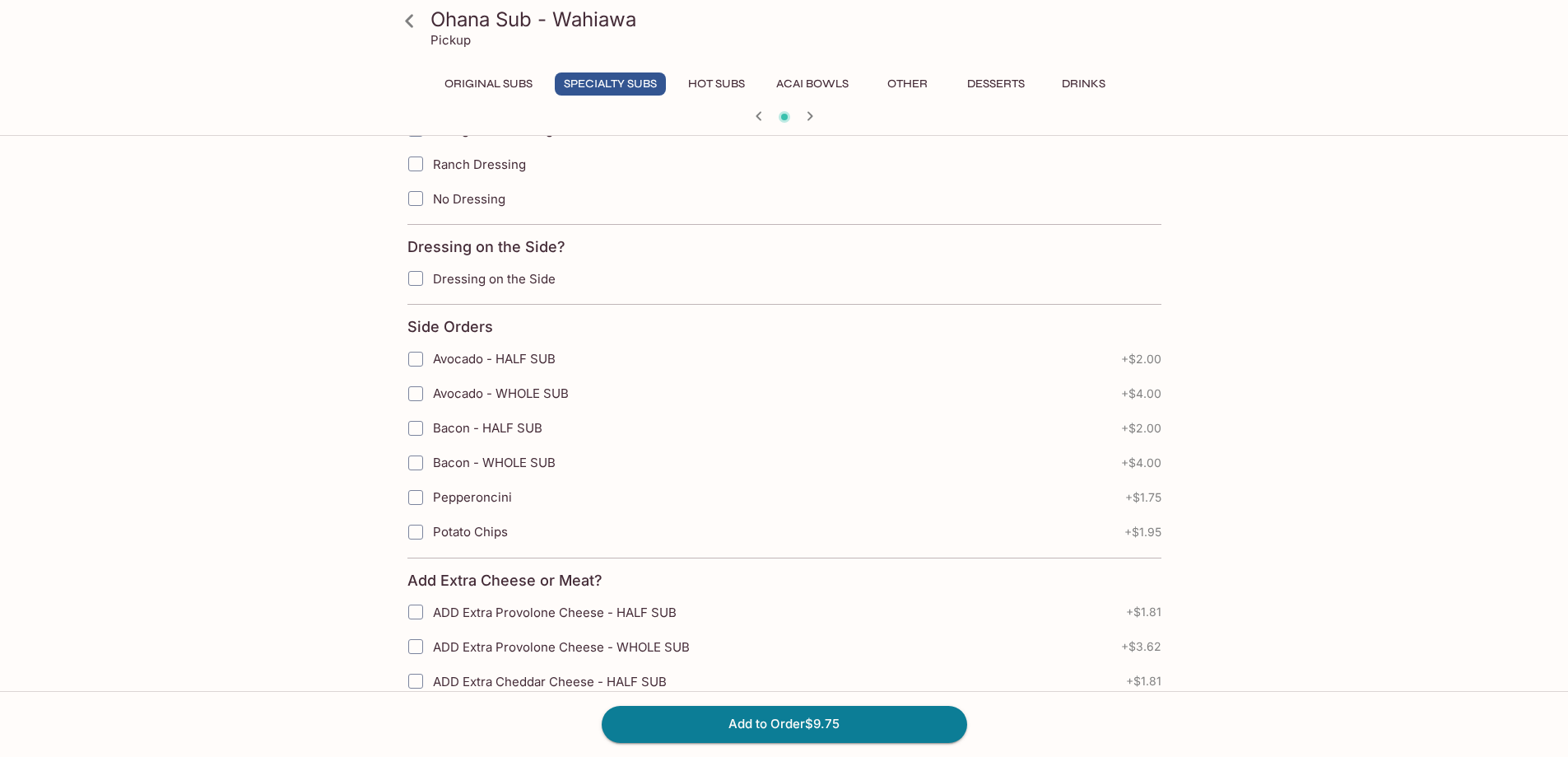
scroll to position [1729, 0]
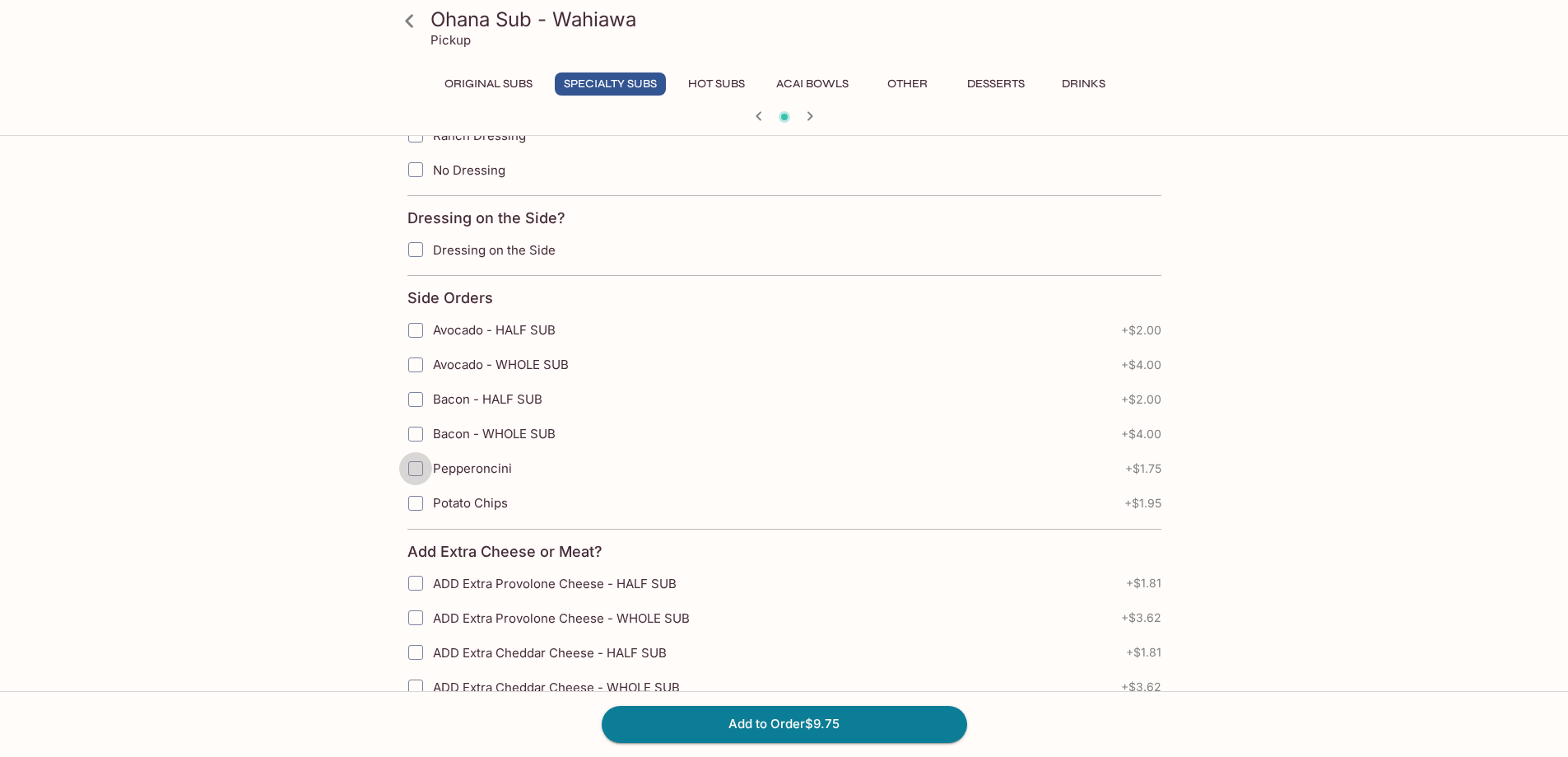
click at [415, 465] on input "Pepperoncini" at bounding box center [415, 468] width 33 height 33
checkbox input "true"
click at [415, 504] on input "Potato Chips" at bounding box center [415, 503] width 33 height 33
checkbox input "true"
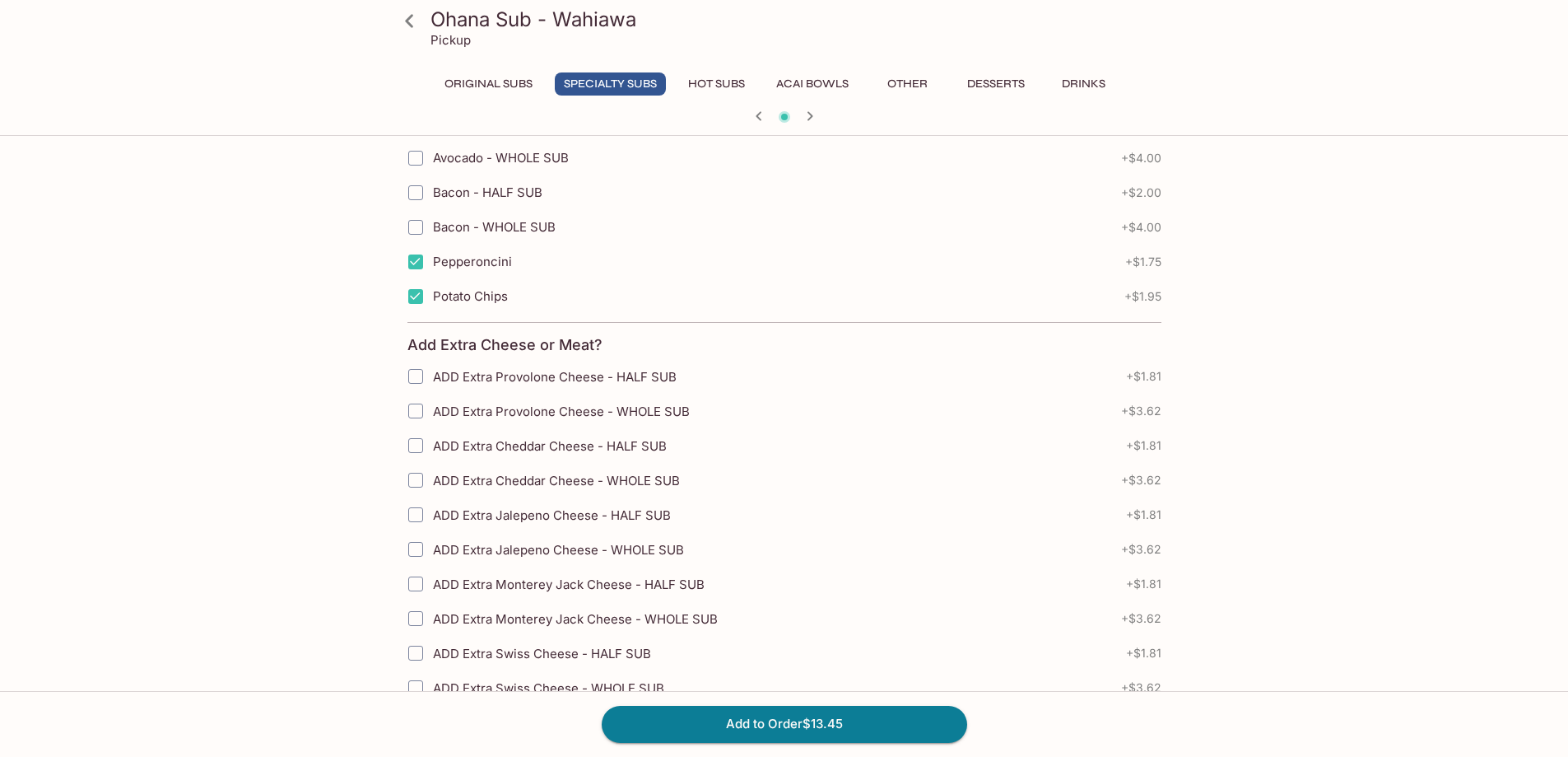
scroll to position [1979, 0]
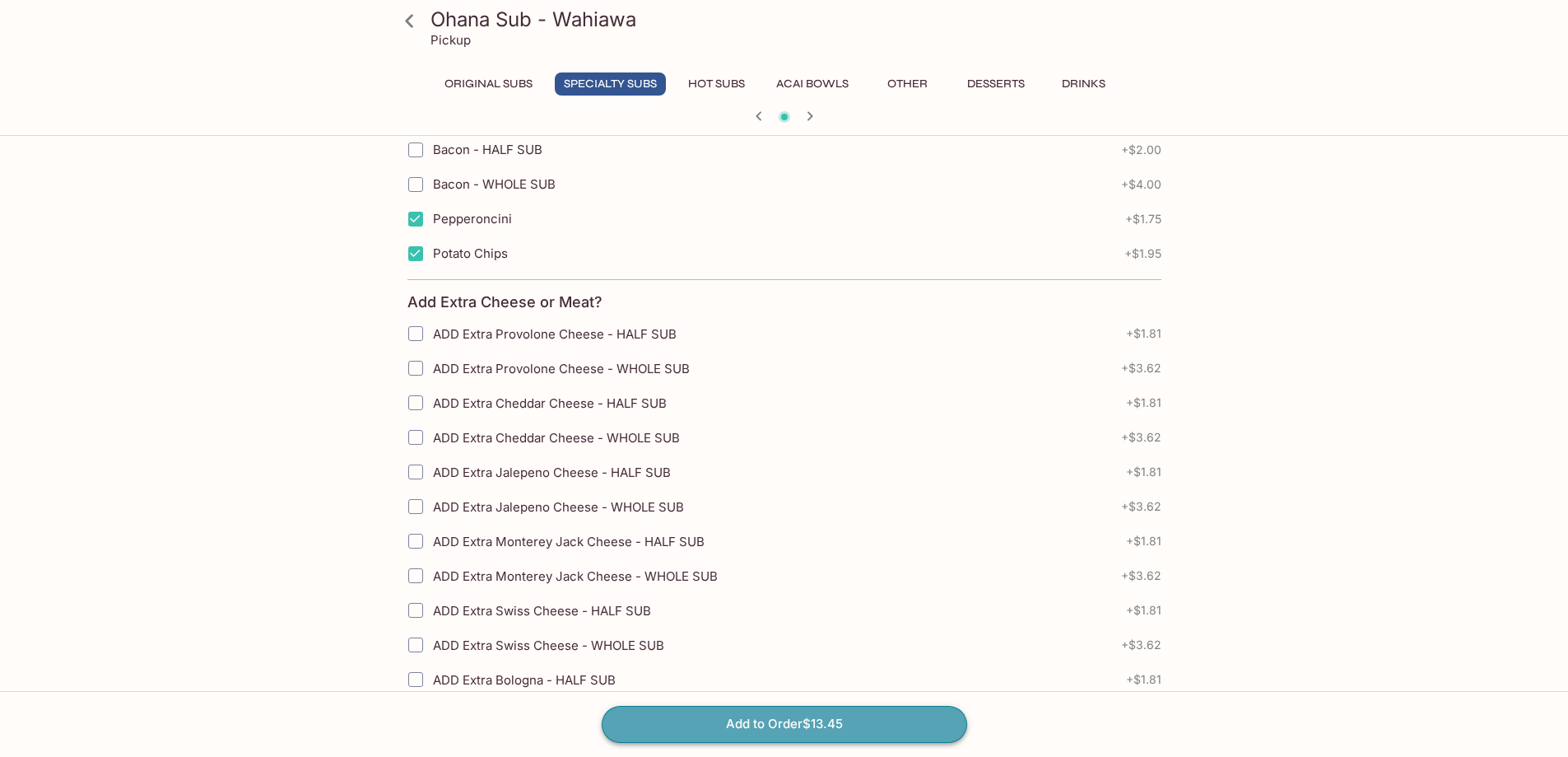
click at [748, 723] on button "Add to Order $13.45" at bounding box center [784, 723] width 365 height 36
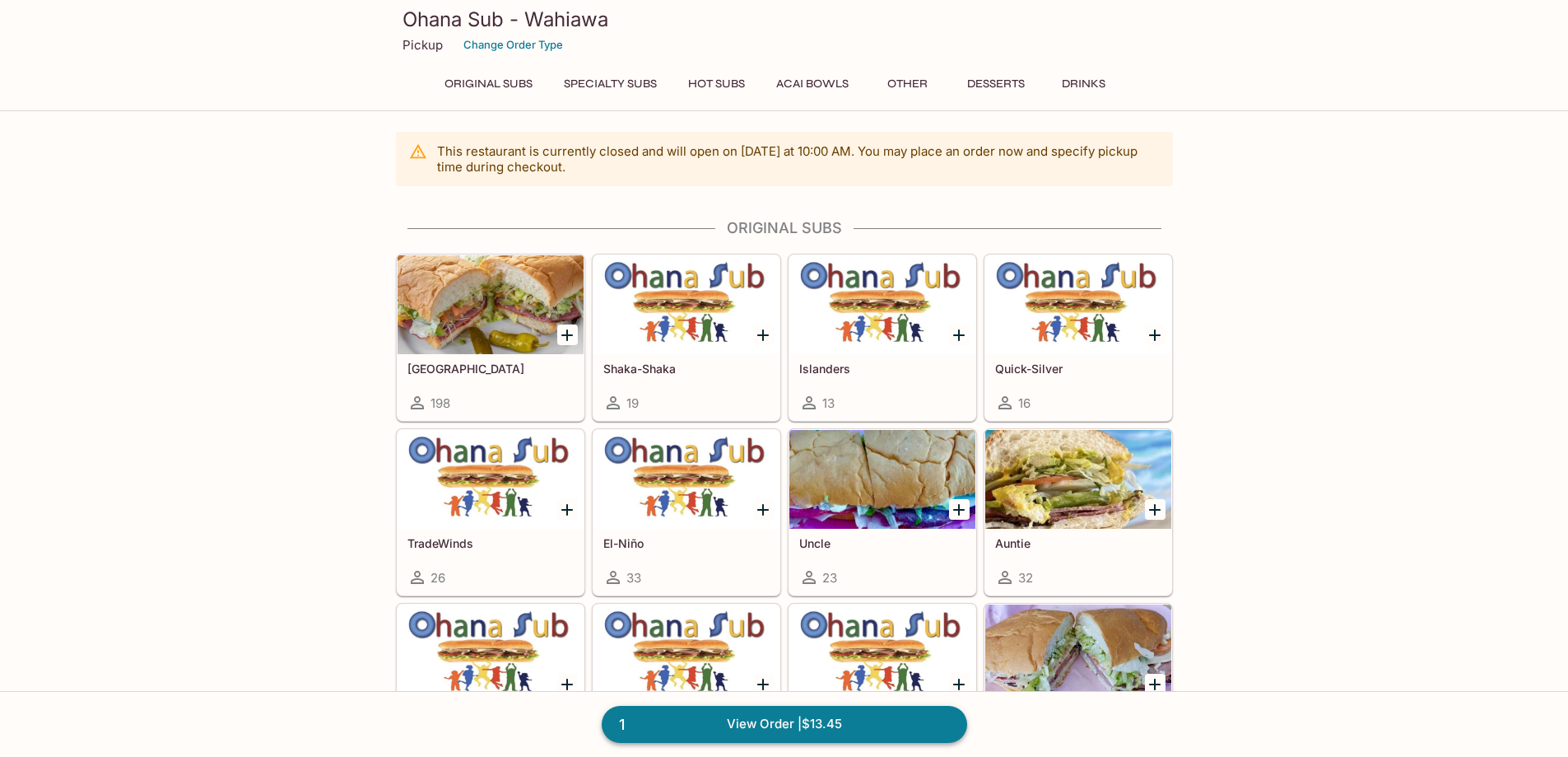
click at [831, 728] on link "1 View Order | $13.45" at bounding box center [784, 723] width 365 height 36
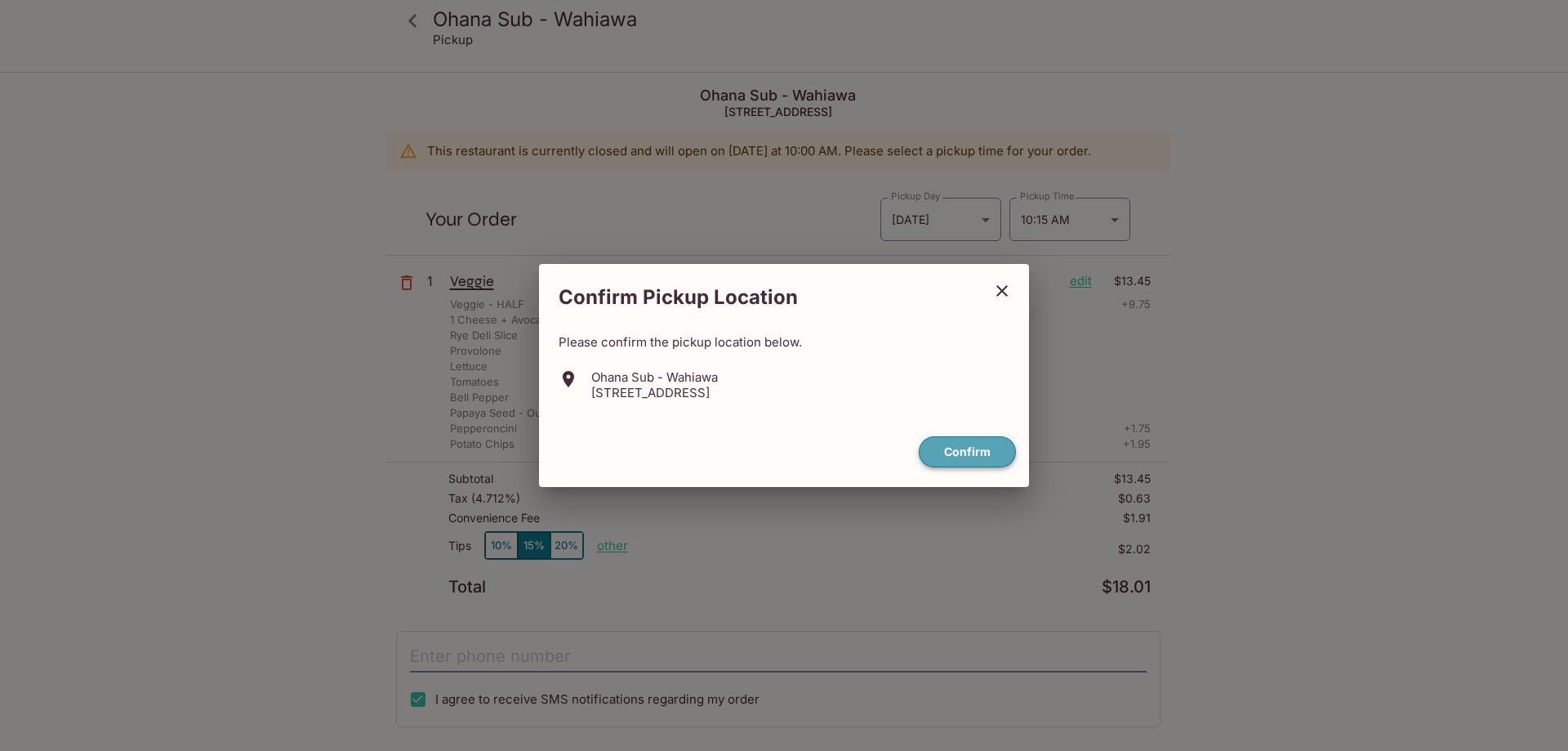
click at [951, 454] on button "Confirm" at bounding box center [967, 452] width 97 height 32
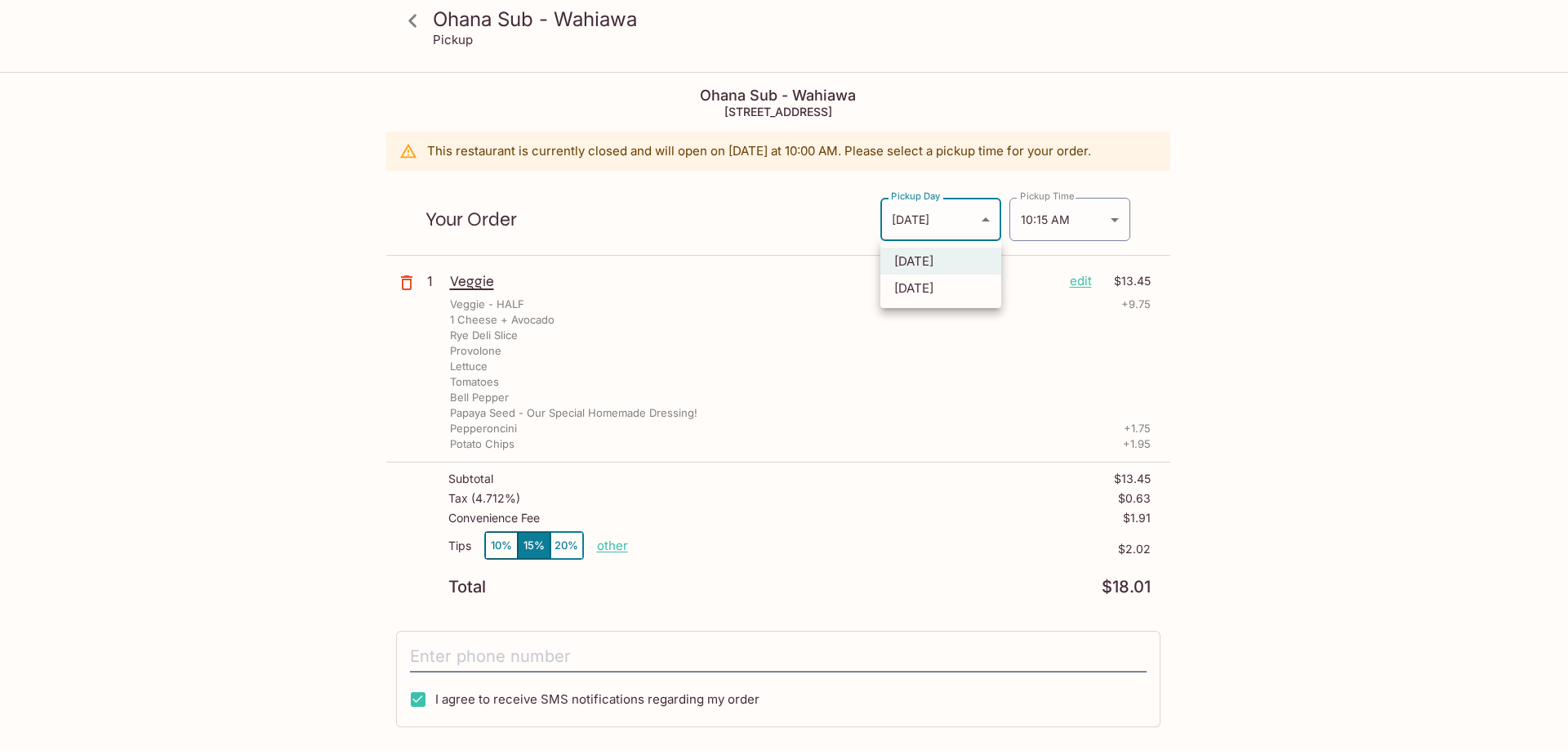
click at [984, 223] on body "Ohana Sub - Wahiawa Pickup Ohana Sub - Wahiawa 55 S Kamehameha Hwy, Wahiawa, HI…" at bounding box center [784, 448] width 1568 height 751
click at [957, 279] on li "Tomorrow" at bounding box center [940, 288] width 121 height 27
type input "Tomorrow"
type input "2025-08-12T20:15:00.000000Z"
click at [977, 222] on body "Ohana Sub - Wahiawa Pickup Ohana Sub - Wahiawa 55 S Kamehameha Hwy, Wahiawa, HI…" at bounding box center [784, 448] width 1568 height 751
